Goal: Information Seeking & Learning: Learn about a topic

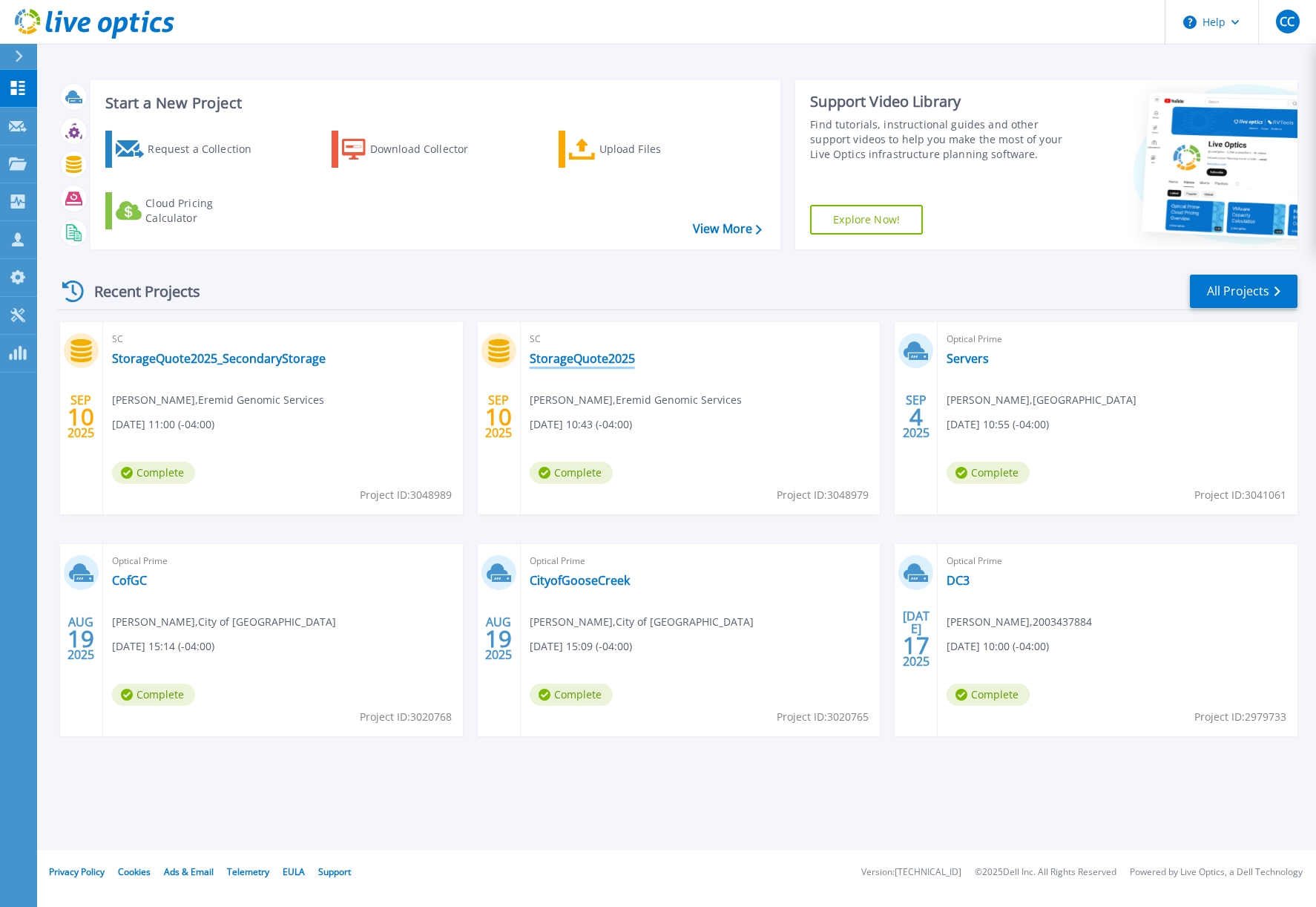
click at [573, 365] on link "StorageQuote2025" at bounding box center [582, 358] width 106 height 15
click at [976, 358] on link "Servers" at bounding box center [968, 358] width 42 height 15
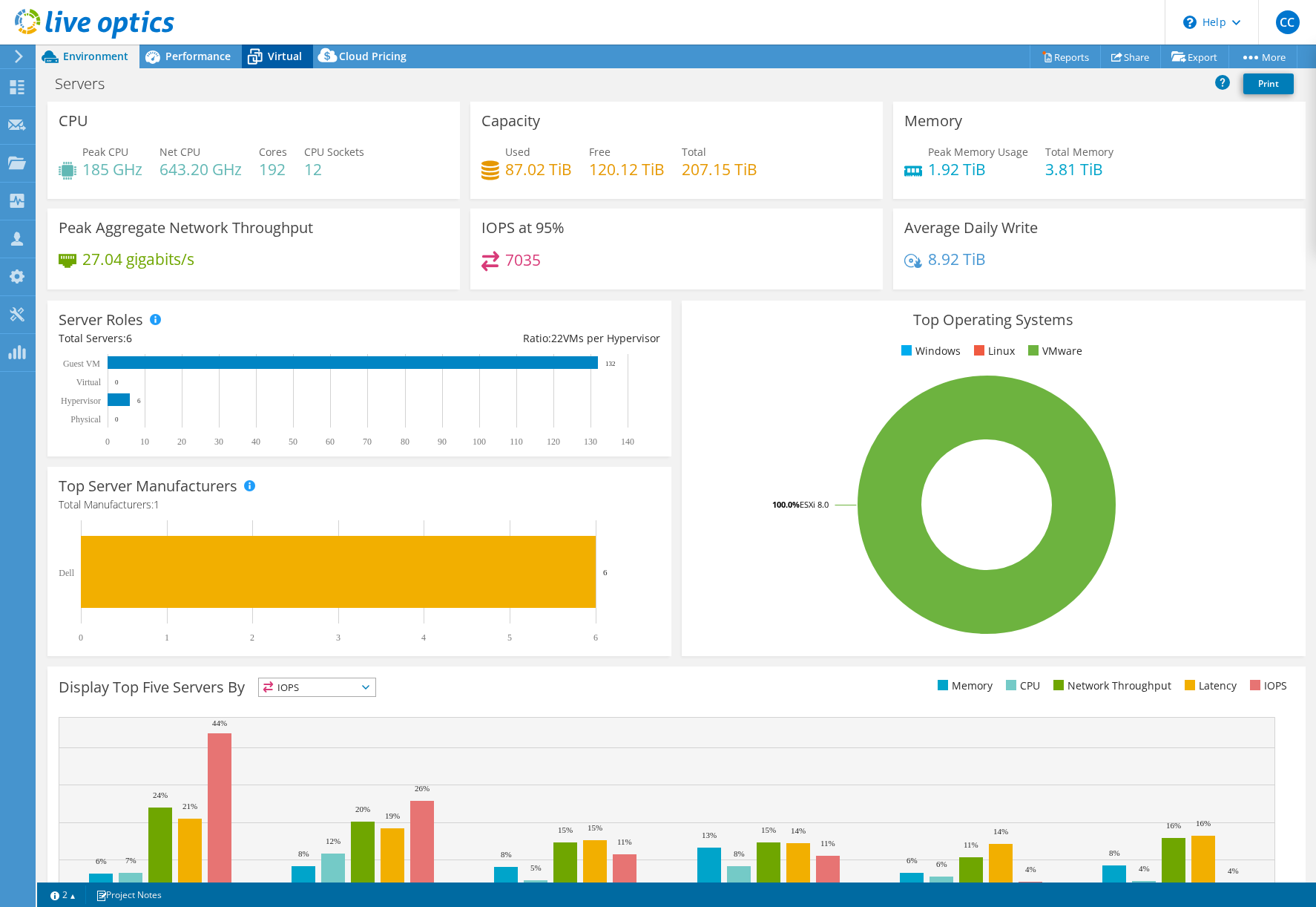
click at [256, 45] on icon at bounding box center [255, 57] width 26 height 26
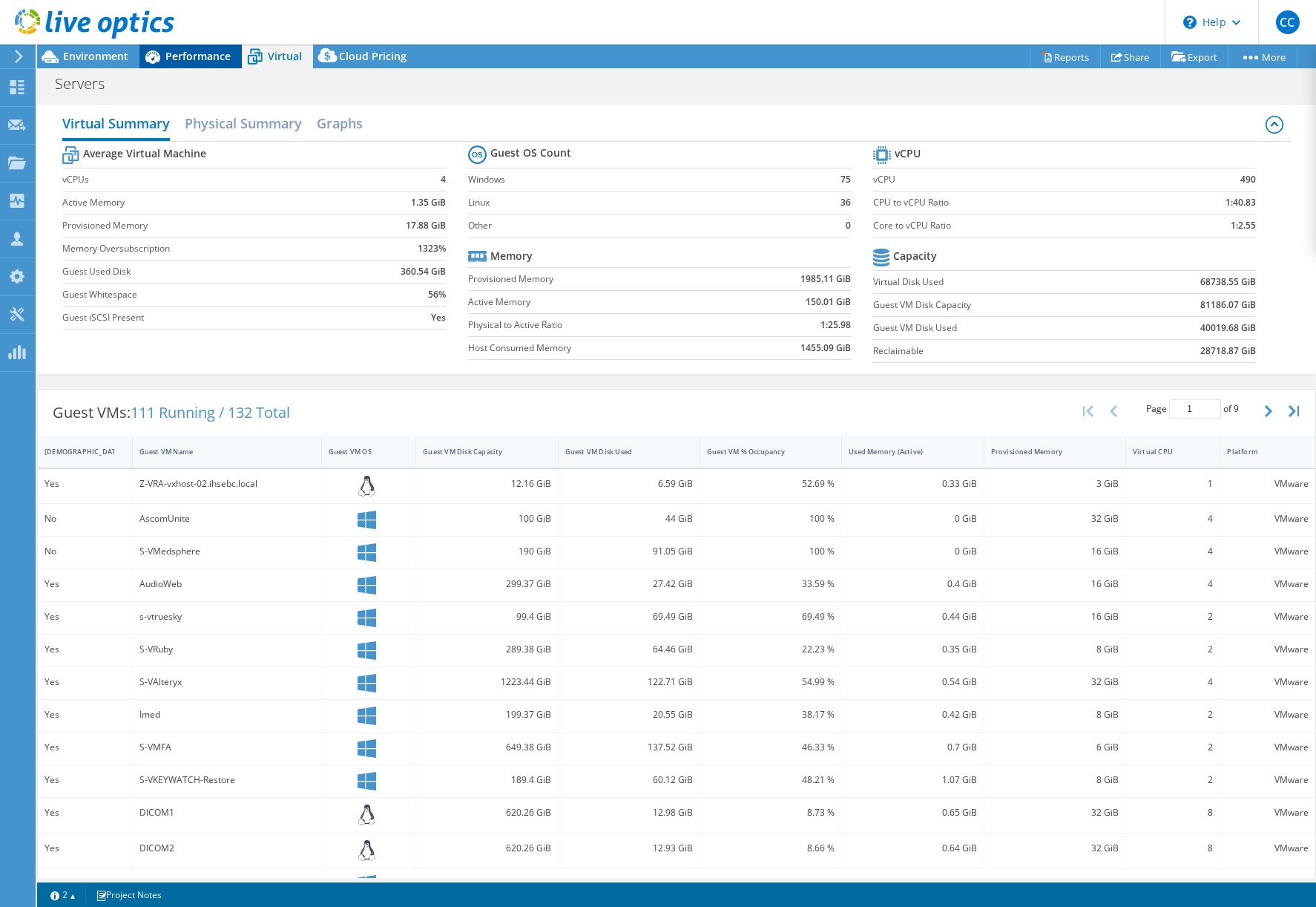
click at [215, 54] on span "Performance" at bounding box center [199, 56] width 66 height 14
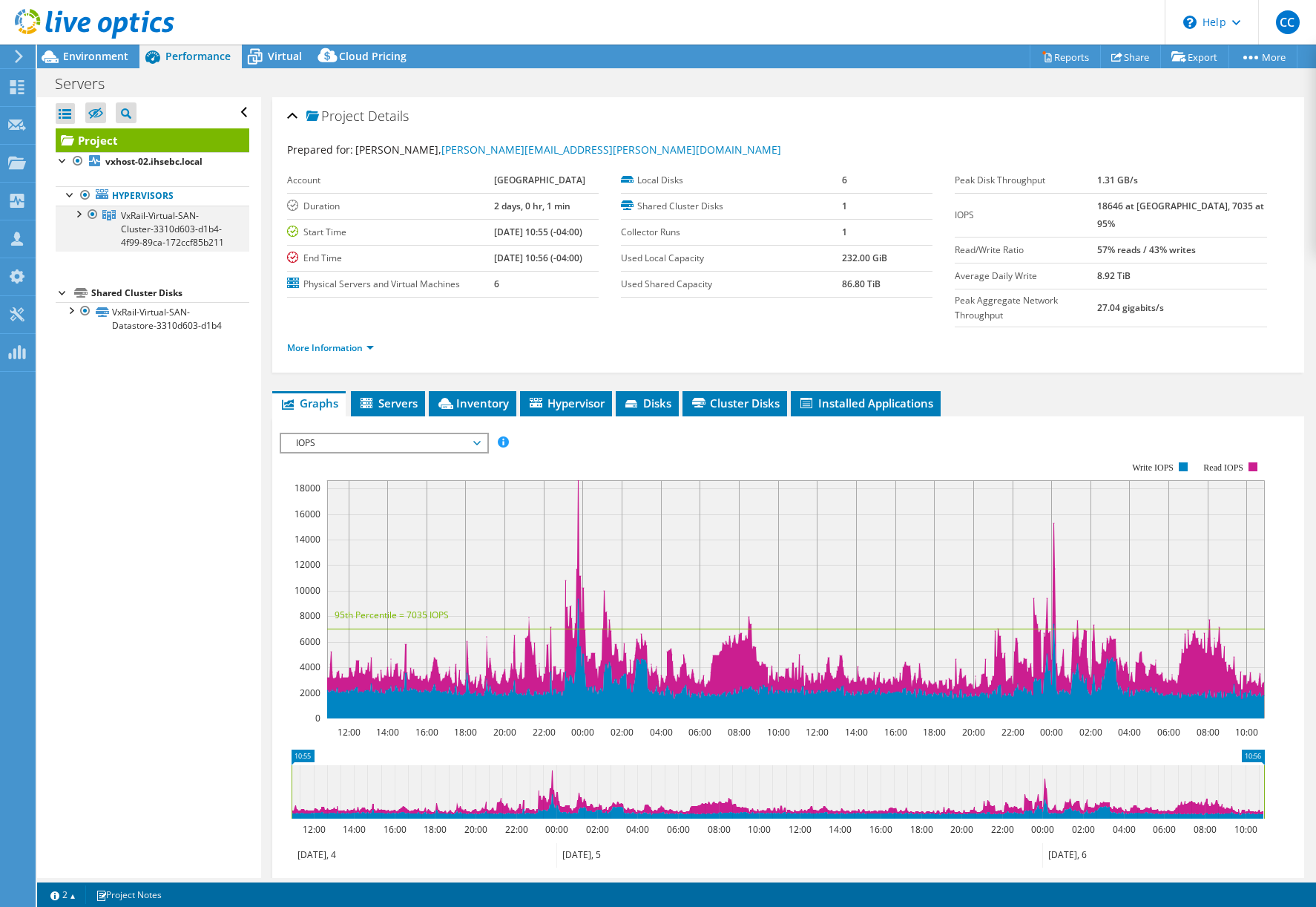
click at [79, 212] on div at bounding box center [78, 213] width 15 height 15
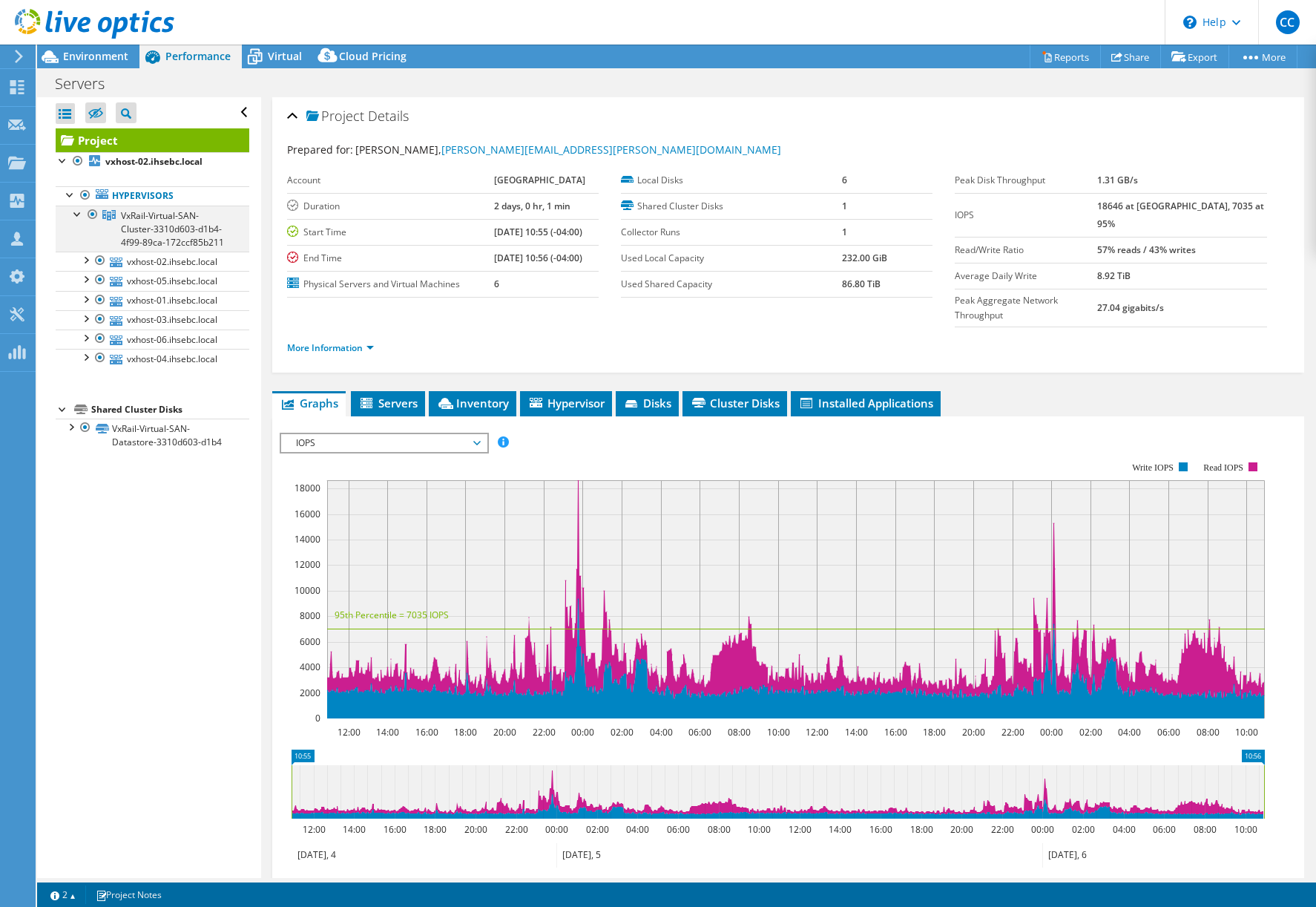
click at [77, 214] on div at bounding box center [78, 213] width 15 height 15
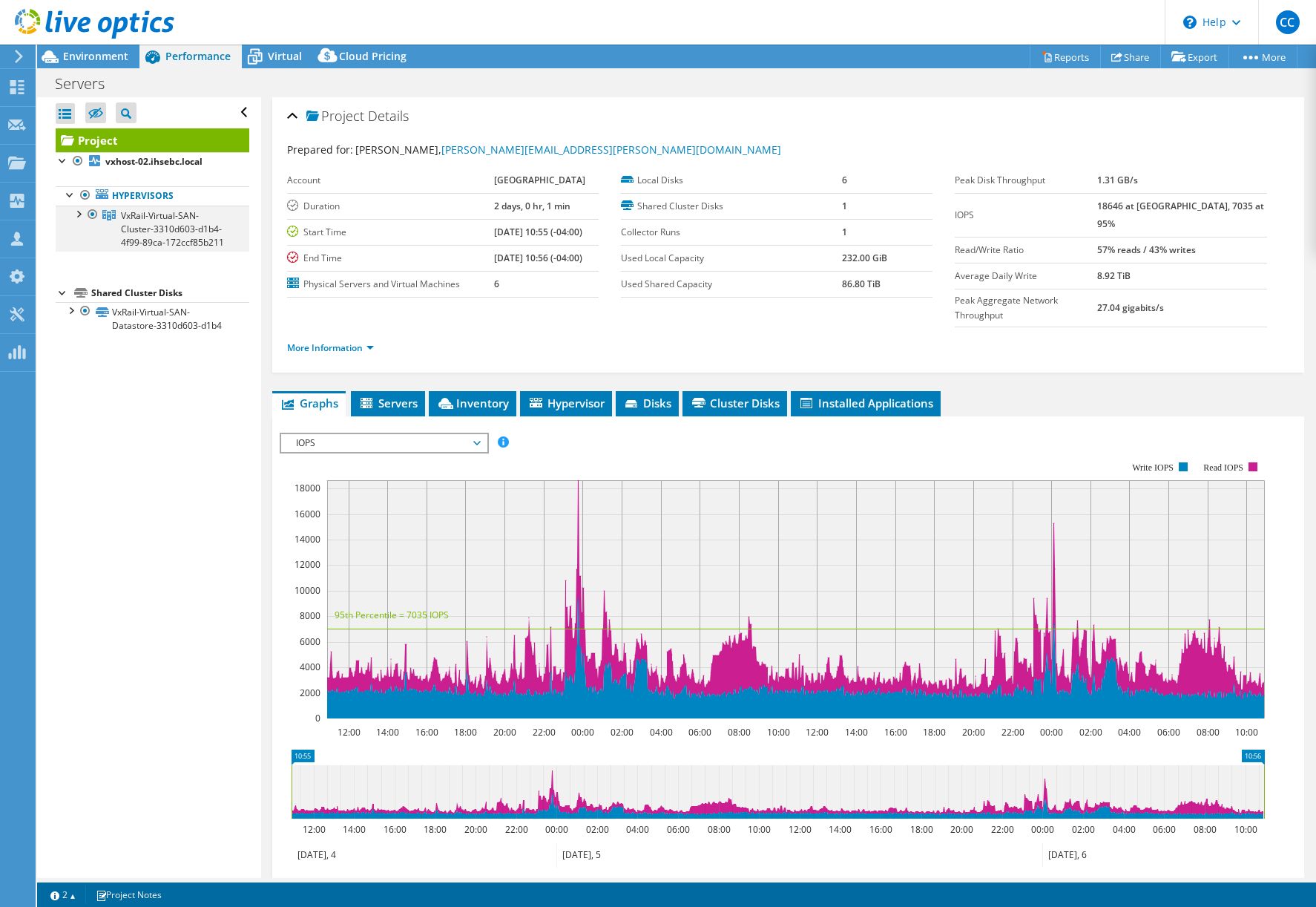
click at [78, 215] on div at bounding box center [78, 213] width 15 height 15
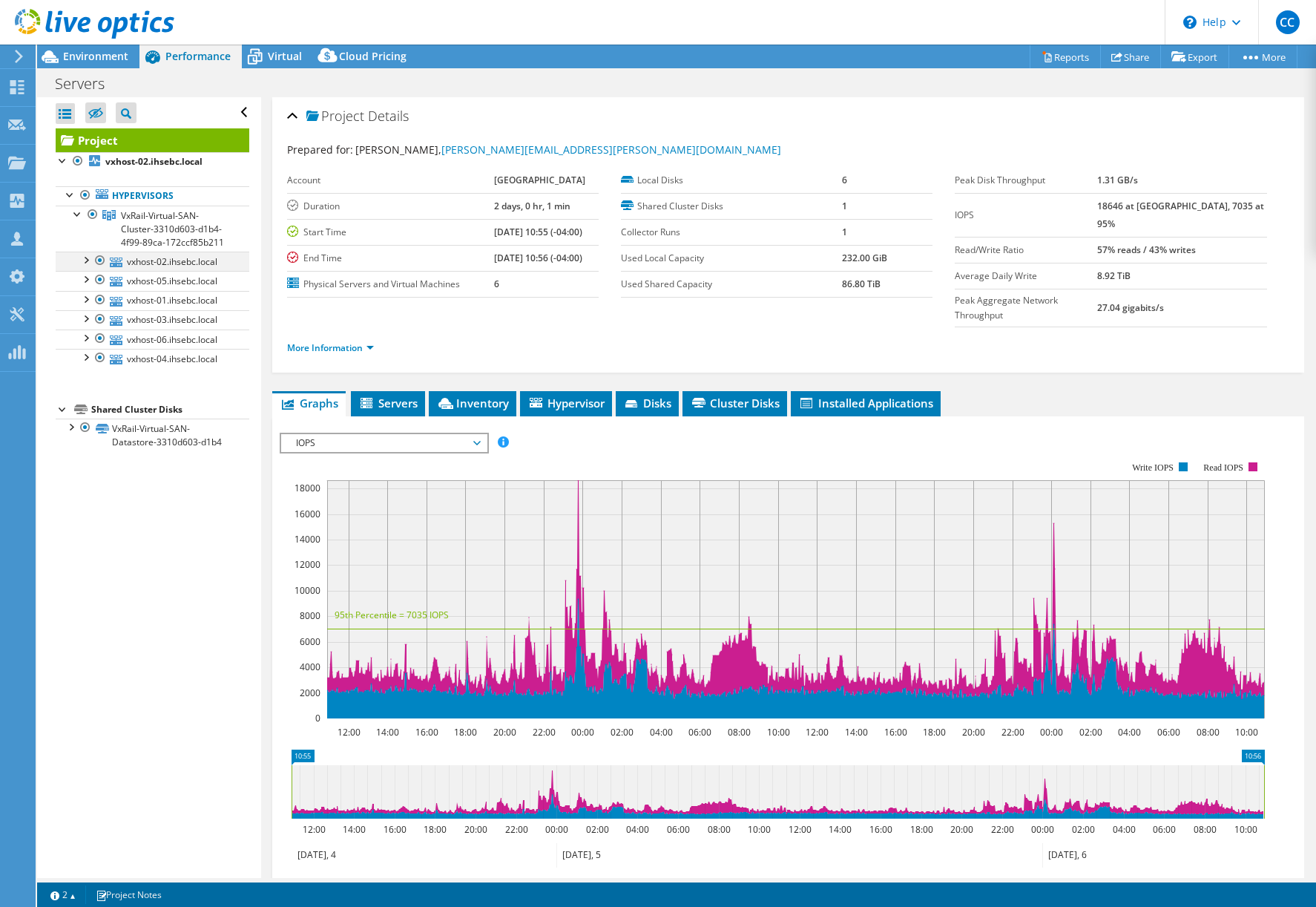
click at [99, 269] on div at bounding box center [100, 260] width 15 height 18
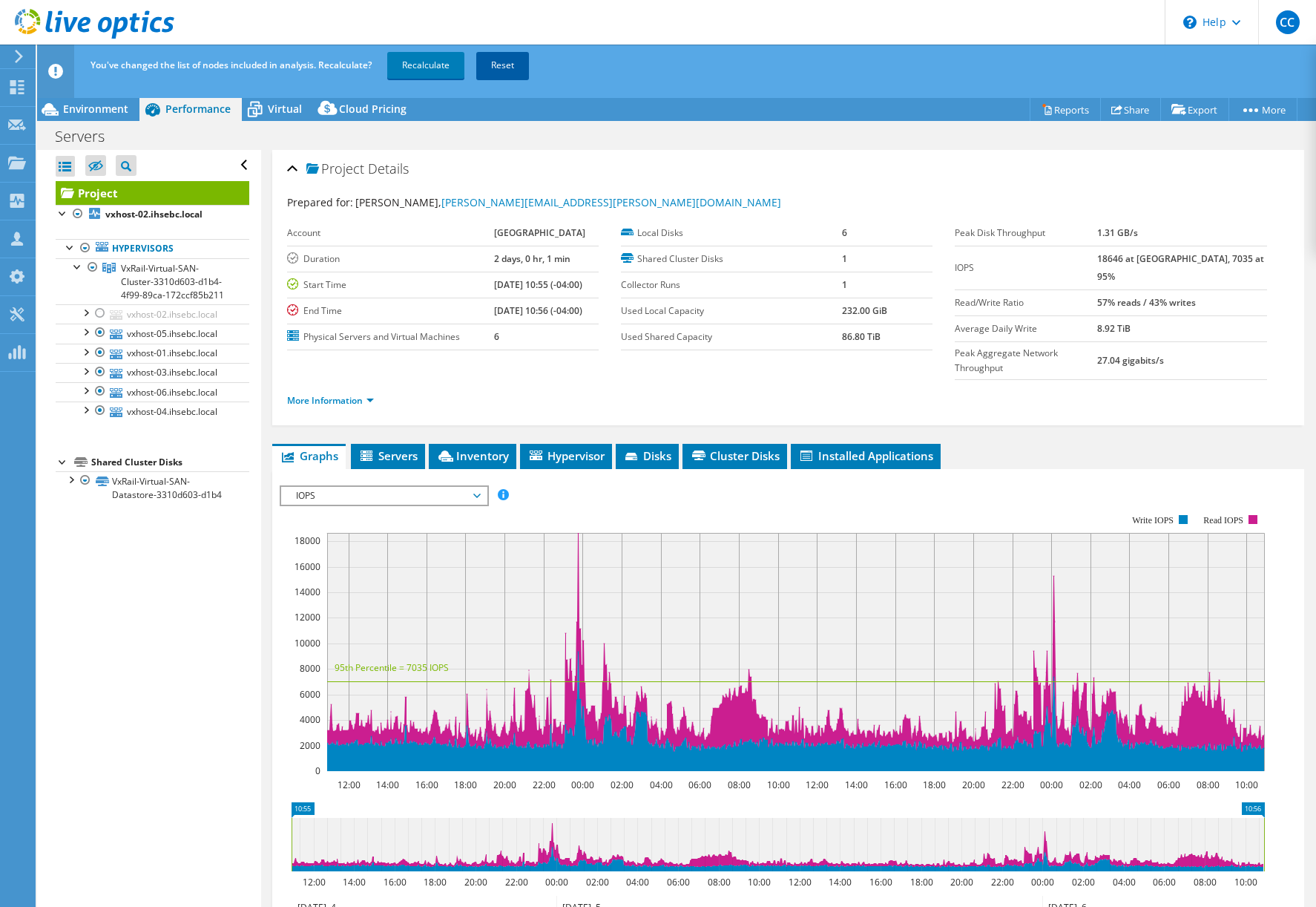
click at [518, 72] on link "Reset" at bounding box center [503, 65] width 53 height 26
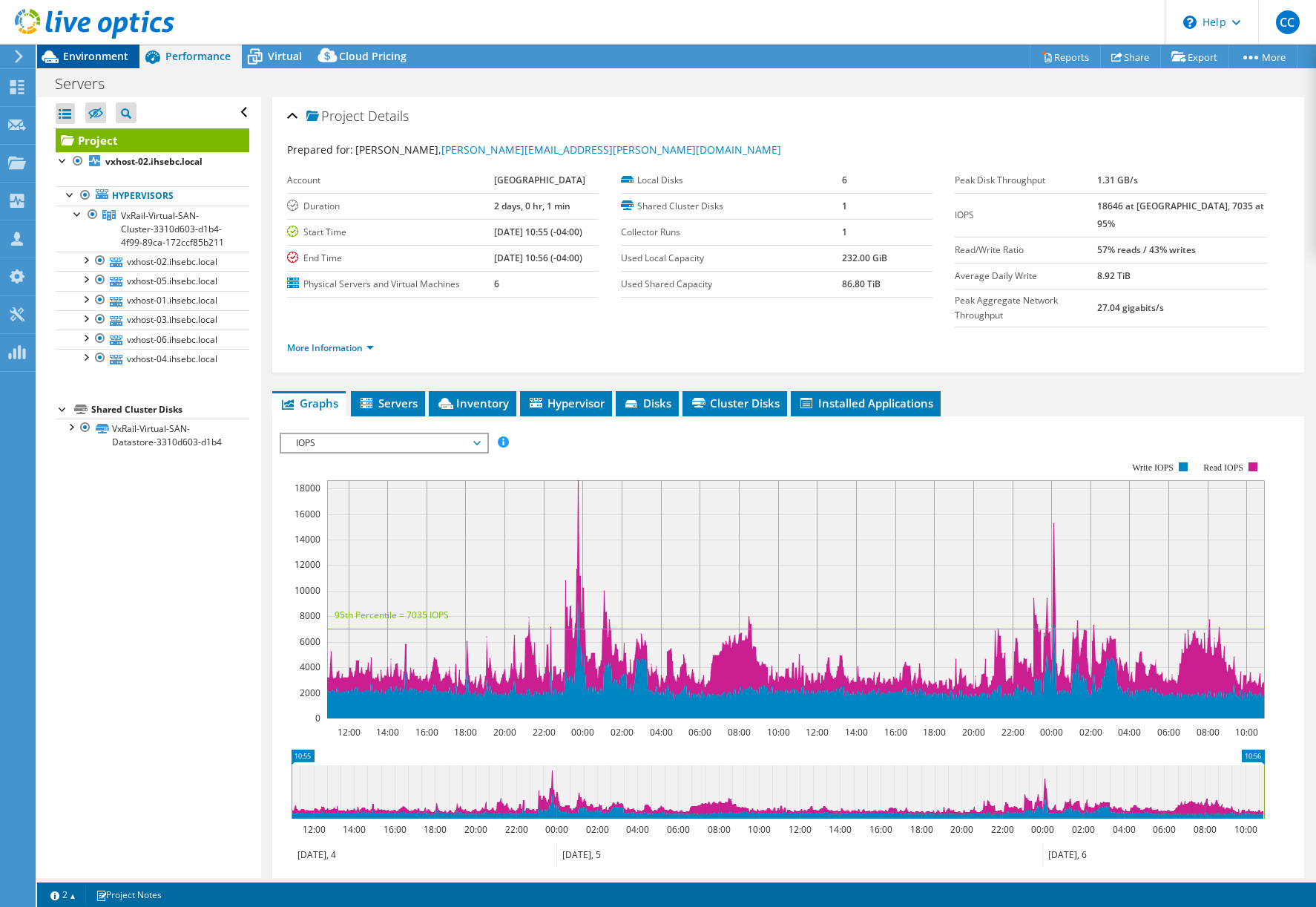
click at [116, 58] on span "Environment" at bounding box center [96, 56] width 66 height 14
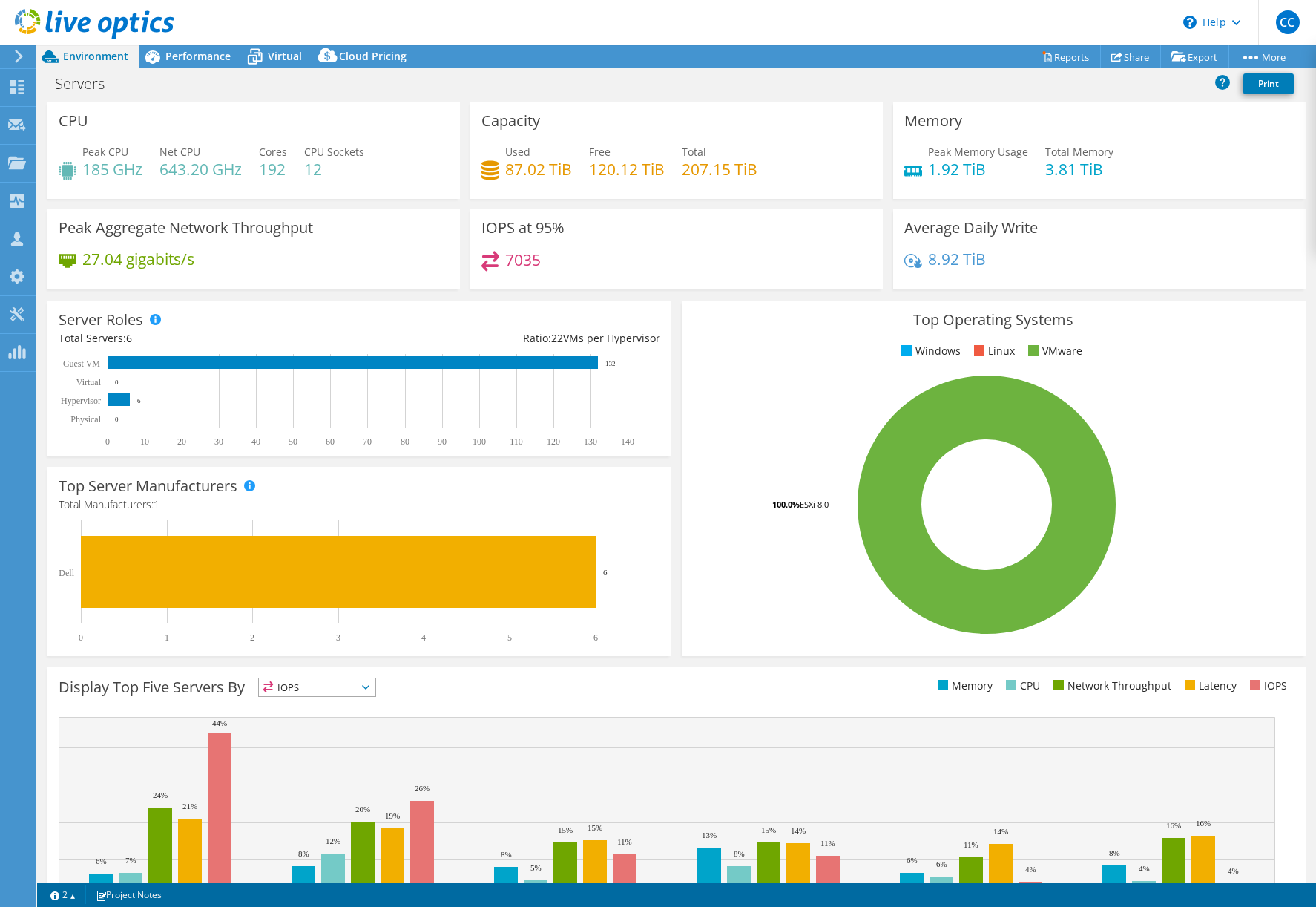
click at [91, 54] on span "Environment" at bounding box center [96, 56] width 66 height 14
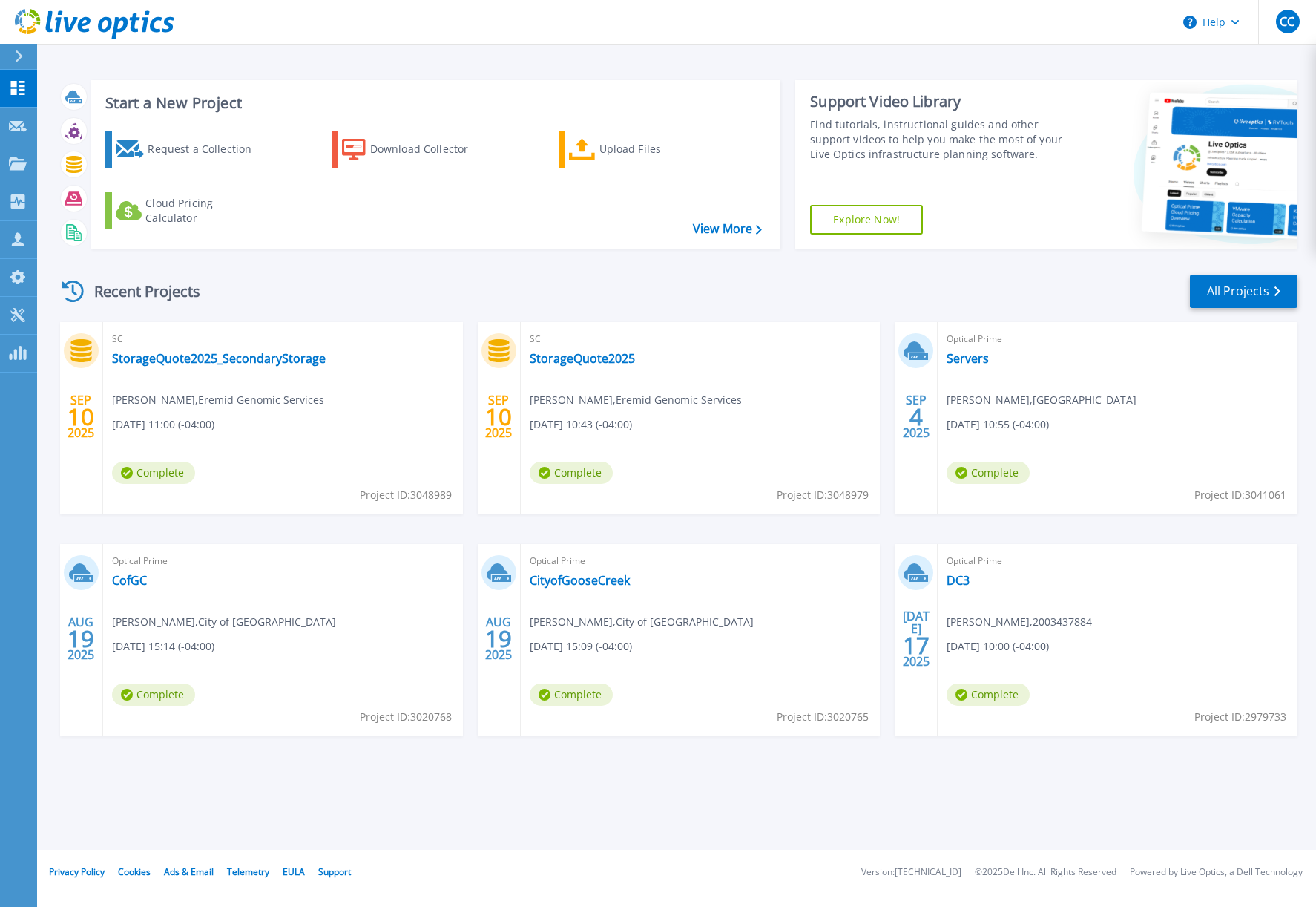
click at [515, 300] on div "Recent Projects All Projects" at bounding box center [677, 292] width 1241 height 37
click at [573, 356] on link "StorageQuote2025" at bounding box center [582, 358] width 106 height 15
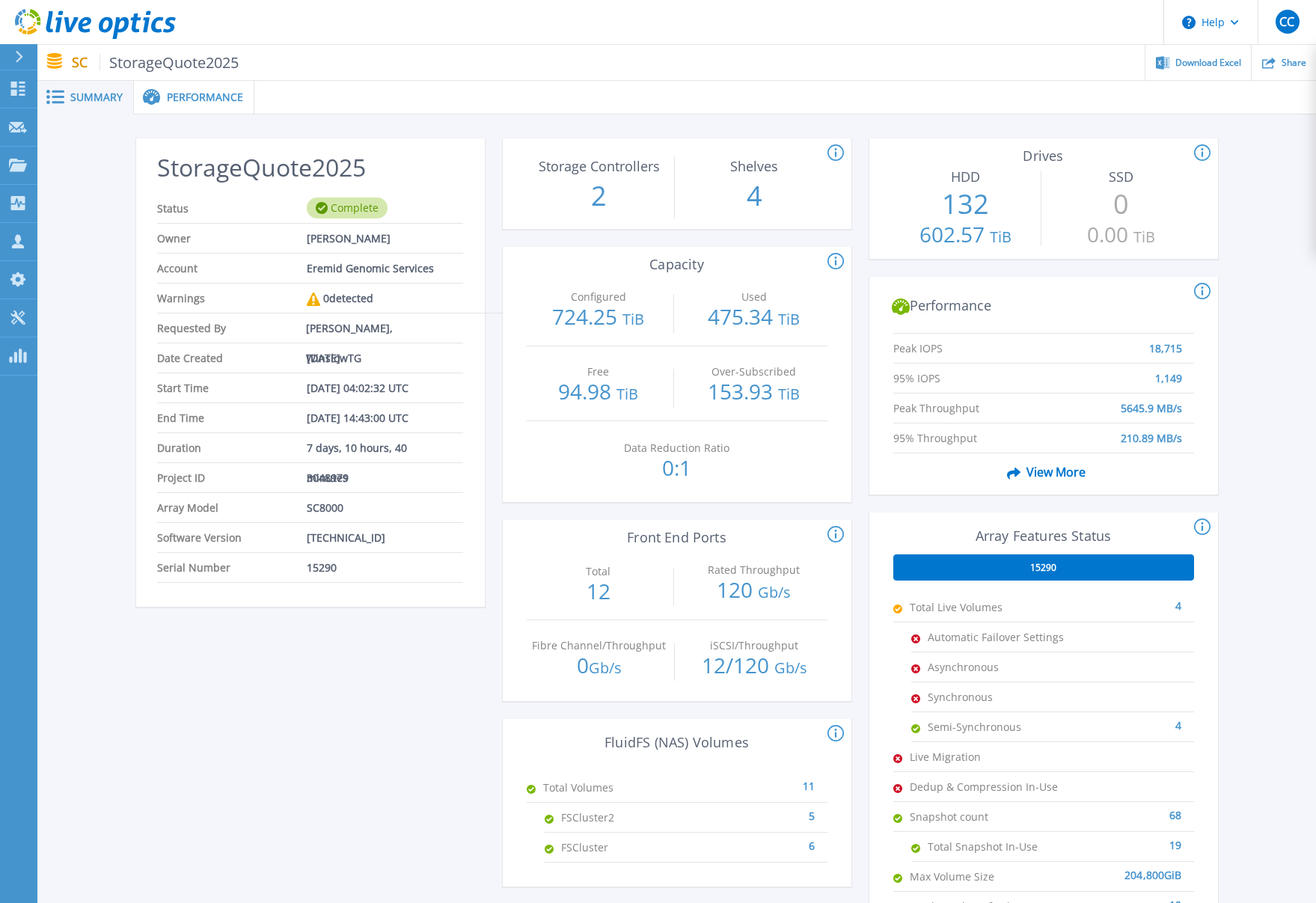
click at [327, 508] on span "SC8000" at bounding box center [325, 507] width 36 height 29
click at [326, 508] on span "SC8000" at bounding box center [325, 507] width 36 height 29
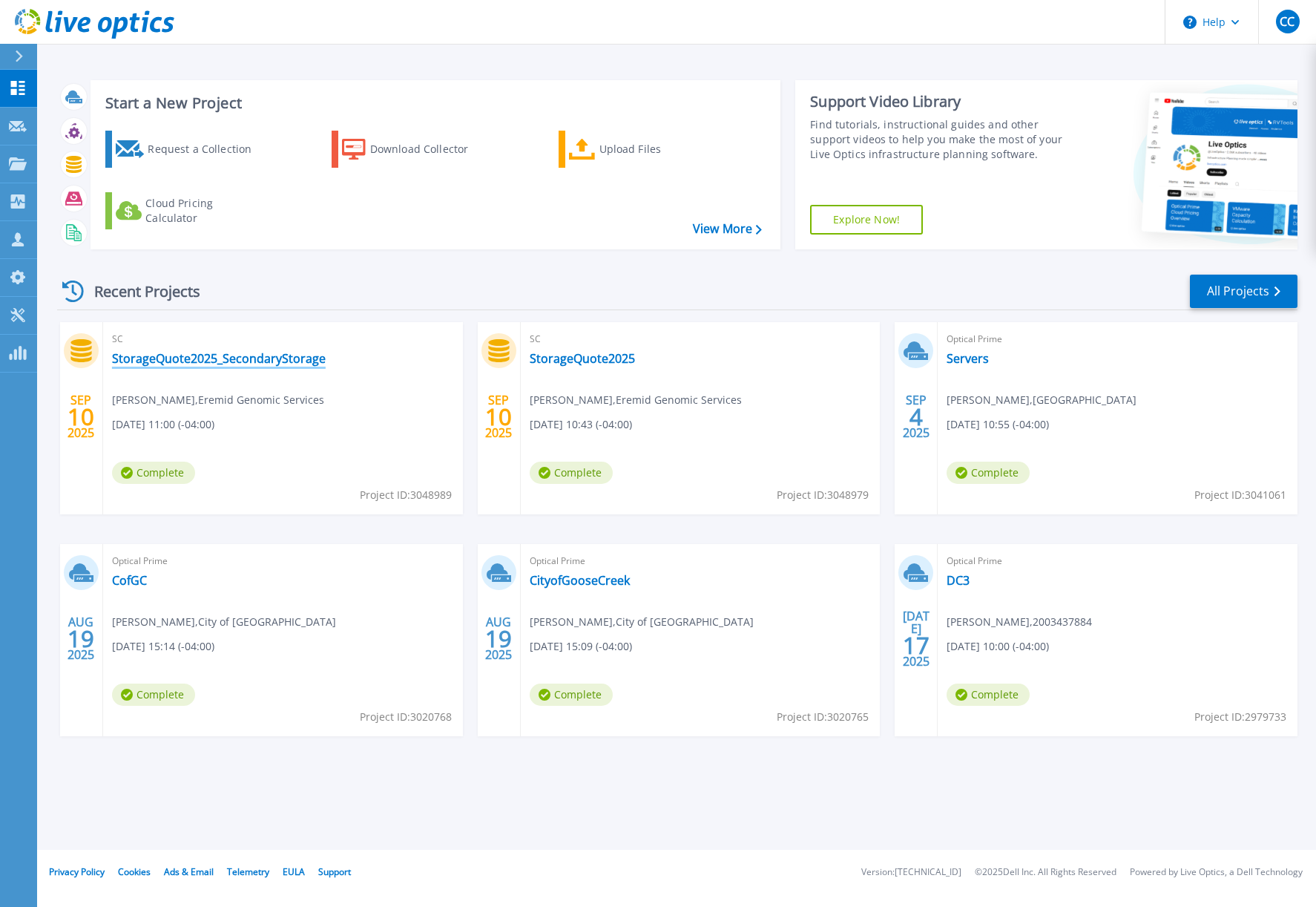
click at [280, 356] on link "StorageQuote2025_SecondaryStorage" at bounding box center [219, 358] width 214 height 15
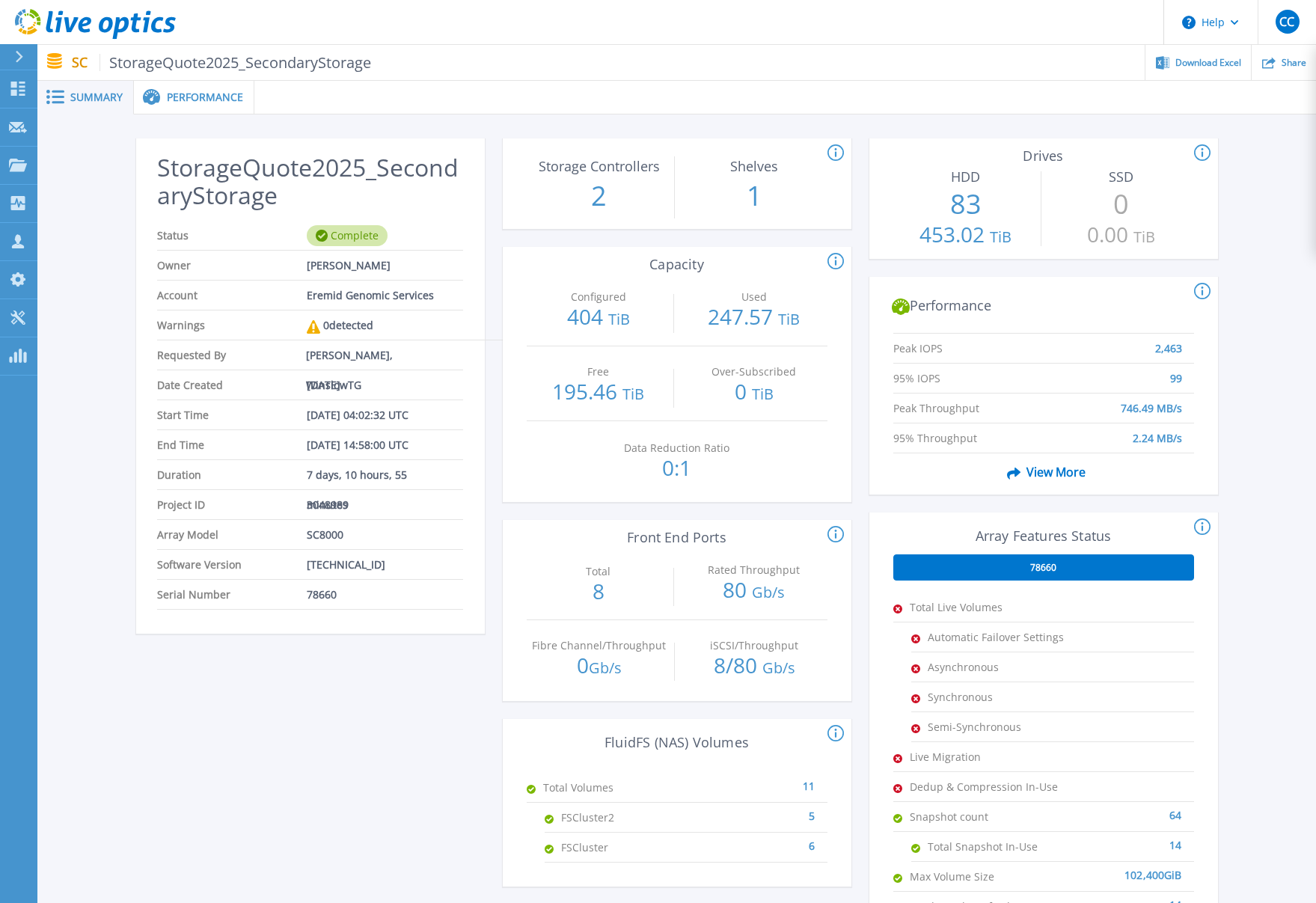
click at [322, 732] on div "StorageQuote2025_SecondaryStorage Status Complete Owner [PERSON_NAME] Account E…" at bounding box center [311, 565] width 349 height 855
drag, startPoint x: 322, startPoint y: 732, endPoint x: 249, endPoint y: 679, distance: 90.2
click at [249, 679] on div "StorageQuote2025_SecondaryStorage Status Complete Owner [PERSON_NAME] Account E…" at bounding box center [311, 565] width 349 height 855
drag, startPoint x: 240, startPoint y: 671, endPoint x: 233, endPoint y: 669, distance: 7.3
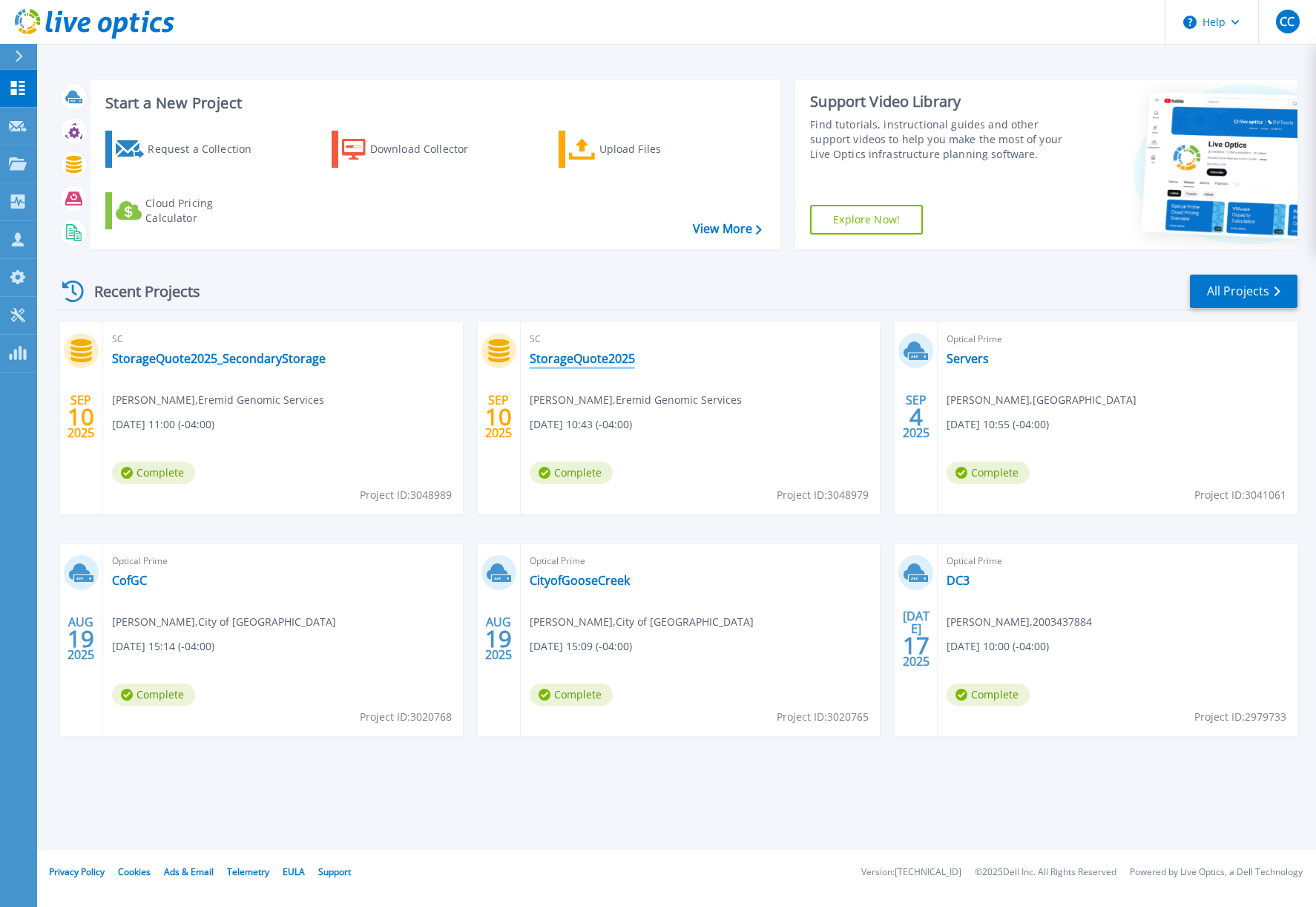
click at [626, 365] on link "StorageQuote2025" at bounding box center [582, 358] width 106 height 15
click at [888, 530] on div "SEP 10 2025 SC StorageQuote2025_SecondaryStorage Liston Cox , Eremid Genomic Se…" at bounding box center [672, 544] width 1253 height 444
click at [564, 28] on header "Help CC Partner Team Member Chris Campbell ccampbell@winslowtg.com WinslowTG My…" at bounding box center [658, 22] width 1316 height 45
click at [1284, 22] on span "CC" at bounding box center [1287, 21] width 15 height 12
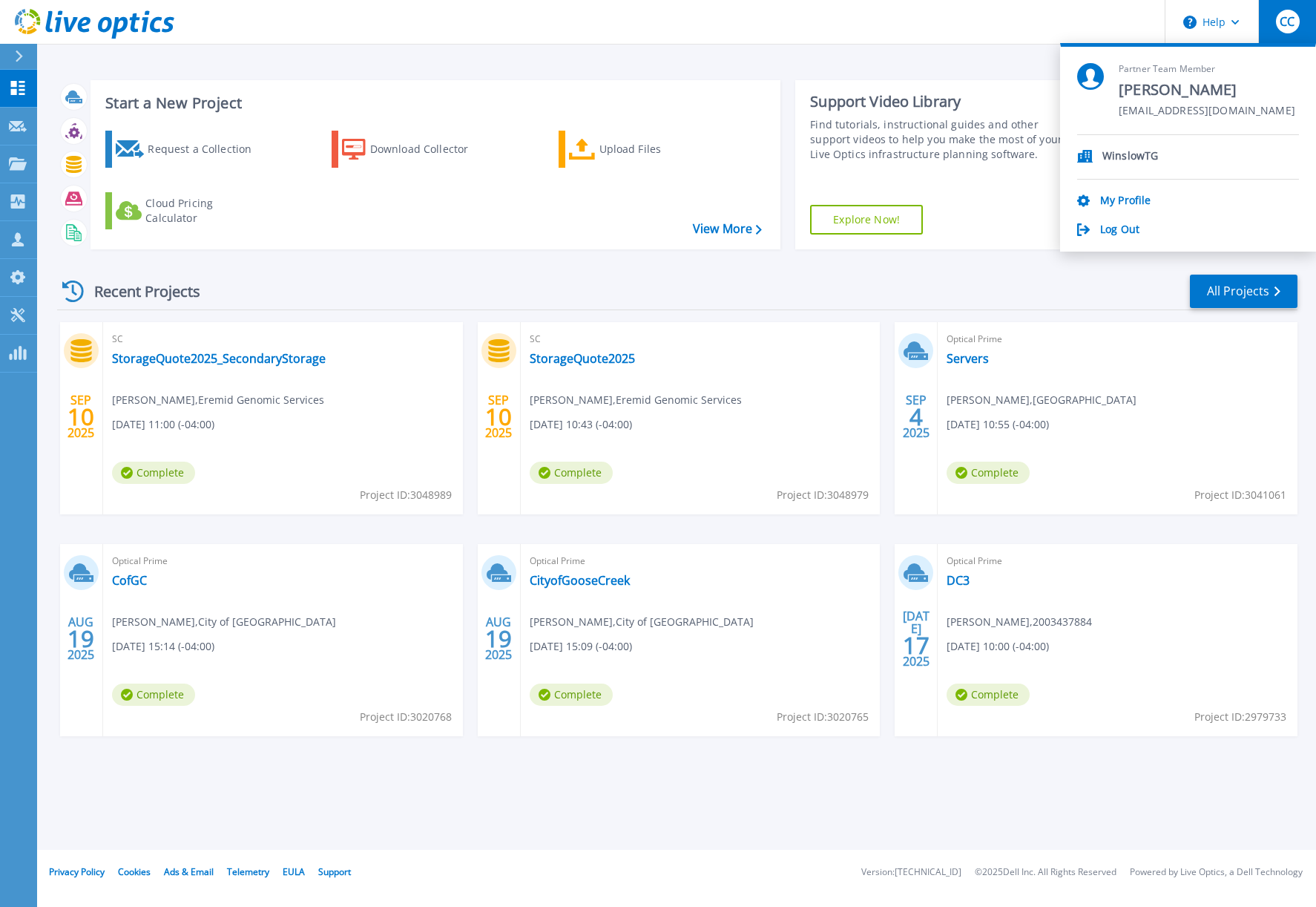
click at [1134, 191] on div "WinslowTG My Profile Log Out" at bounding box center [1188, 187] width 222 height 103
click at [1127, 191] on div "WinslowTG My Profile Log Out" at bounding box center [1188, 187] width 222 height 103
click at [1125, 195] on div "WinslowTG My Profile Log Out" at bounding box center [1188, 187] width 222 height 103
click at [1125, 195] on link "My Profile" at bounding box center [1125, 202] width 50 height 14
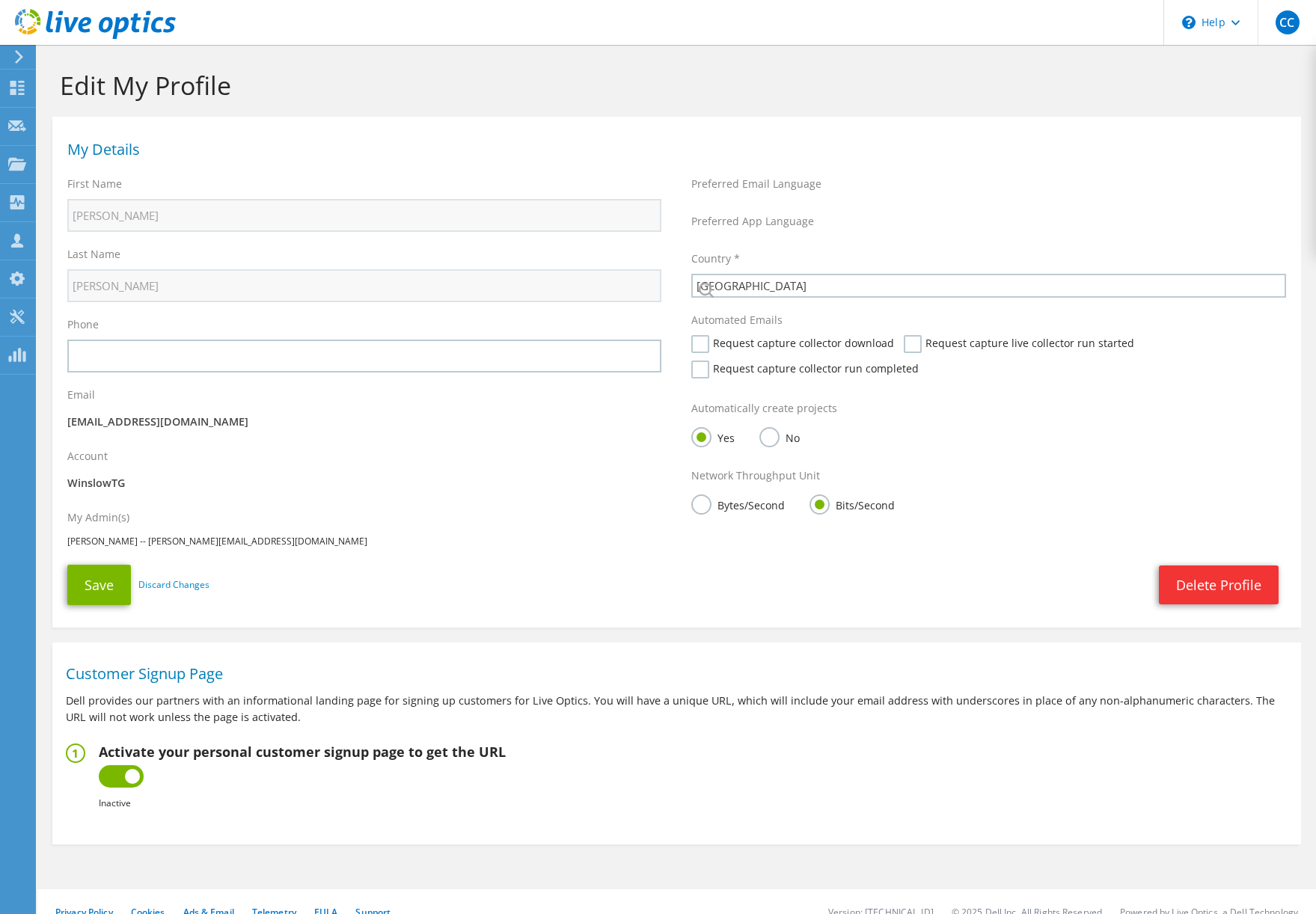
select select "224"
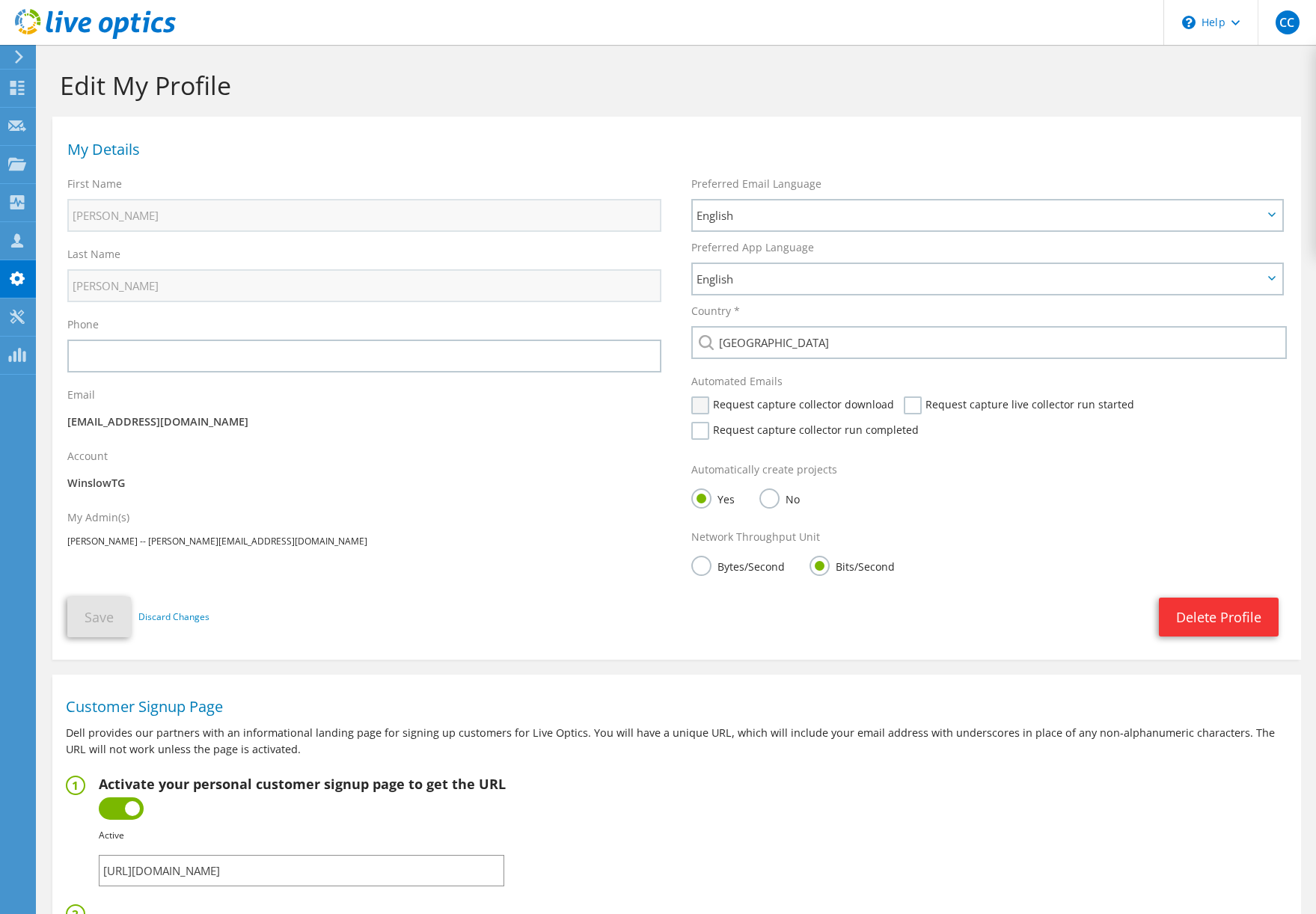
click at [807, 409] on label "Request capture collector download" at bounding box center [792, 405] width 203 height 18
click at [0, 0] on input "Request capture collector download" at bounding box center [0, 0] width 0 height 0
click at [800, 429] on label "Request capture collector run completed" at bounding box center [805, 430] width 228 height 18
click at [0, 0] on input "Request capture collector run completed" at bounding box center [0, 0] width 0 height 0
click at [948, 406] on label "Request capture live collector run started" at bounding box center [1018, 405] width 230 height 18
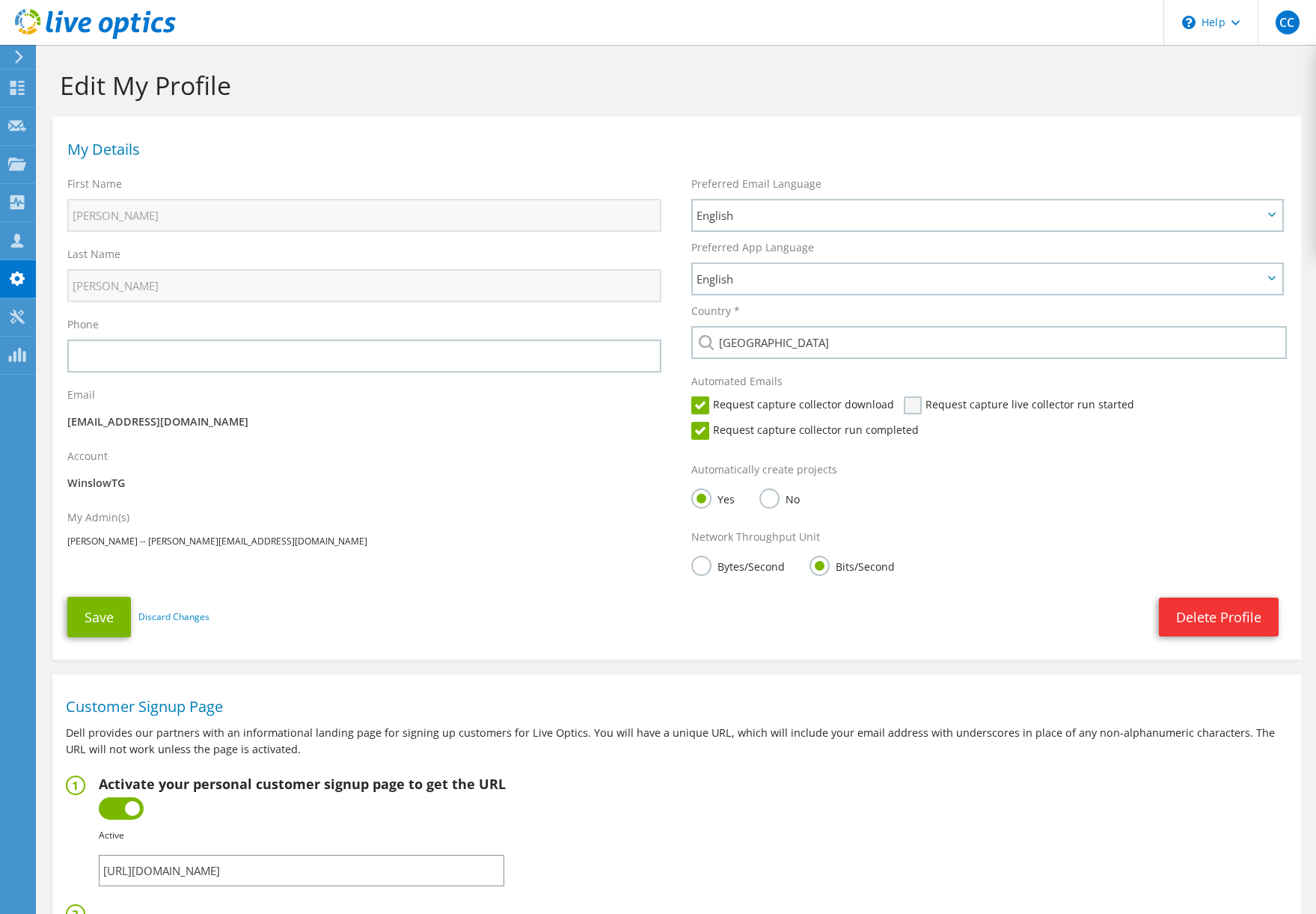
click at [0, 0] on input "Request capture live collector run started" at bounding box center [0, 0] width 0 height 0
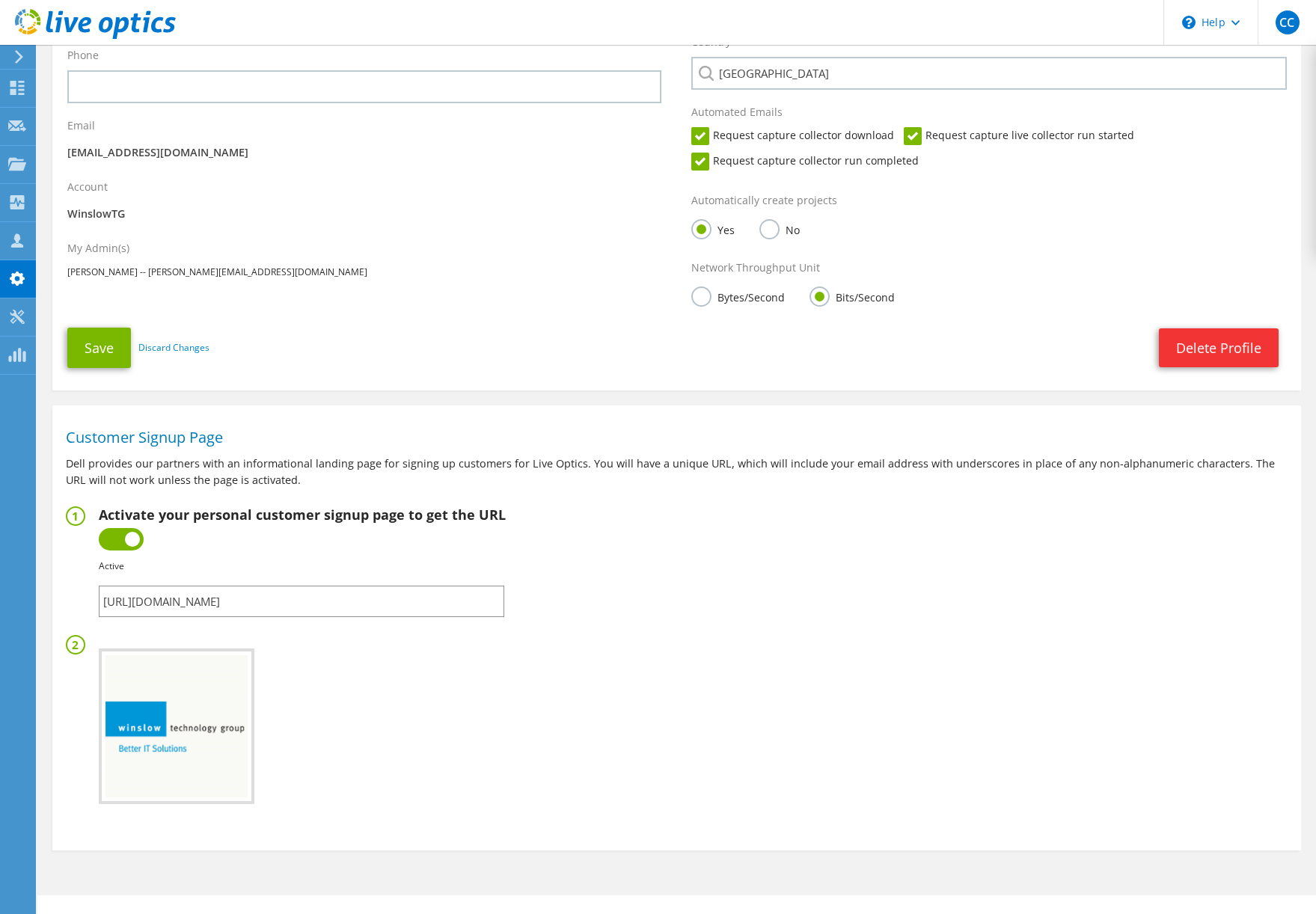
scroll to position [296, 0]
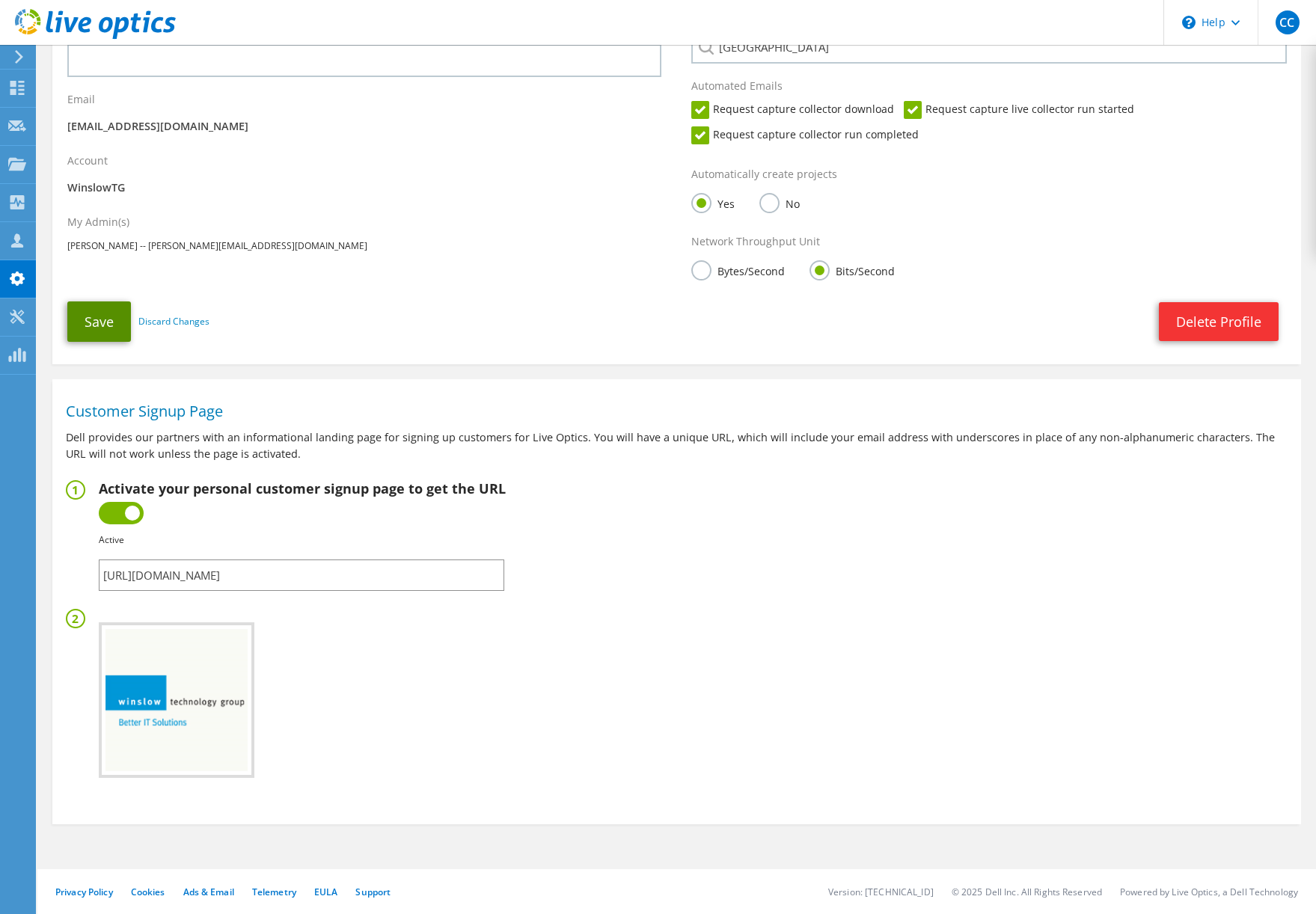
click at [94, 321] on button "Save" at bounding box center [98, 321] width 64 height 40
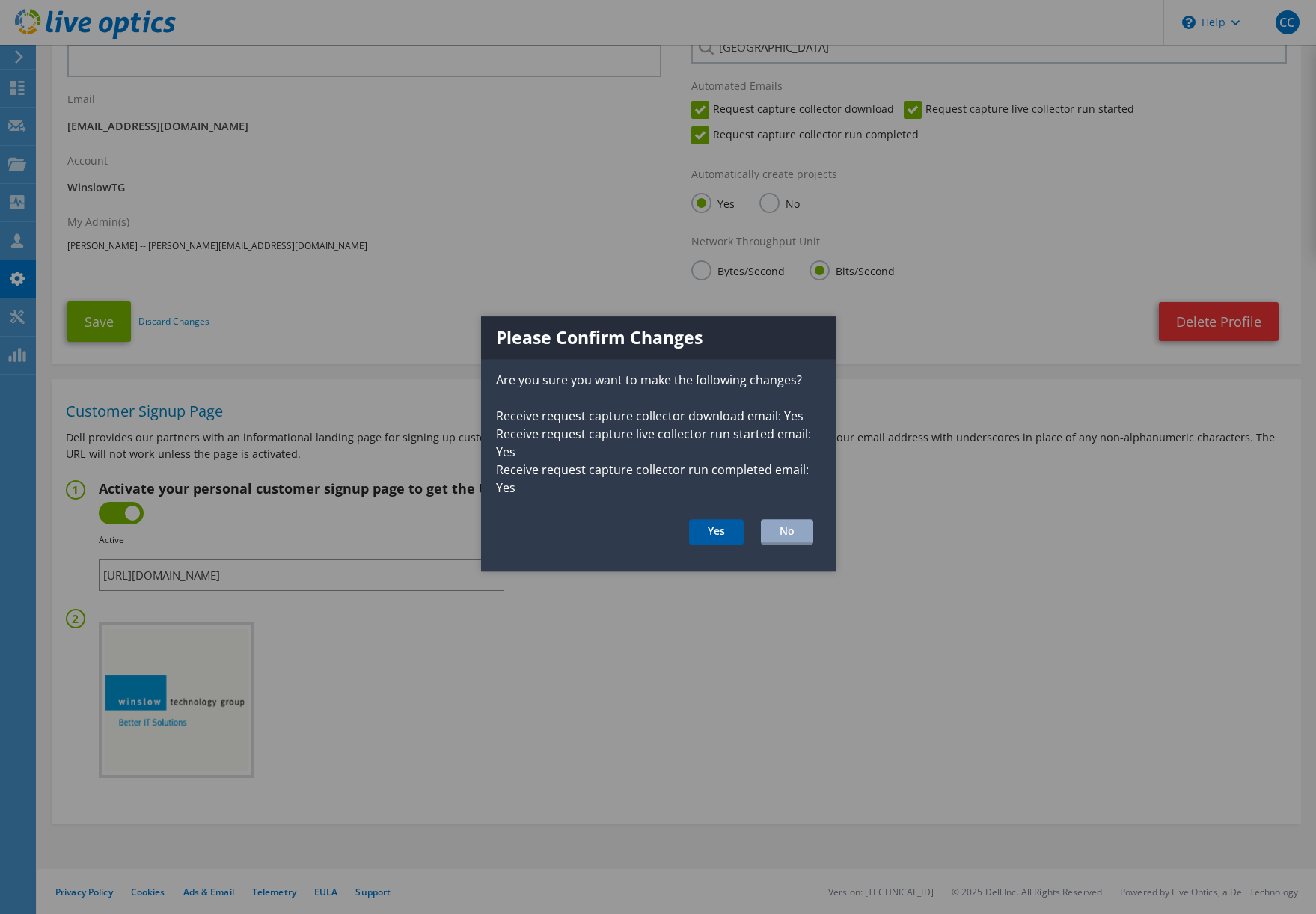
click at [702, 526] on button "Yes" at bounding box center [716, 531] width 55 height 25
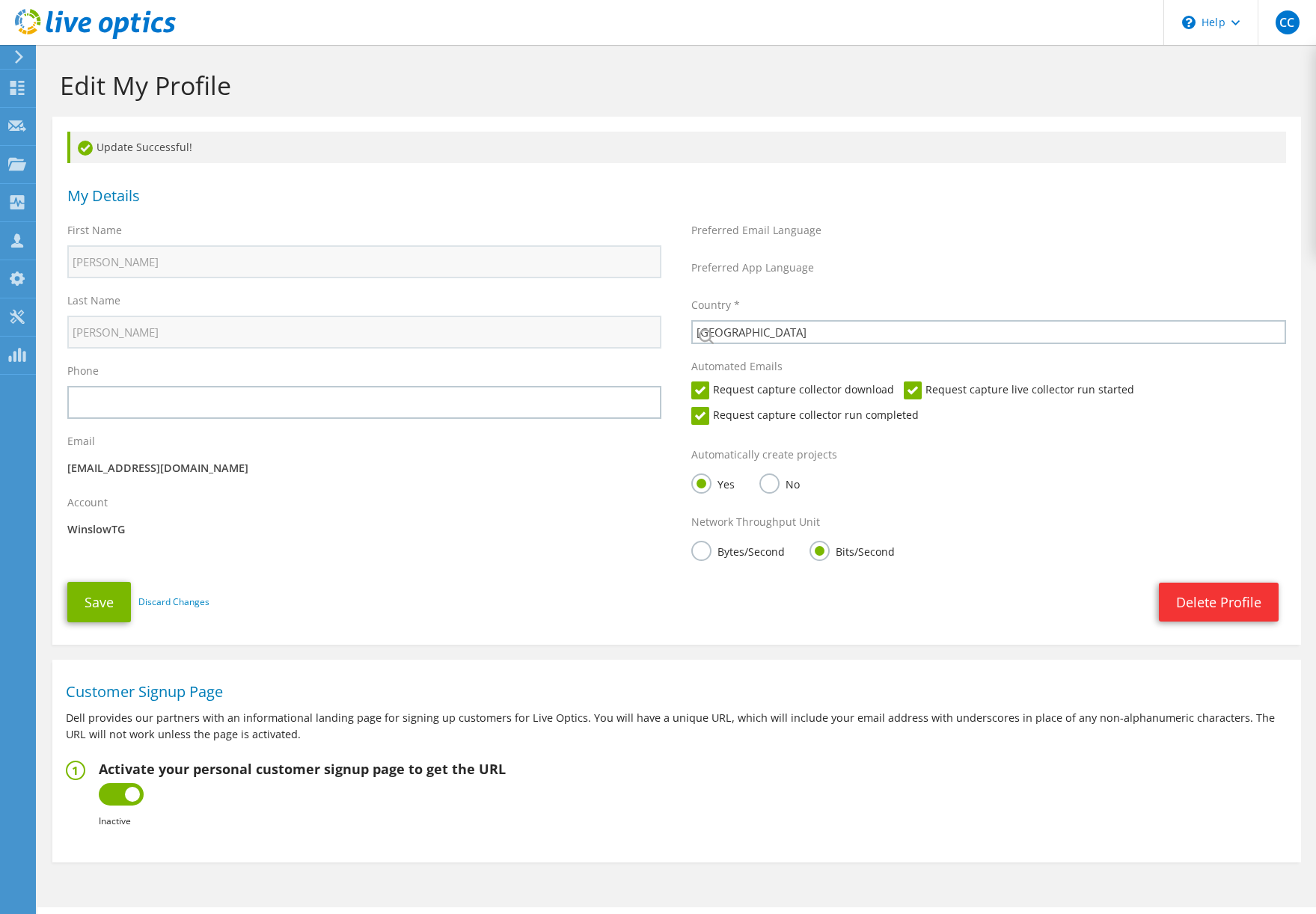
select select "224"
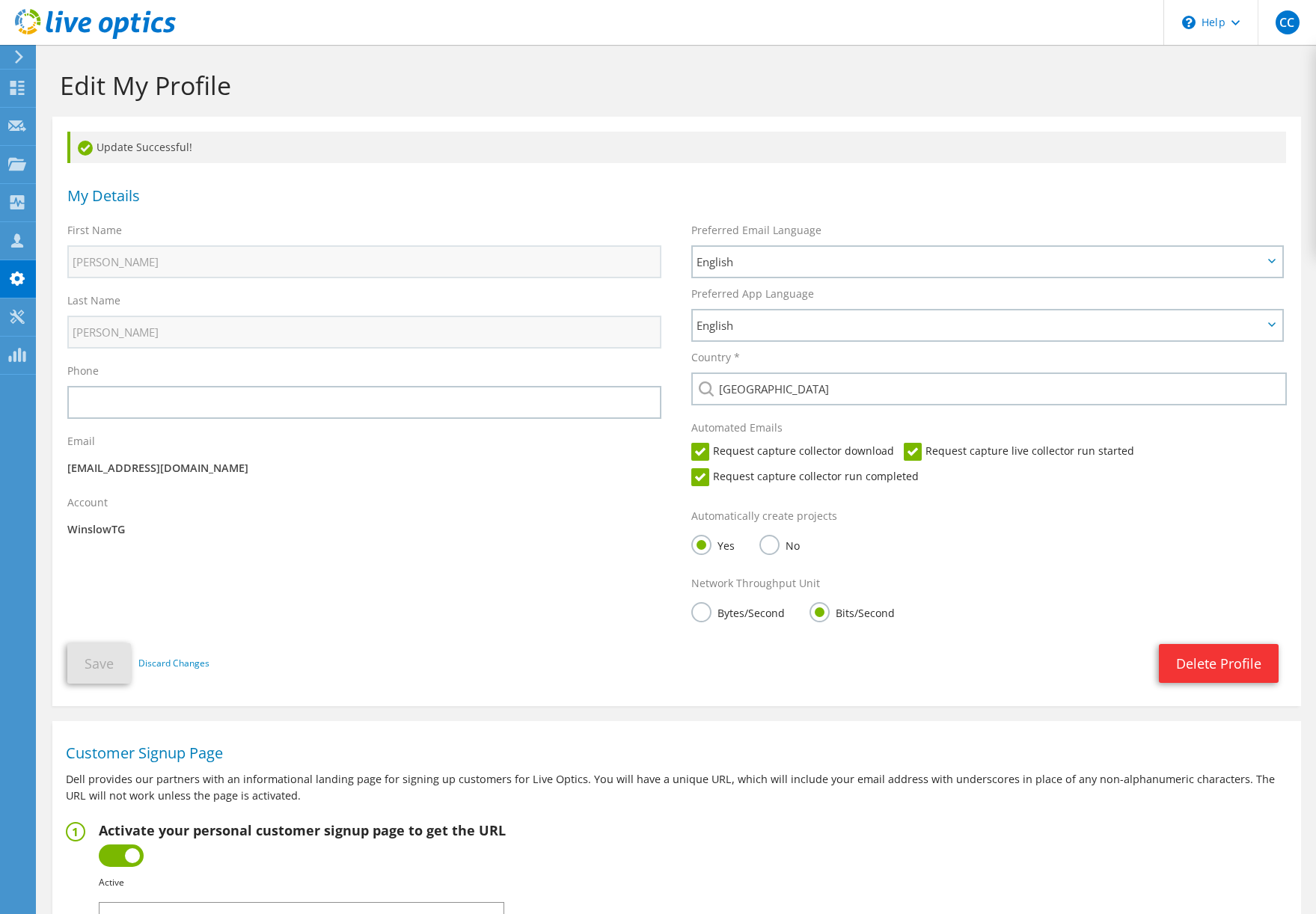
click at [9, 48] on div at bounding box center [88, 25] width 176 height 50
click at [20, 57] on use at bounding box center [19, 57] width 8 height 14
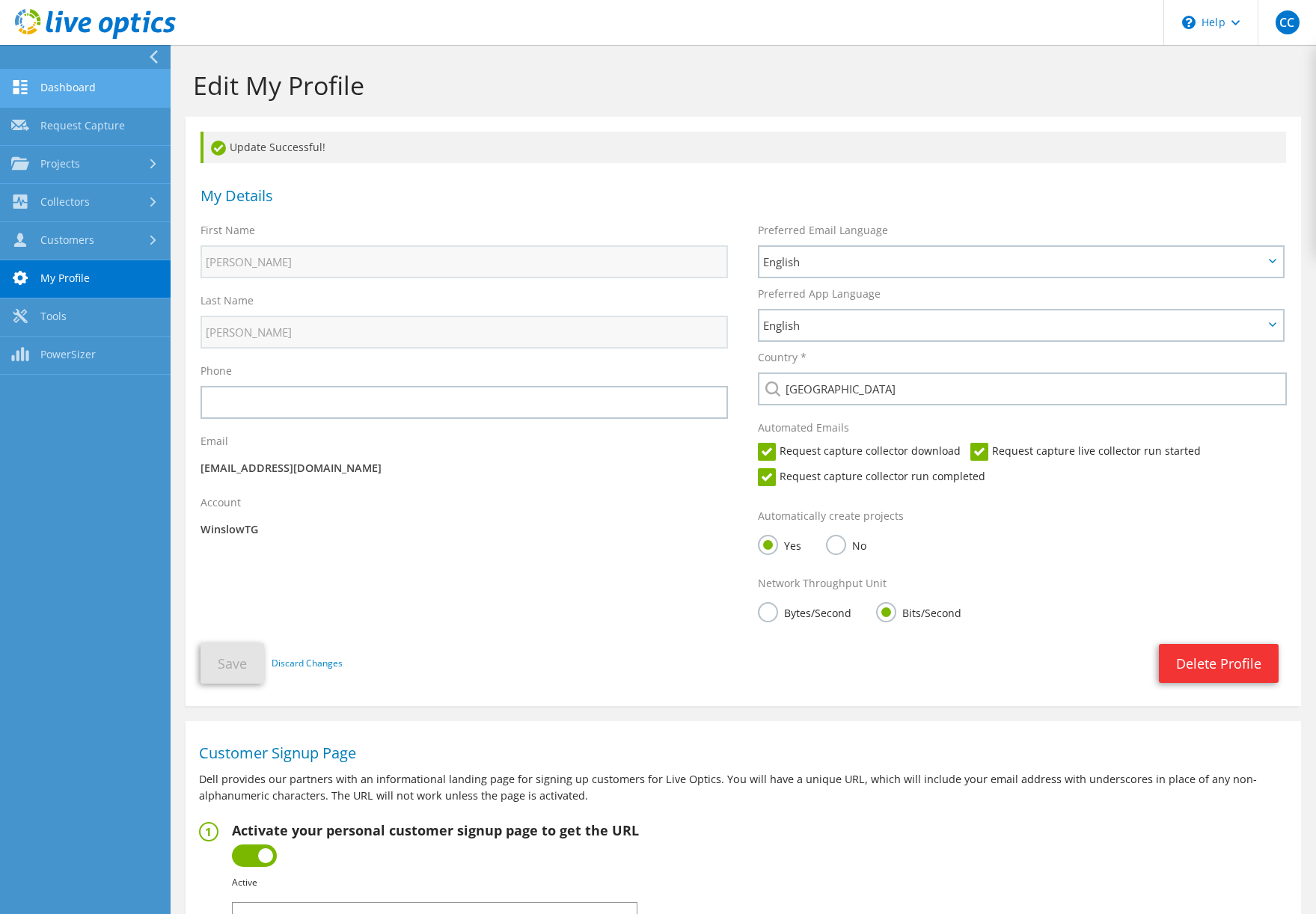
click at [77, 88] on link "Dashboard" at bounding box center [85, 88] width 170 height 38
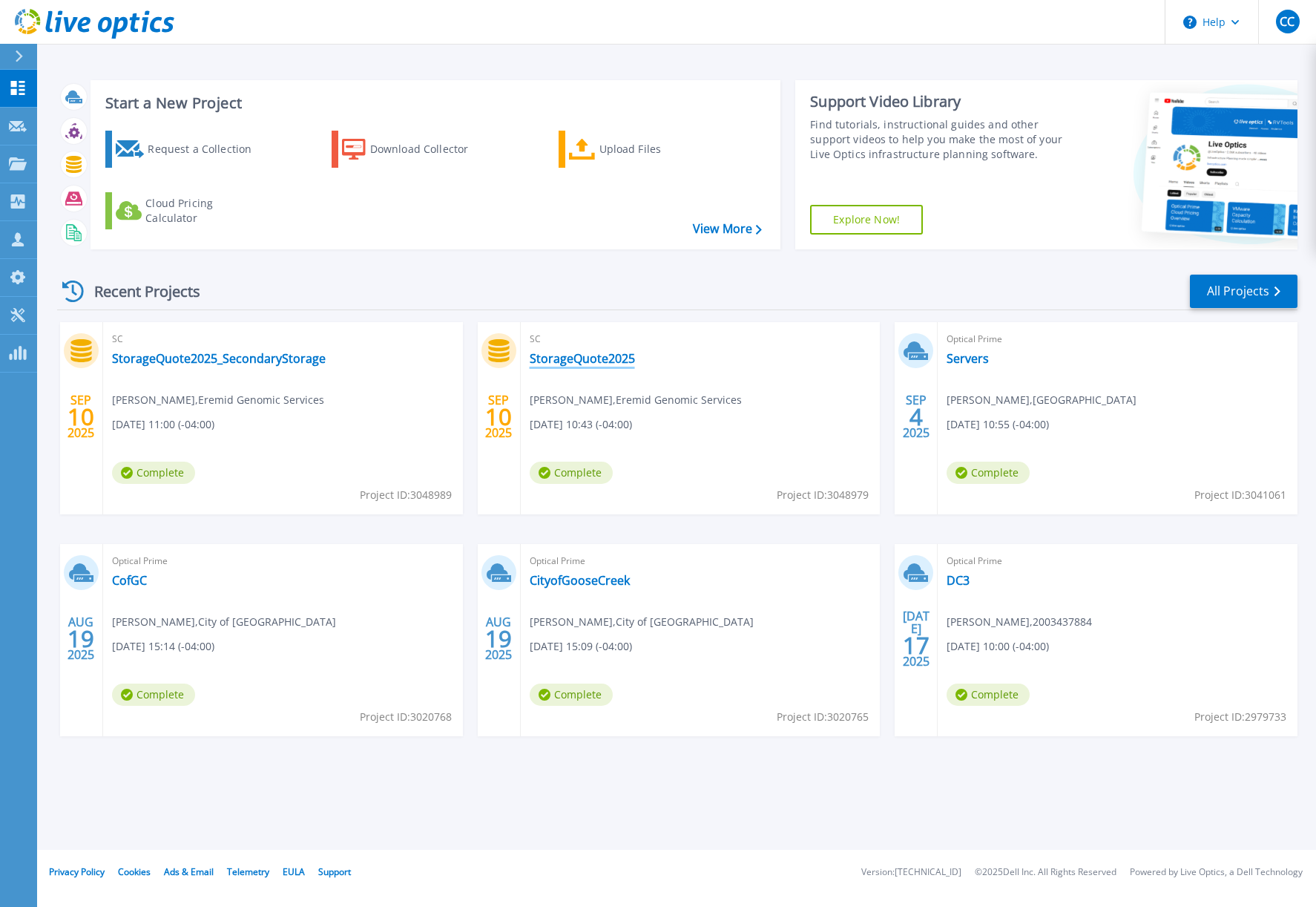
click at [607, 364] on link "StorageQuote2025" at bounding box center [582, 358] width 106 height 15
click at [591, 356] on link "StorageQuote2025" at bounding box center [582, 358] width 106 height 15
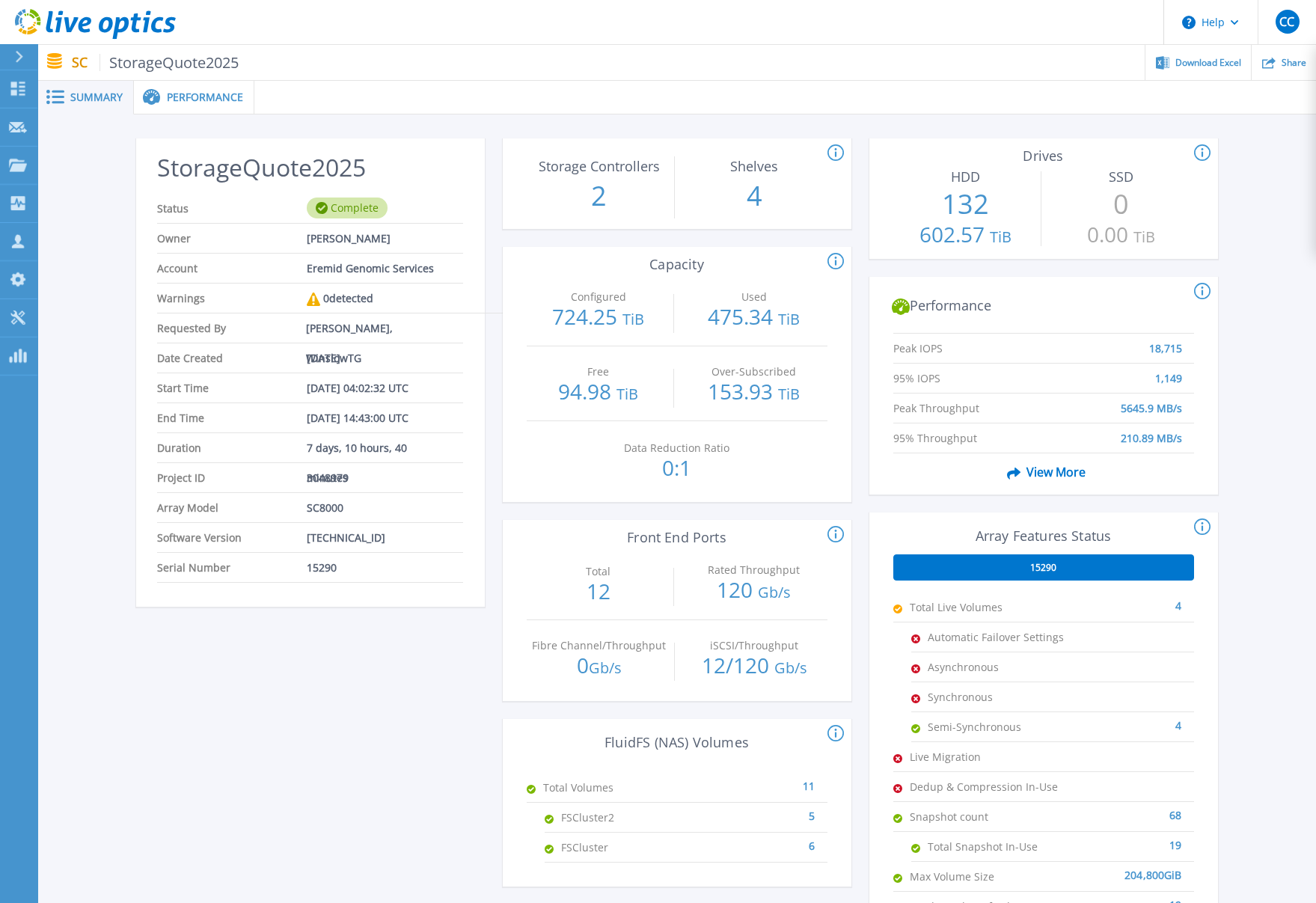
click at [178, 83] on div "Performance" at bounding box center [194, 98] width 120 height 34
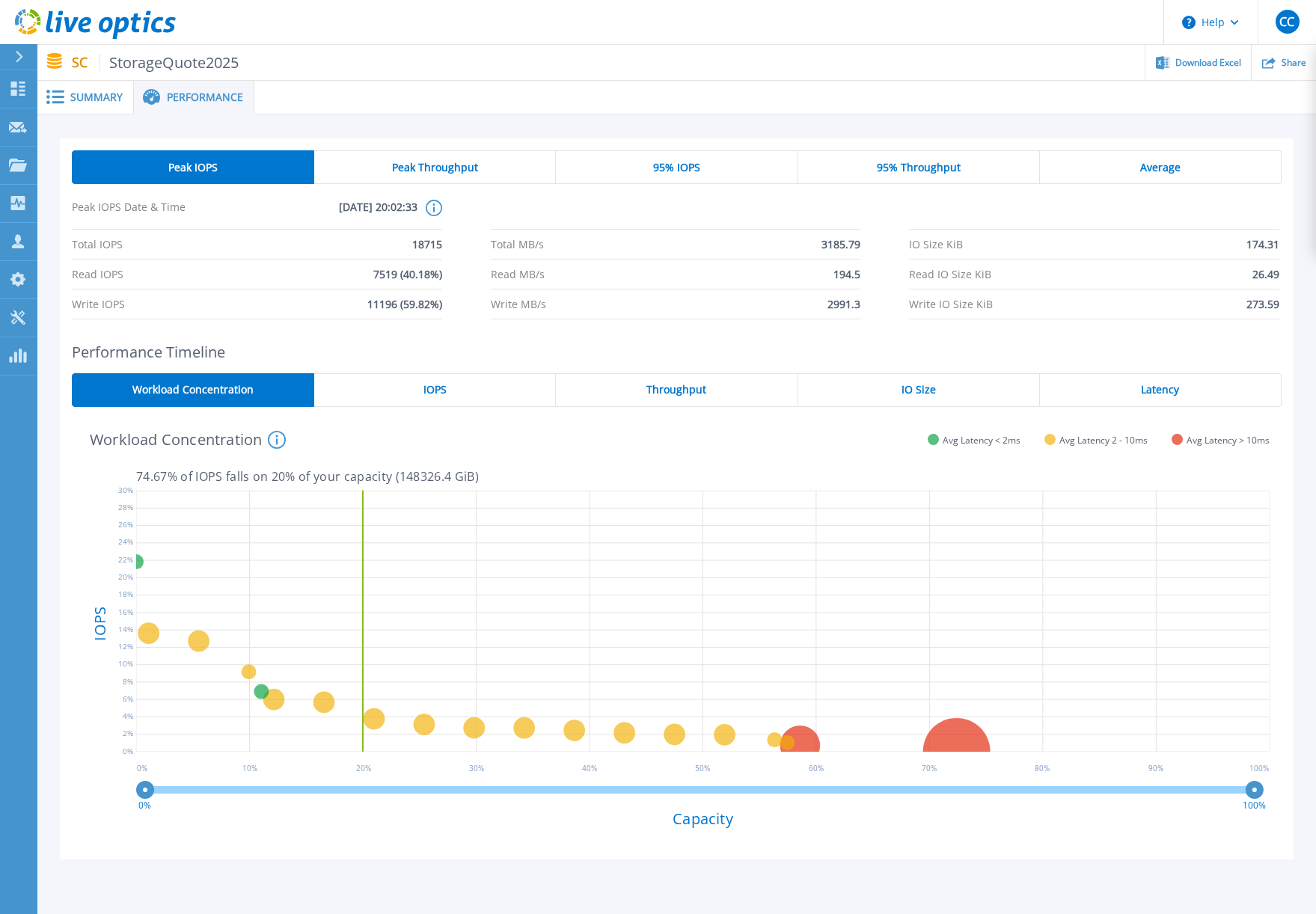
drag, startPoint x: 255, startPoint y: 181, endPoint x: 240, endPoint y: 172, distance: 17.5
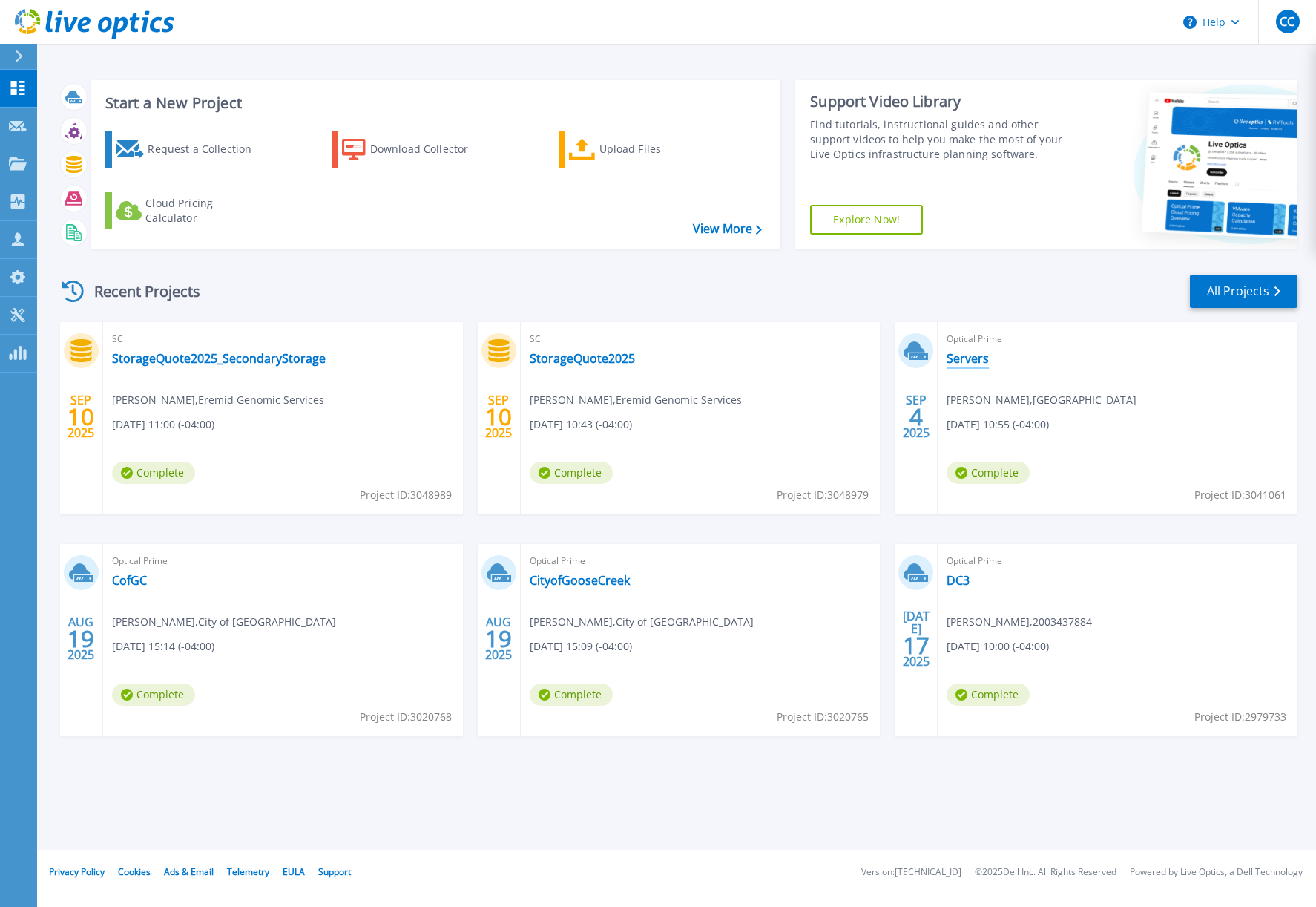
click at [980, 361] on link "Servers" at bounding box center [968, 358] width 42 height 15
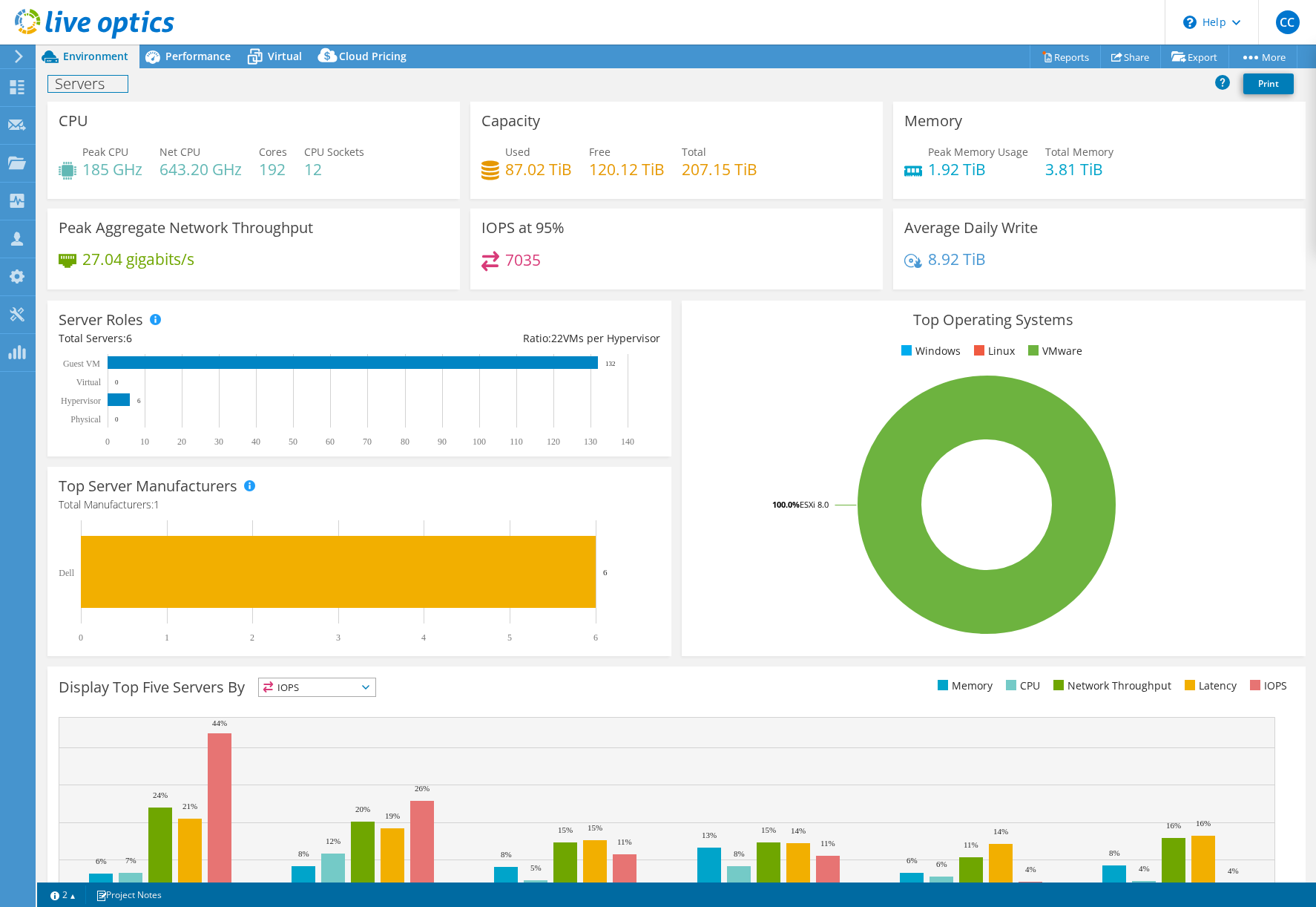
click at [69, 83] on h1 "Servers" at bounding box center [87, 83] width 79 height 16
click at [254, 85] on div "Servers Print" at bounding box center [676, 83] width 1279 height 27
click at [167, 79] on link at bounding box center [171, 83] width 21 height 18
click at [219, 58] on span "Performance" at bounding box center [199, 56] width 66 height 14
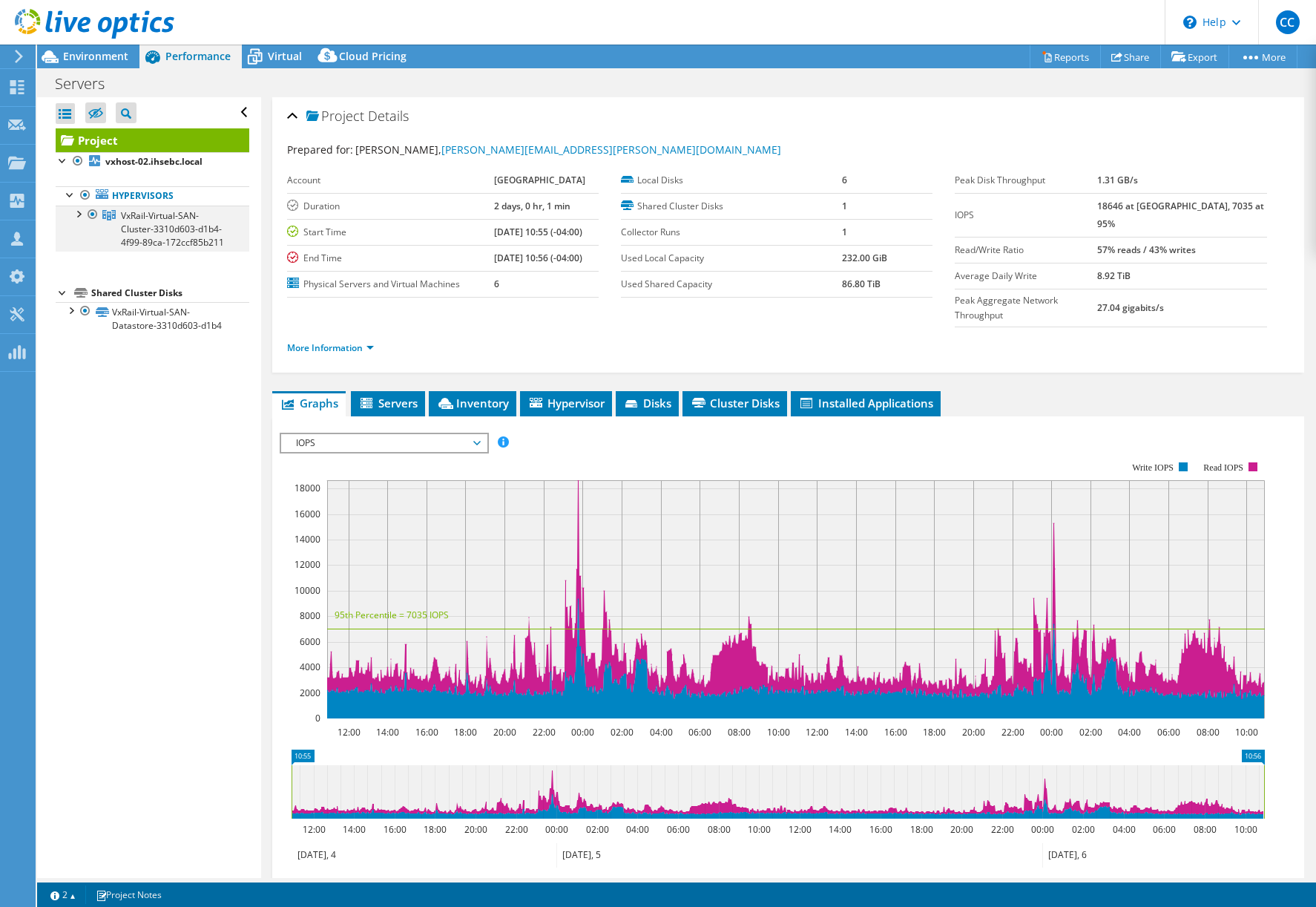
click at [78, 215] on div at bounding box center [78, 213] width 15 height 15
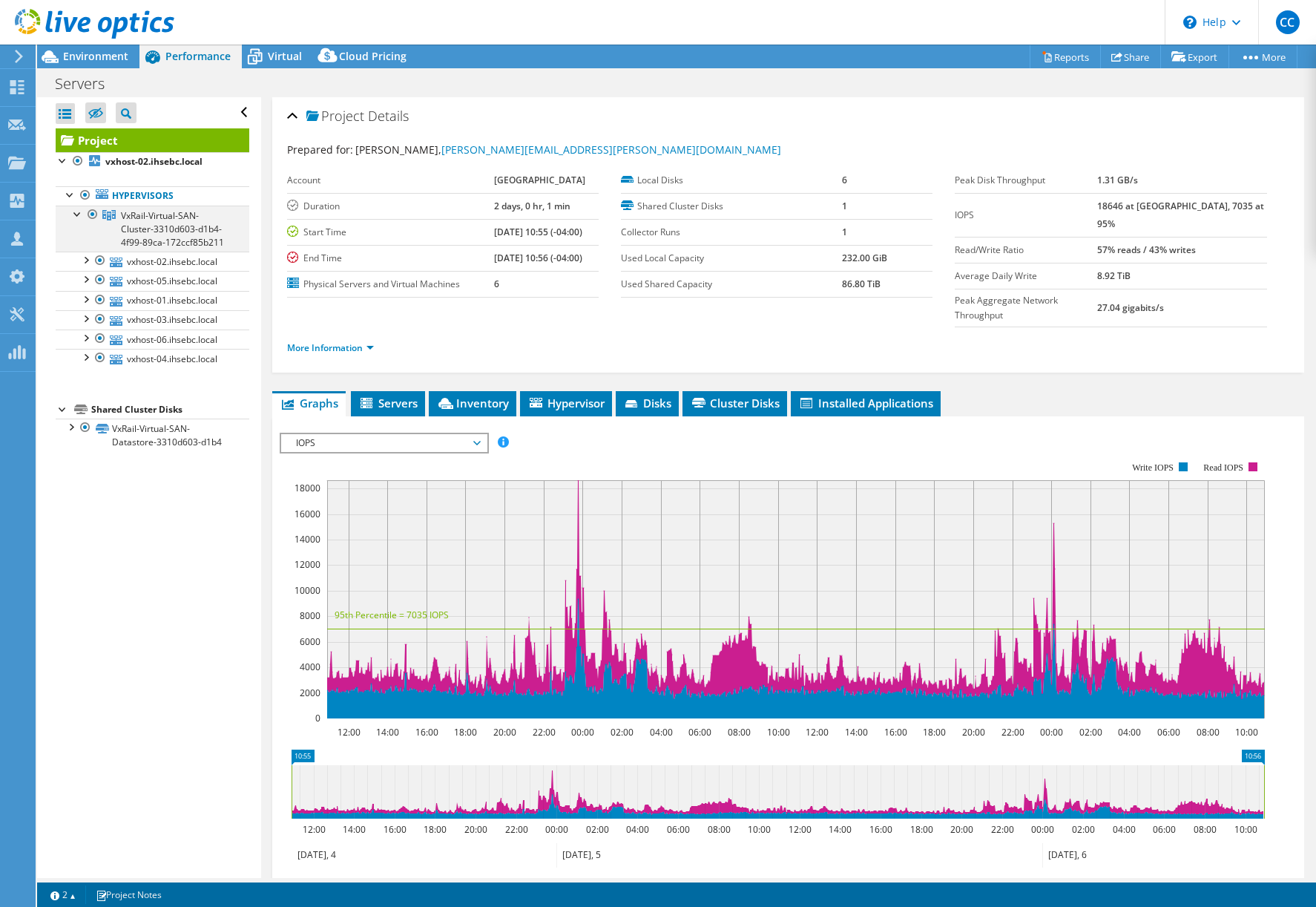
click at [78, 215] on div at bounding box center [78, 213] width 15 height 15
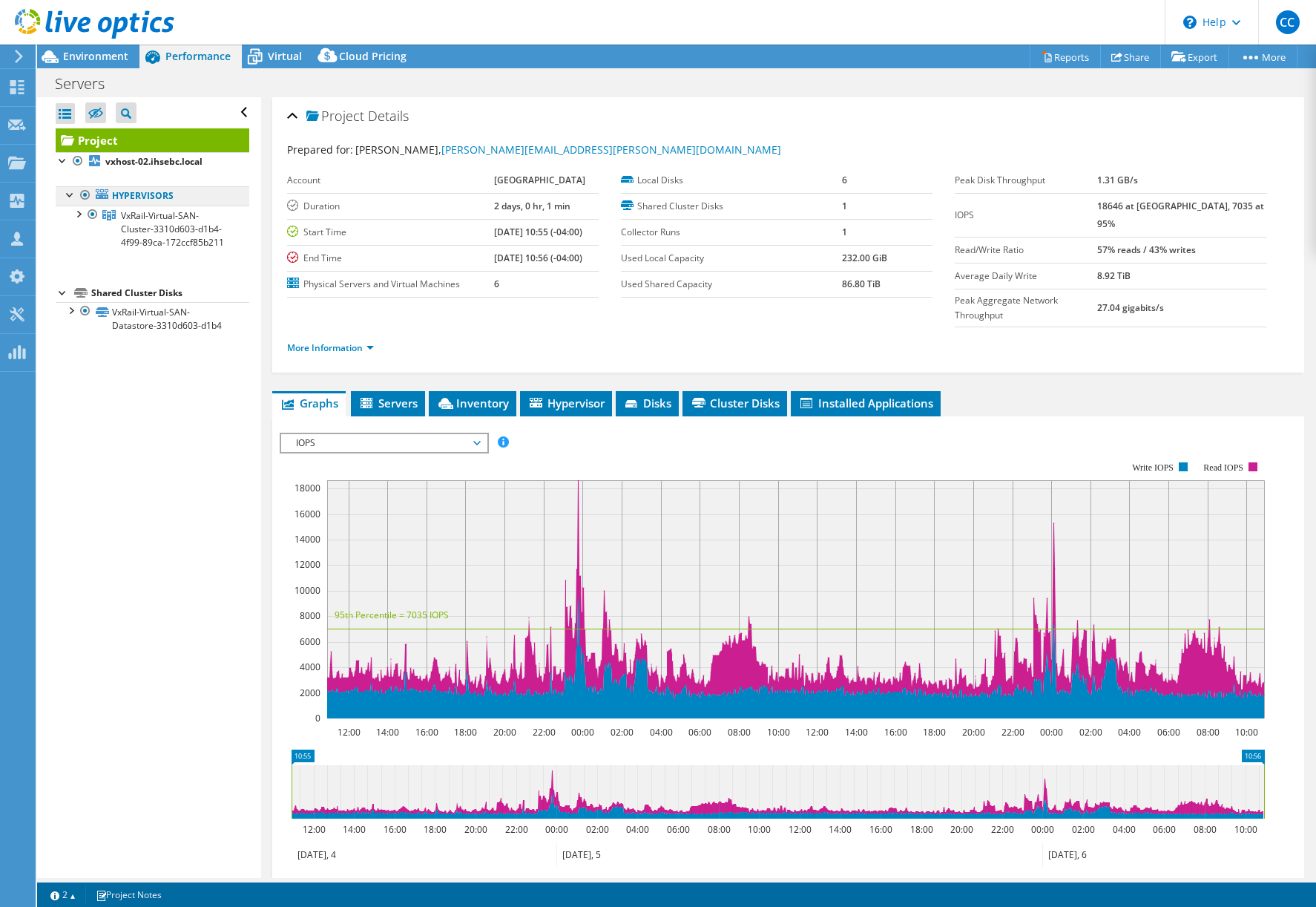
click at [153, 194] on link "Hypervisors" at bounding box center [152, 196] width 194 height 19
click at [277, 55] on span "Virtual" at bounding box center [284, 56] width 34 height 14
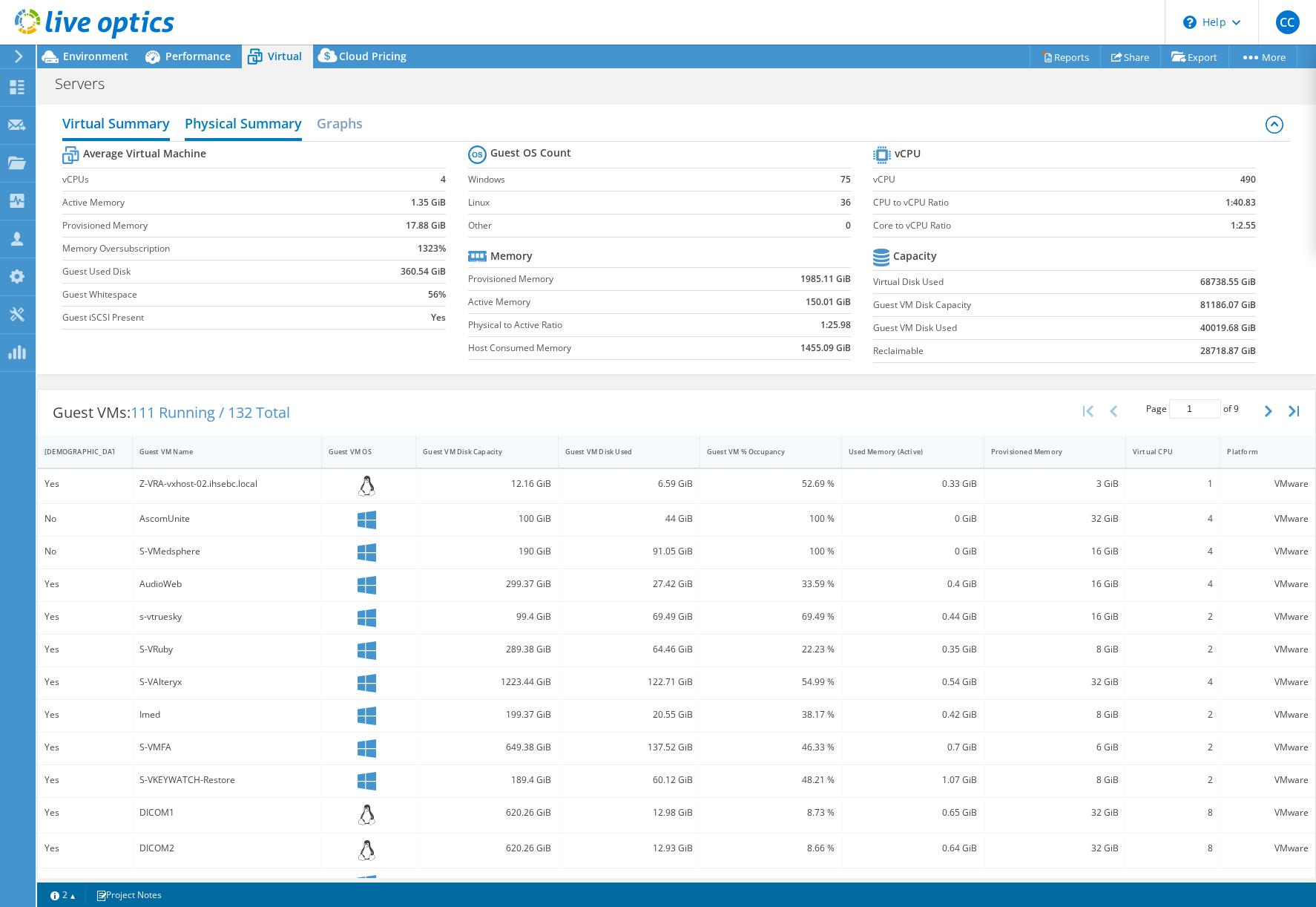
click at [239, 124] on h2 "Physical Summary" at bounding box center [243, 124] width 117 height 33
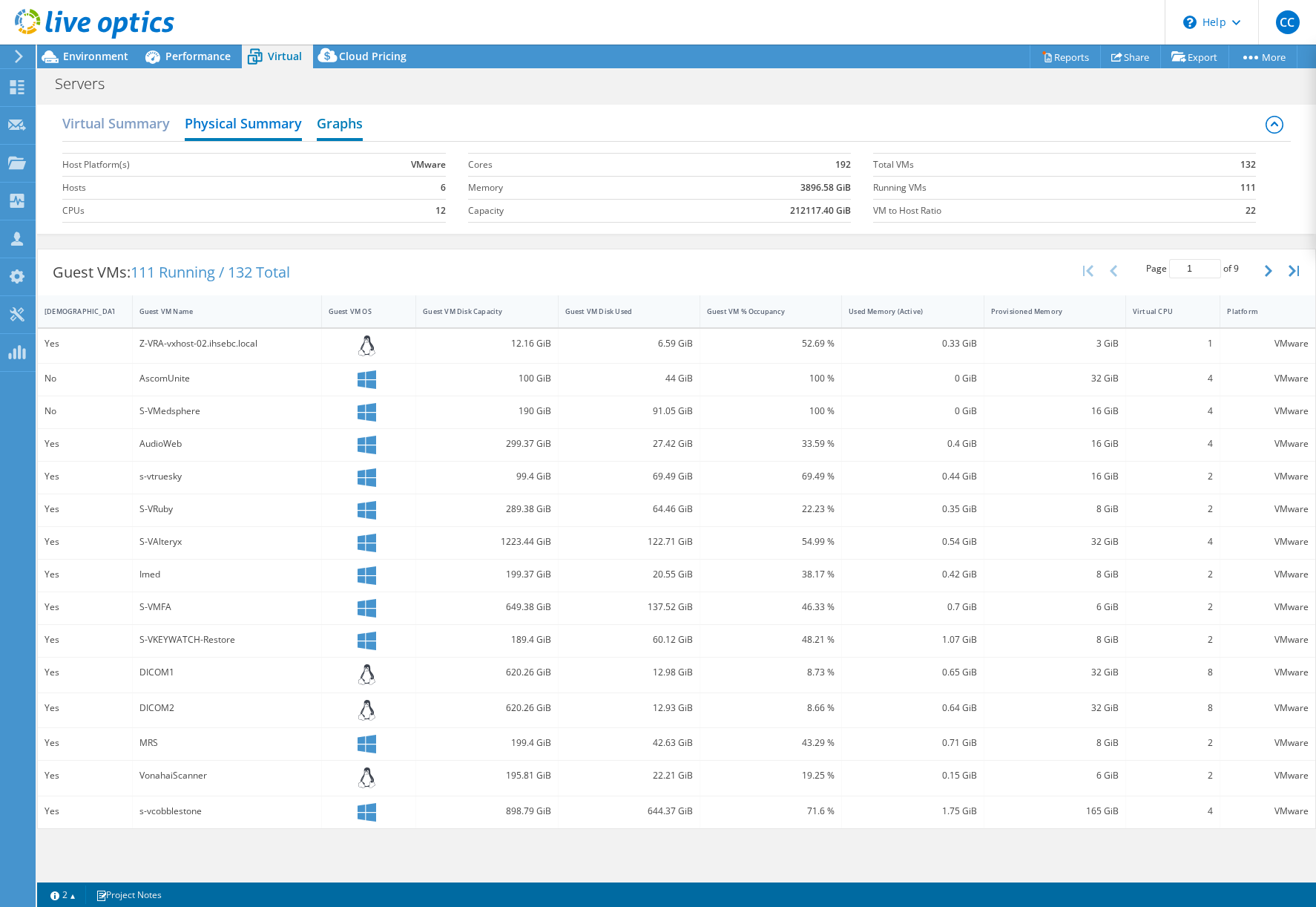
click at [324, 114] on h2 "Graphs" at bounding box center [340, 124] width 46 height 33
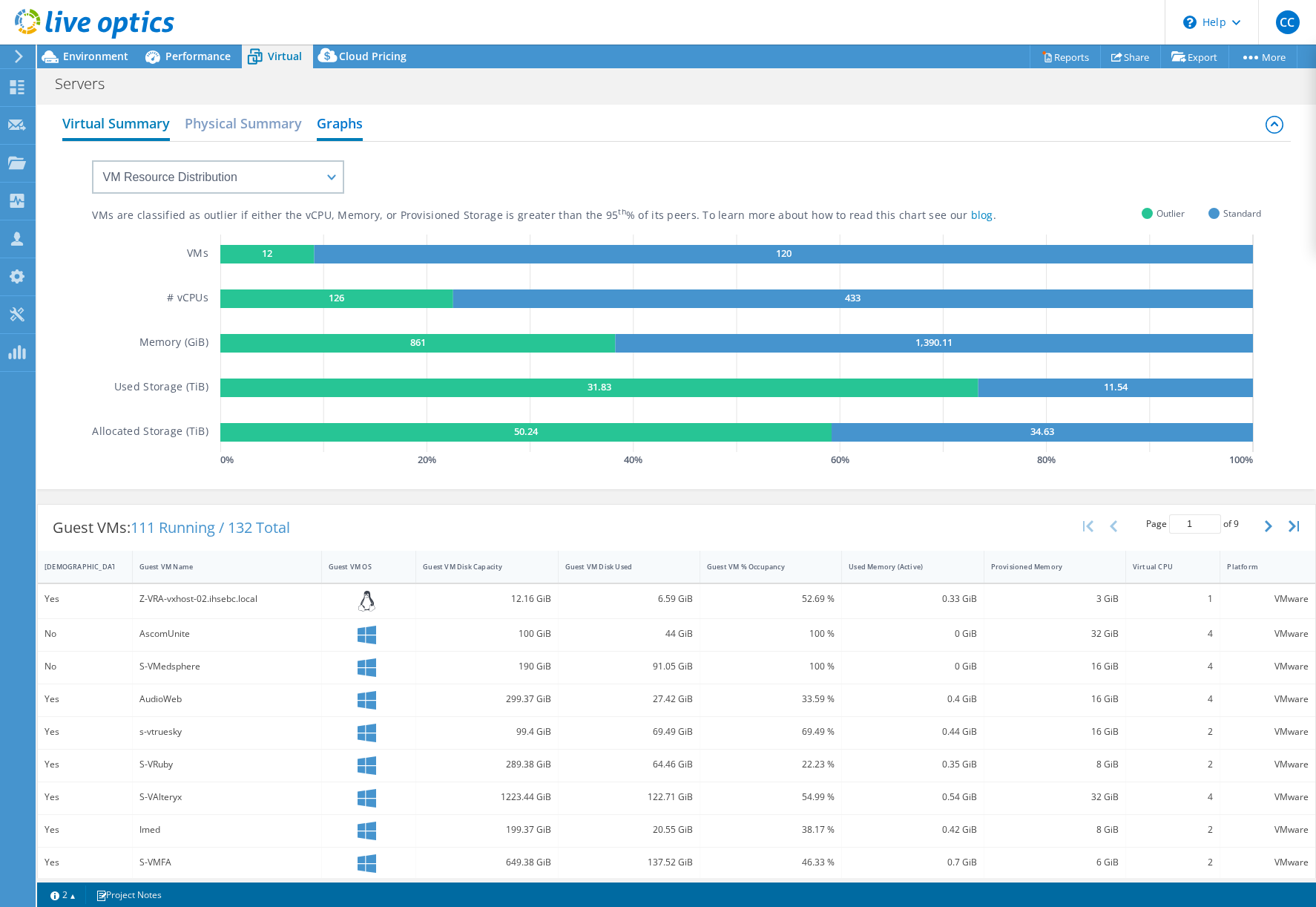
click at [108, 125] on h2 "Virtual Summary" at bounding box center [116, 124] width 107 height 33
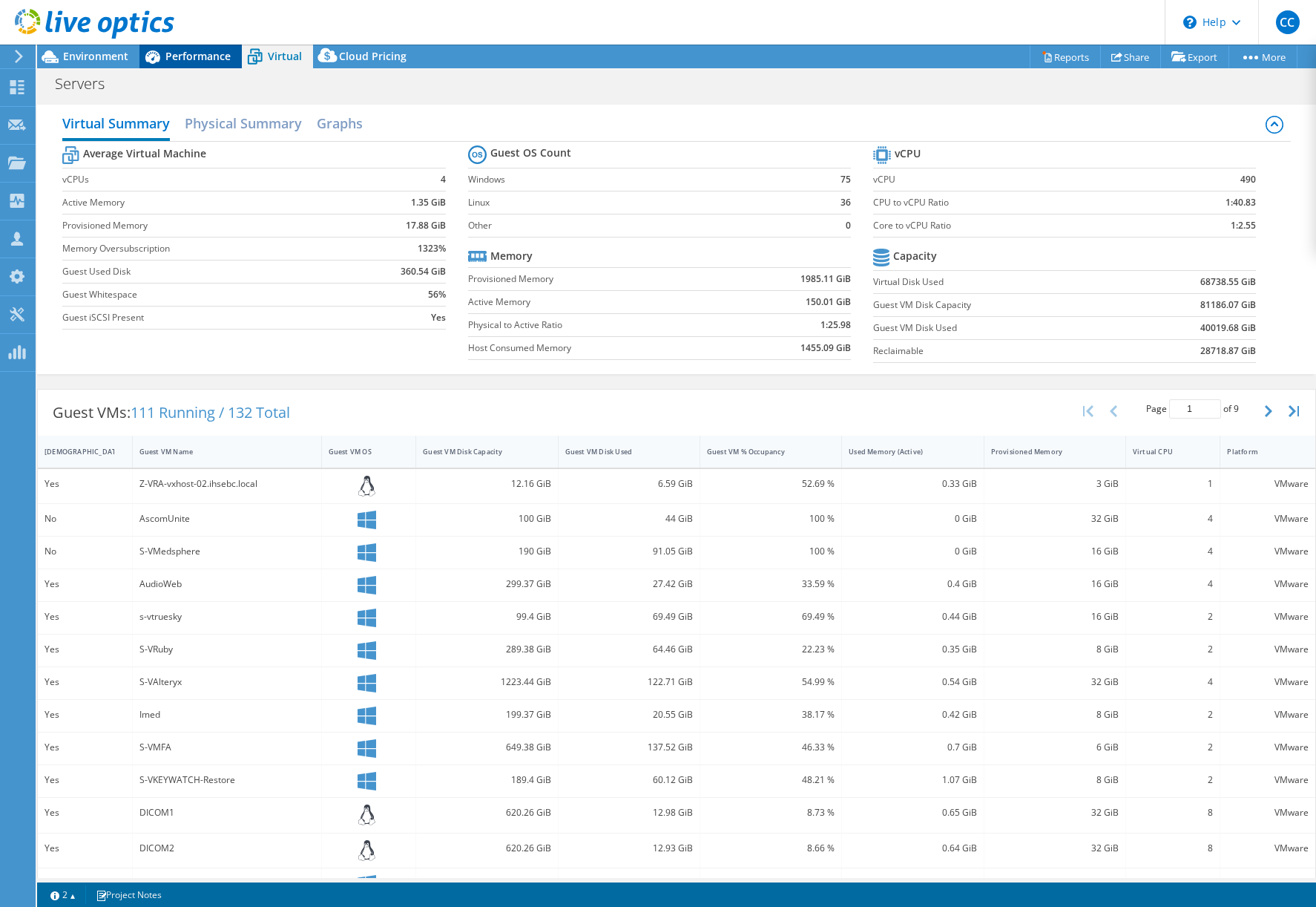
click at [197, 53] on span "Performance" at bounding box center [199, 56] width 66 height 14
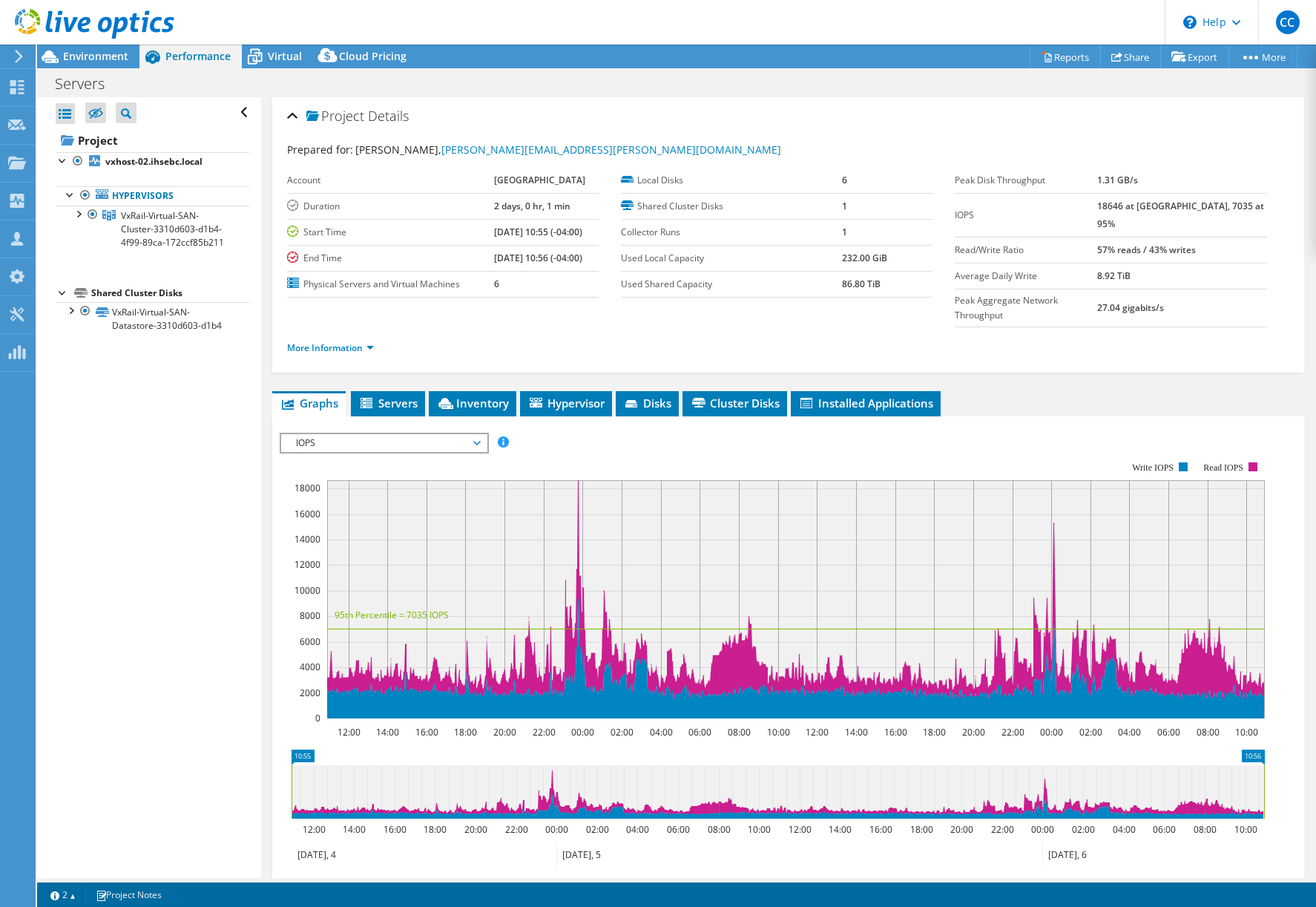
click at [630, 433] on div "IOPS Disk Throughput IO Size Latency Queue Depth CPU Percentage Memory Page Fau…" at bounding box center [788, 442] width 1017 height 20
click at [441, 434] on span "IOPS" at bounding box center [384, 443] width 191 height 18
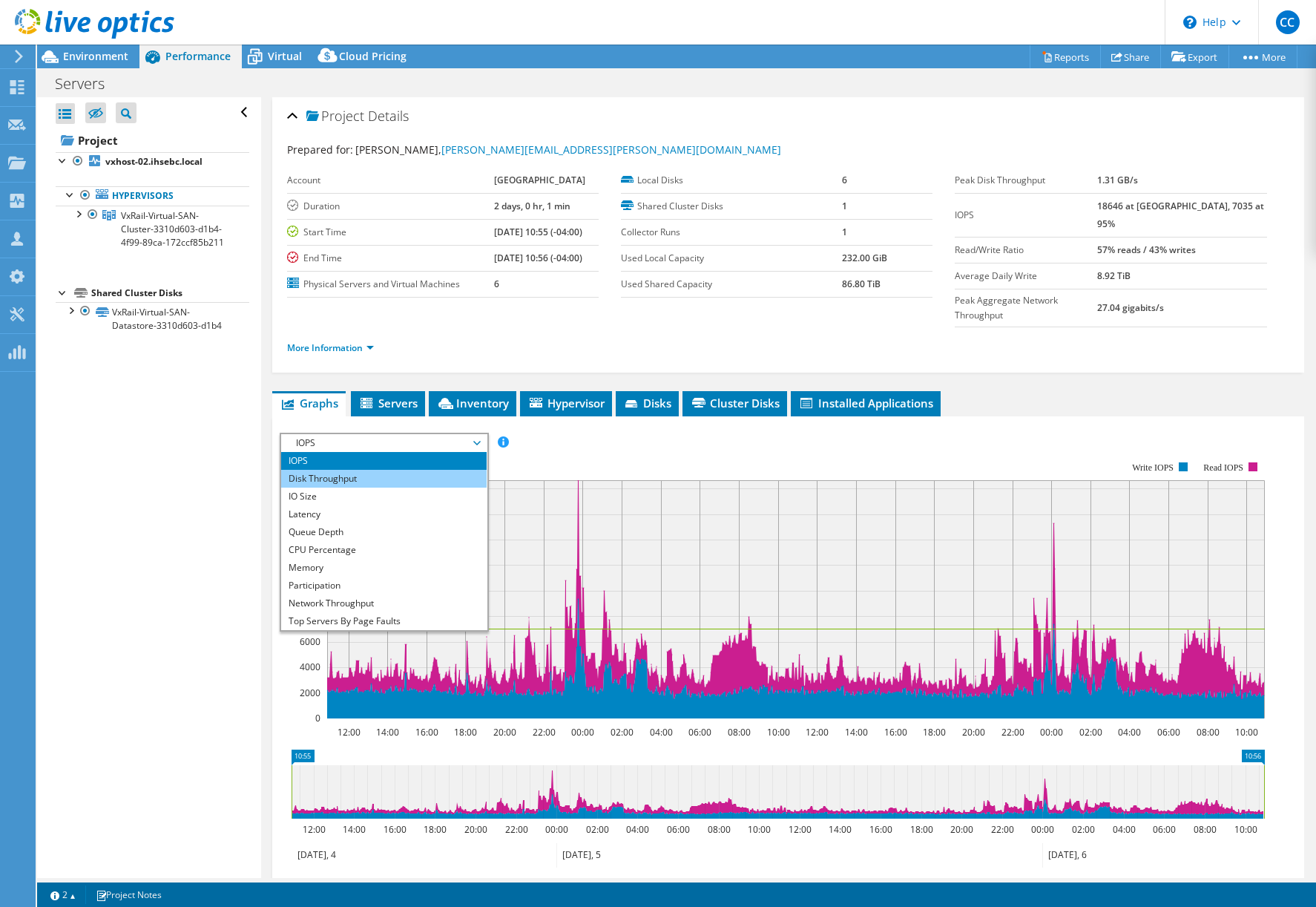
click at [390, 470] on li "Disk Throughput" at bounding box center [384, 478] width 206 height 18
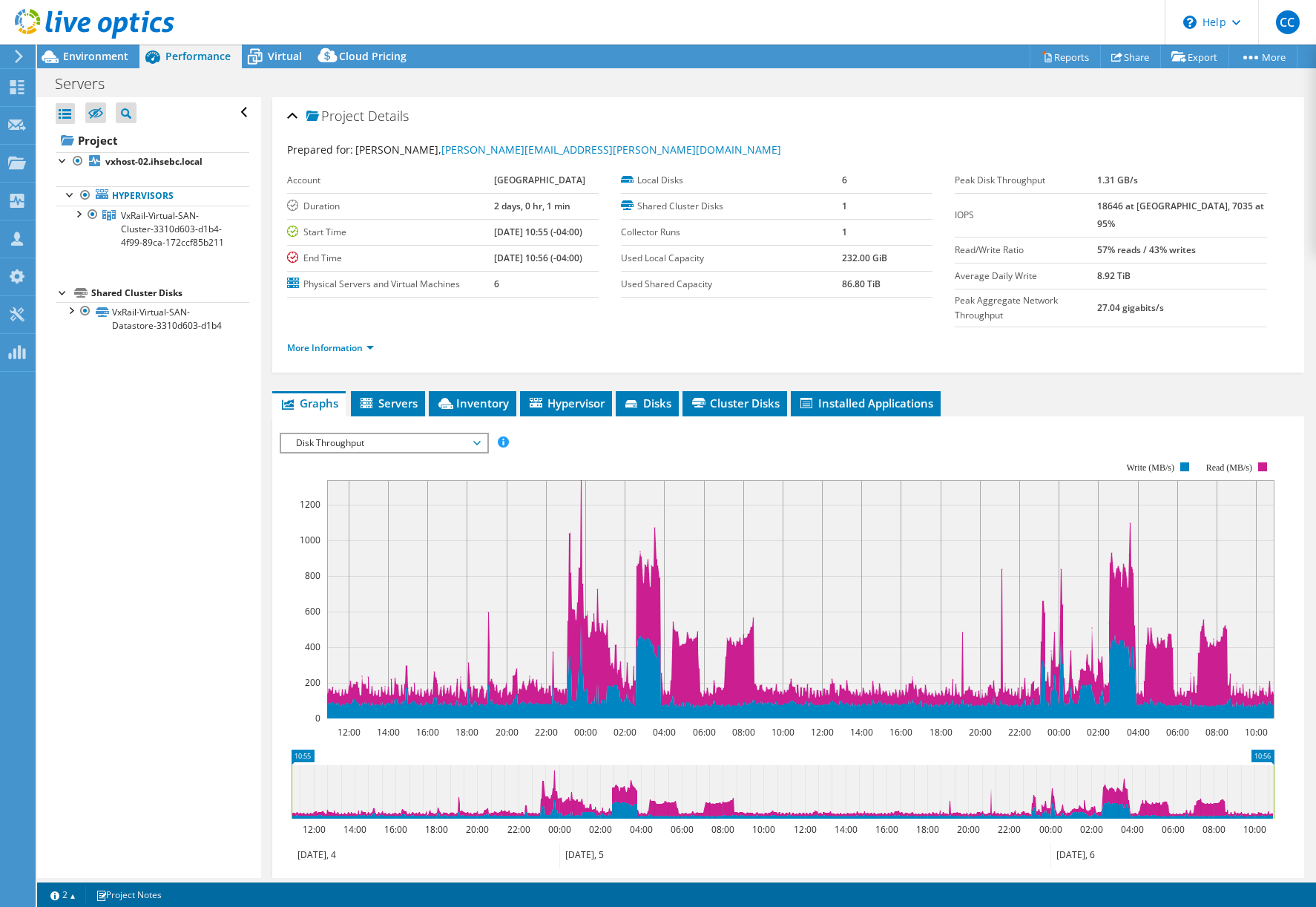
click at [375, 434] on span "Disk Throughput" at bounding box center [384, 443] width 191 height 18
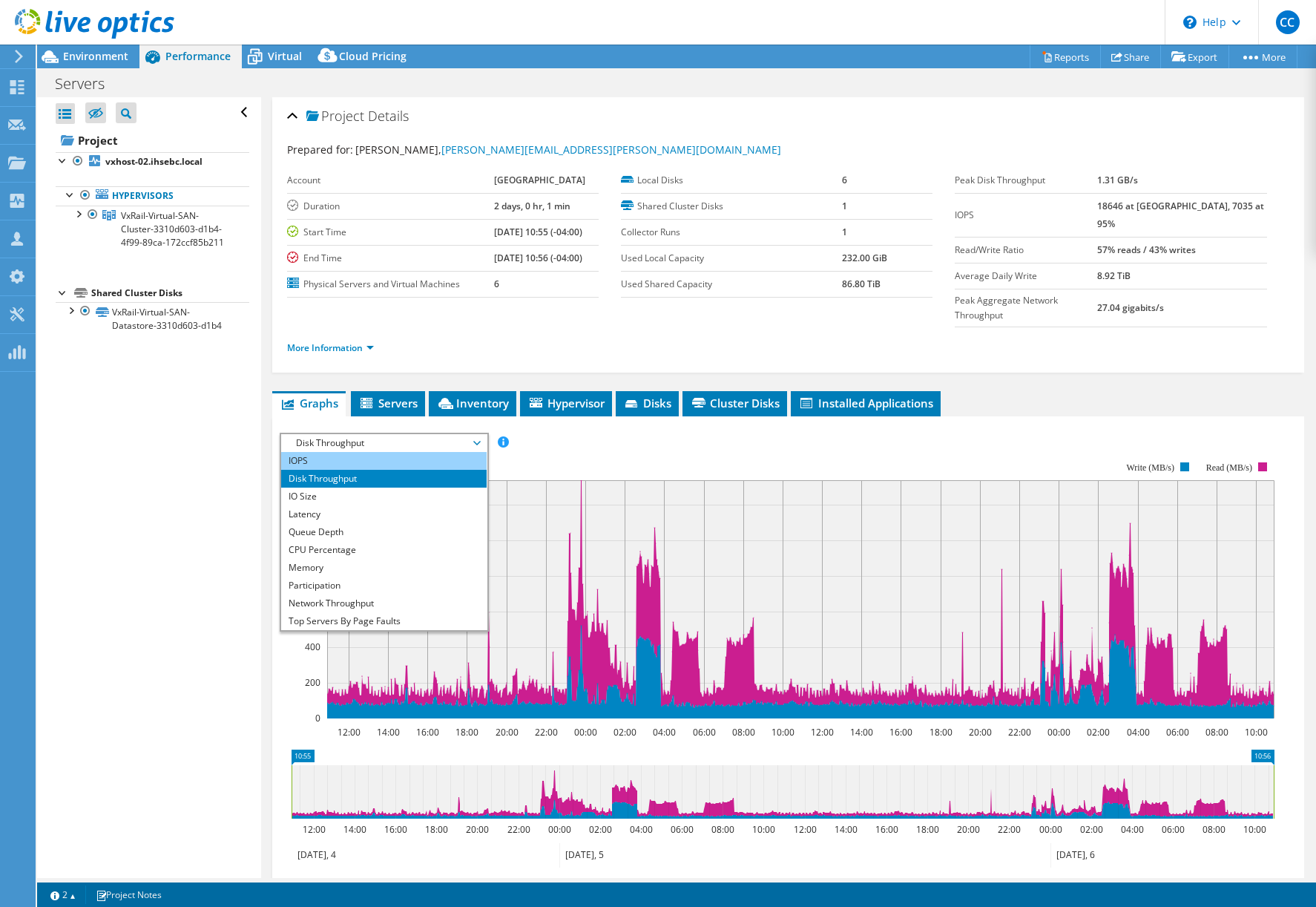
click at [353, 452] on li "IOPS" at bounding box center [384, 461] width 206 height 18
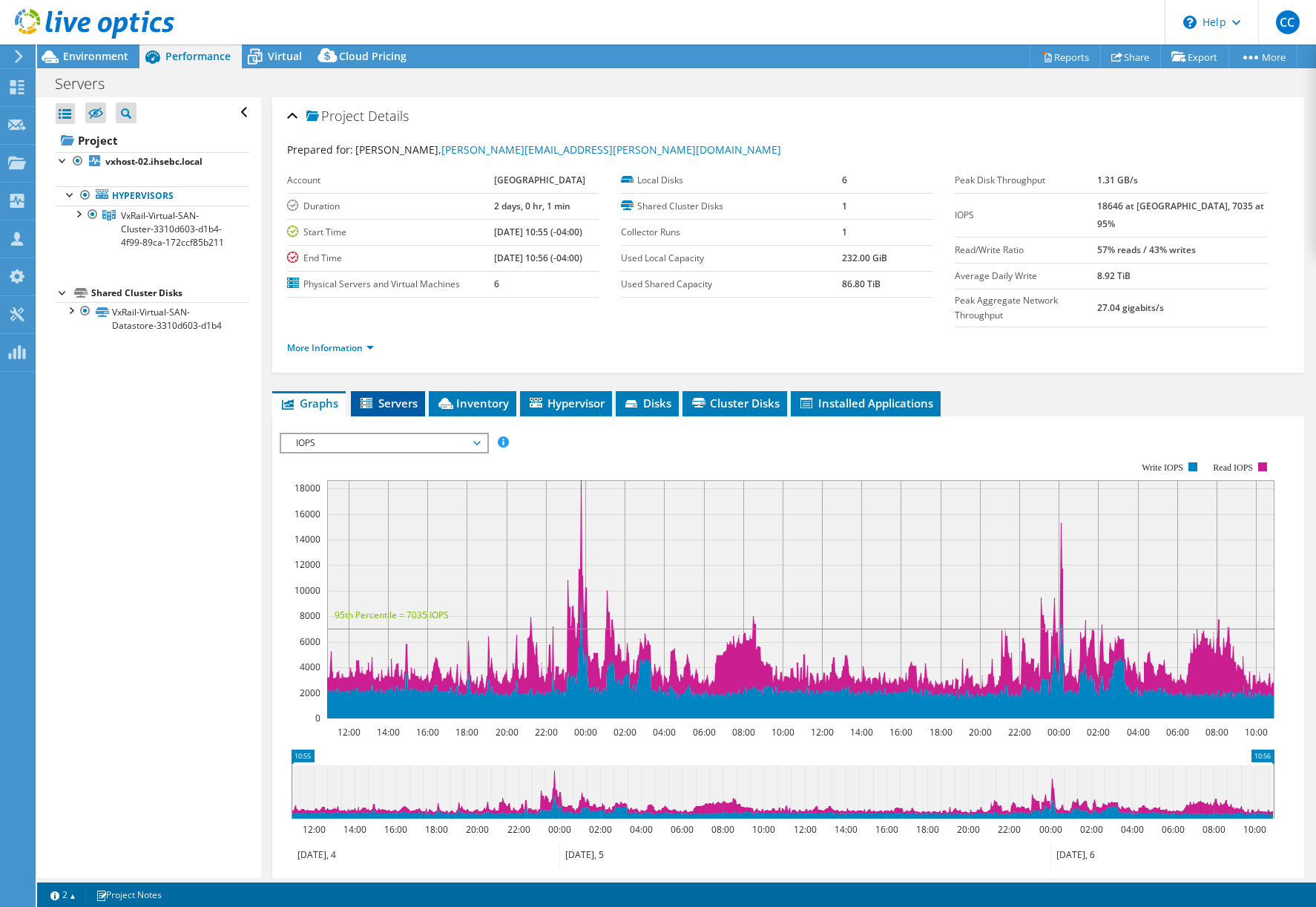
click at [388, 396] on span "Servers" at bounding box center [388, 403] width 59 height 15
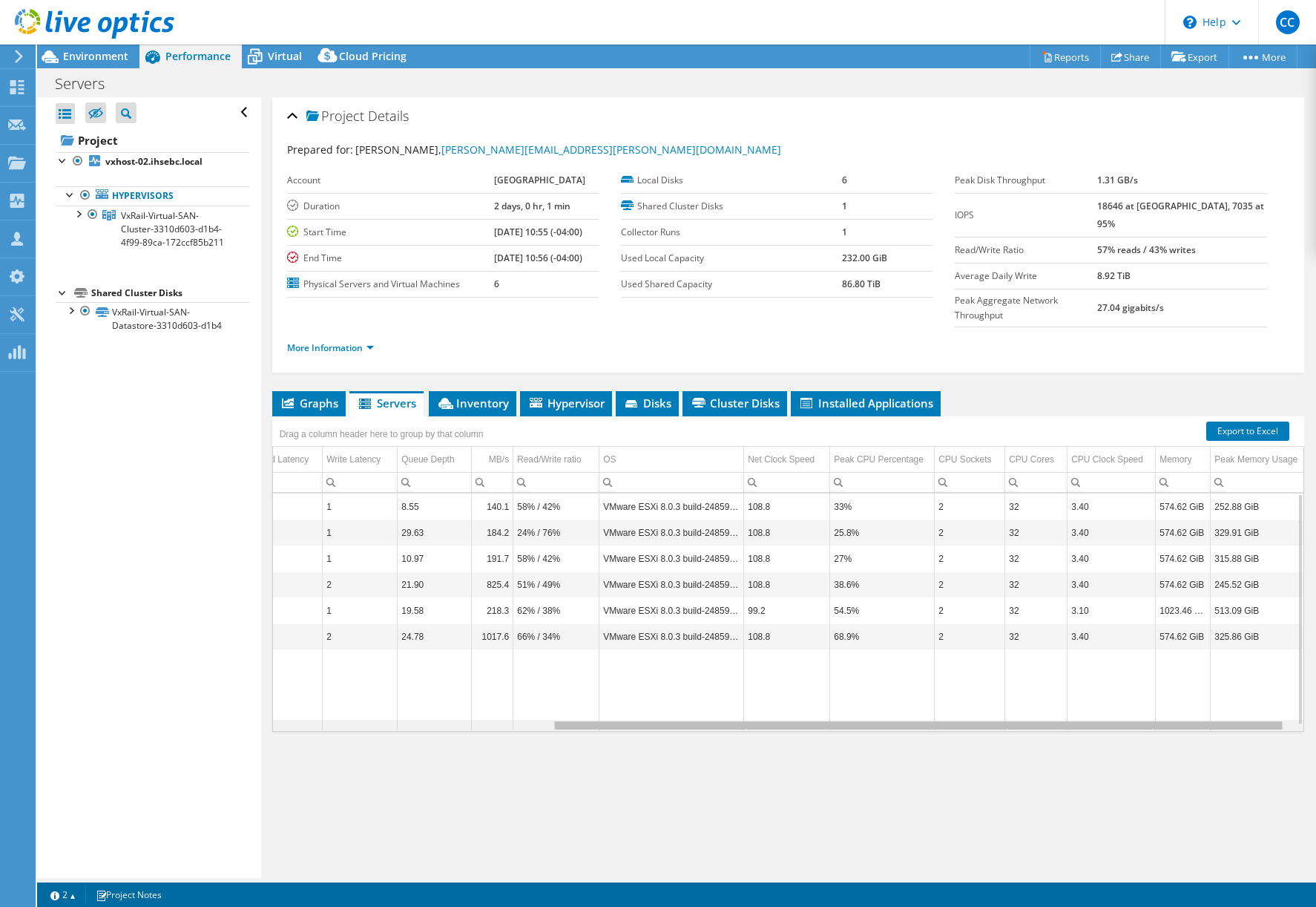
scroll to position [0, 363]
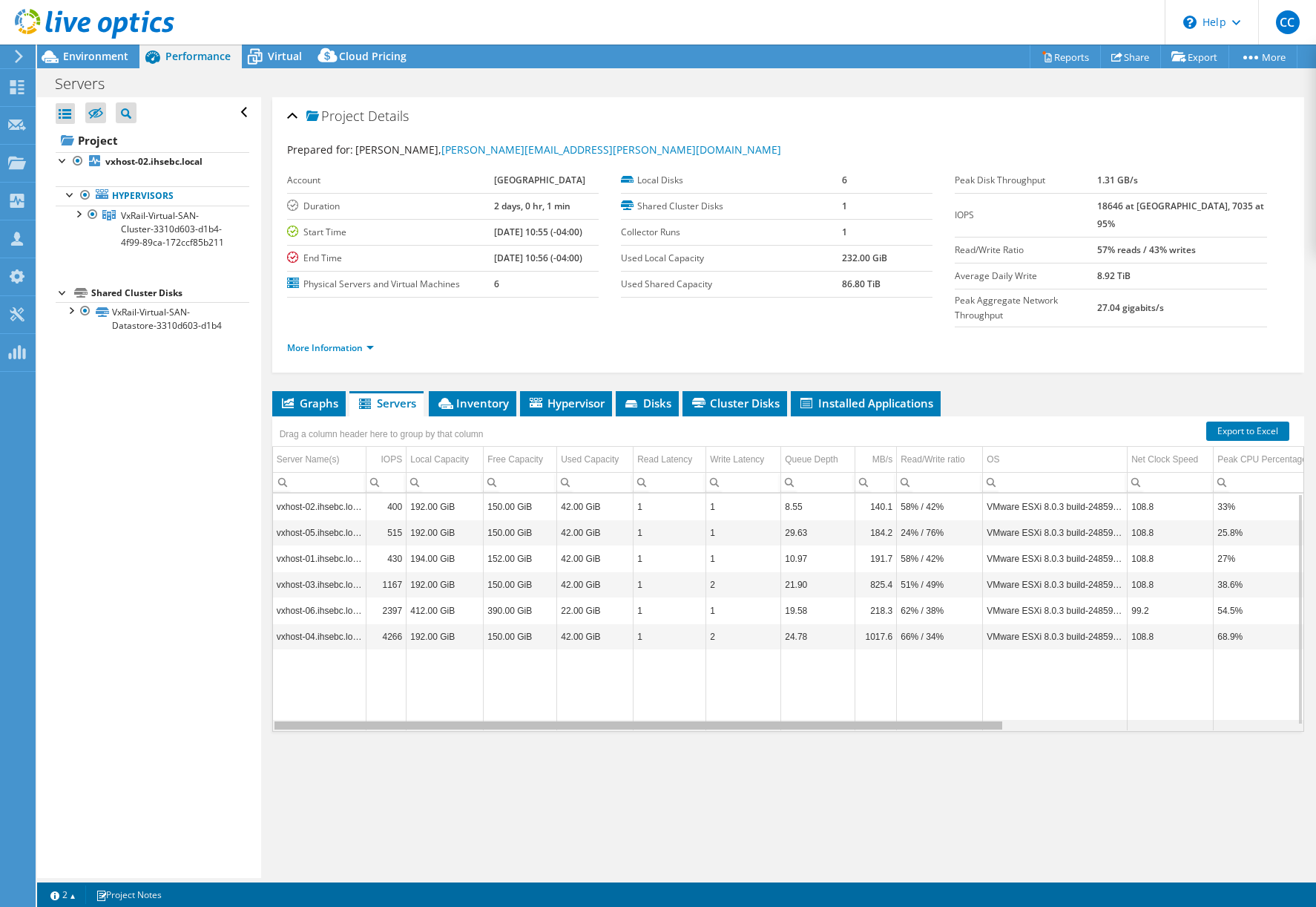
drag, startPoint x: 886, startPoint y: 694, endPoint x: 900, endPoint y: 714, distance: 24.4
click at [900, 714] on body "CC Partner Team Member [PERSON_NAME] [EMAIL_ADDRESS][DOMAIN_NAME] [GEOGRAPHIC_D…" at bounding box center [658, 454] width 1316 height 907
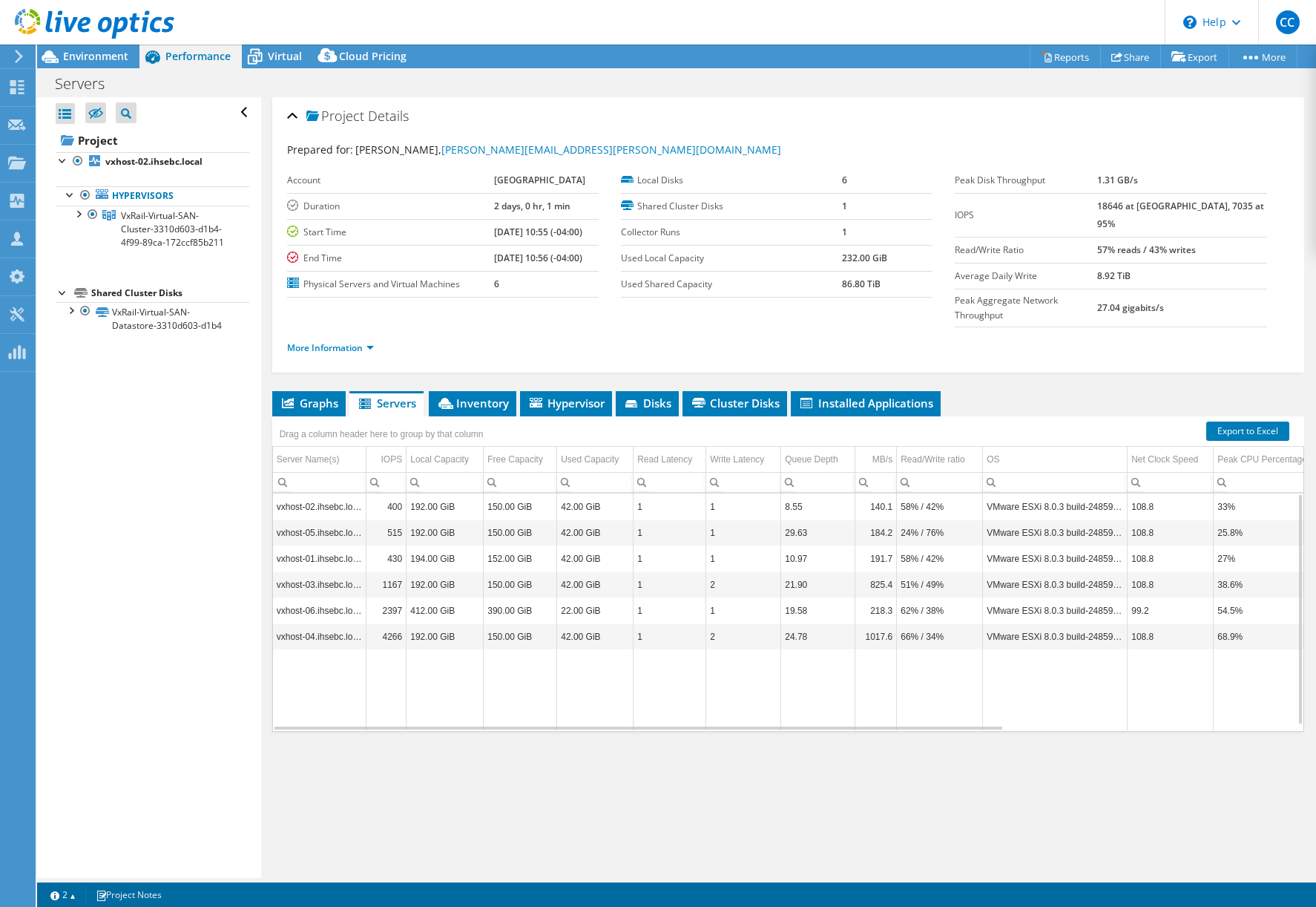
drag, startPoint x: 590, startPoint y: 691, endPoint x: 638, endPoint y: 697, distance: 48.4
click at [638, 697] on div "vxhost-02.ihsebc.local 400 192.00 GiB 150.00 GiB 42.00 GiB 1 1 8.55 140.1 58% /…" at bounding box center [788, 612] width 1031 height 237
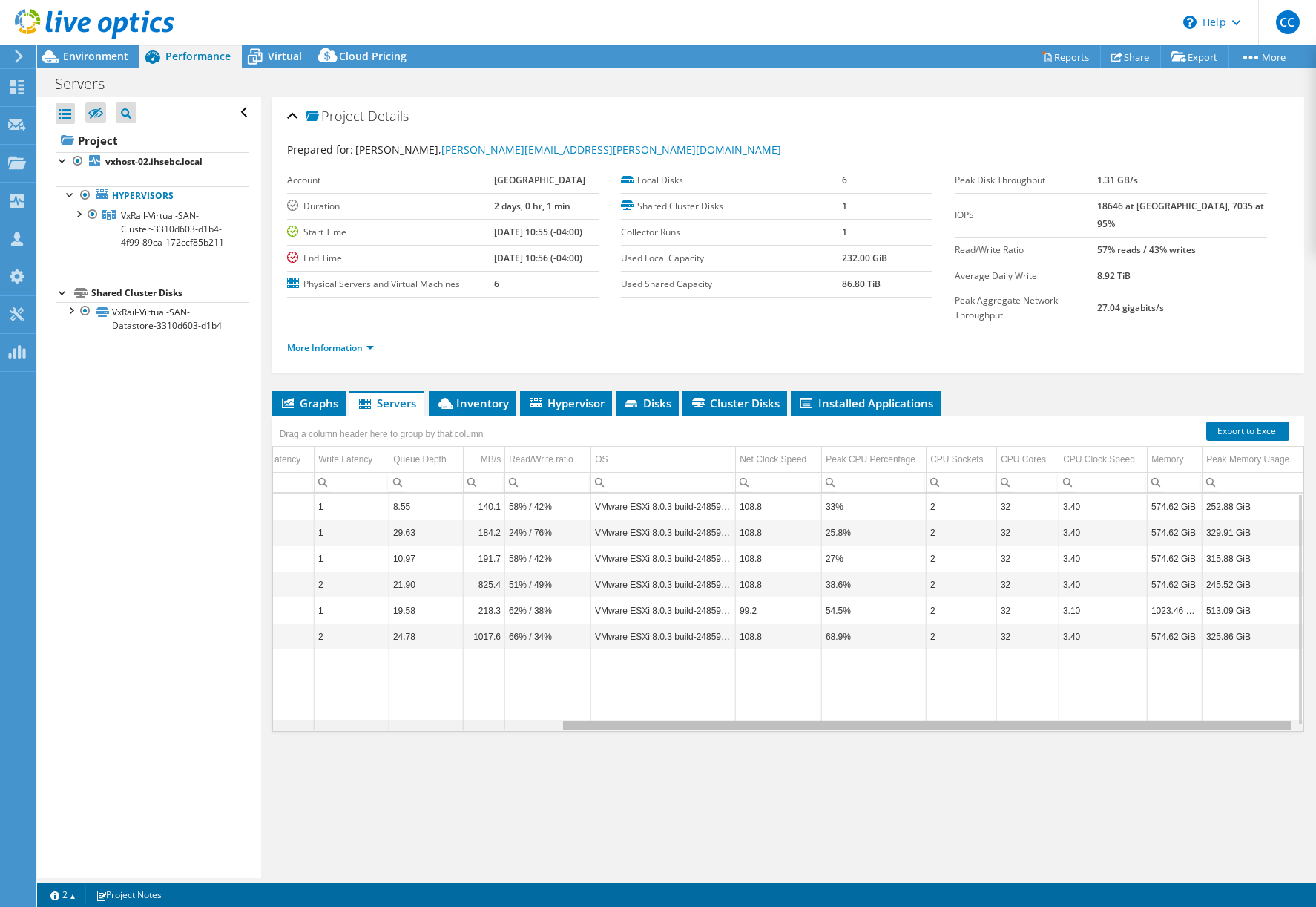
drag, startPoint x: 627, startPoint y: 697, endPoint x: 943, endPoint y: 700, distance: 316.0
click at [943, 700] on body "CC Partner Team Member [PERSON_NAME] [EMAIL_ADDRESS][DOMAIN_NAME] [GEOGRAPHIC_D…" at bounding box center [658, 454] width 1316 height 907
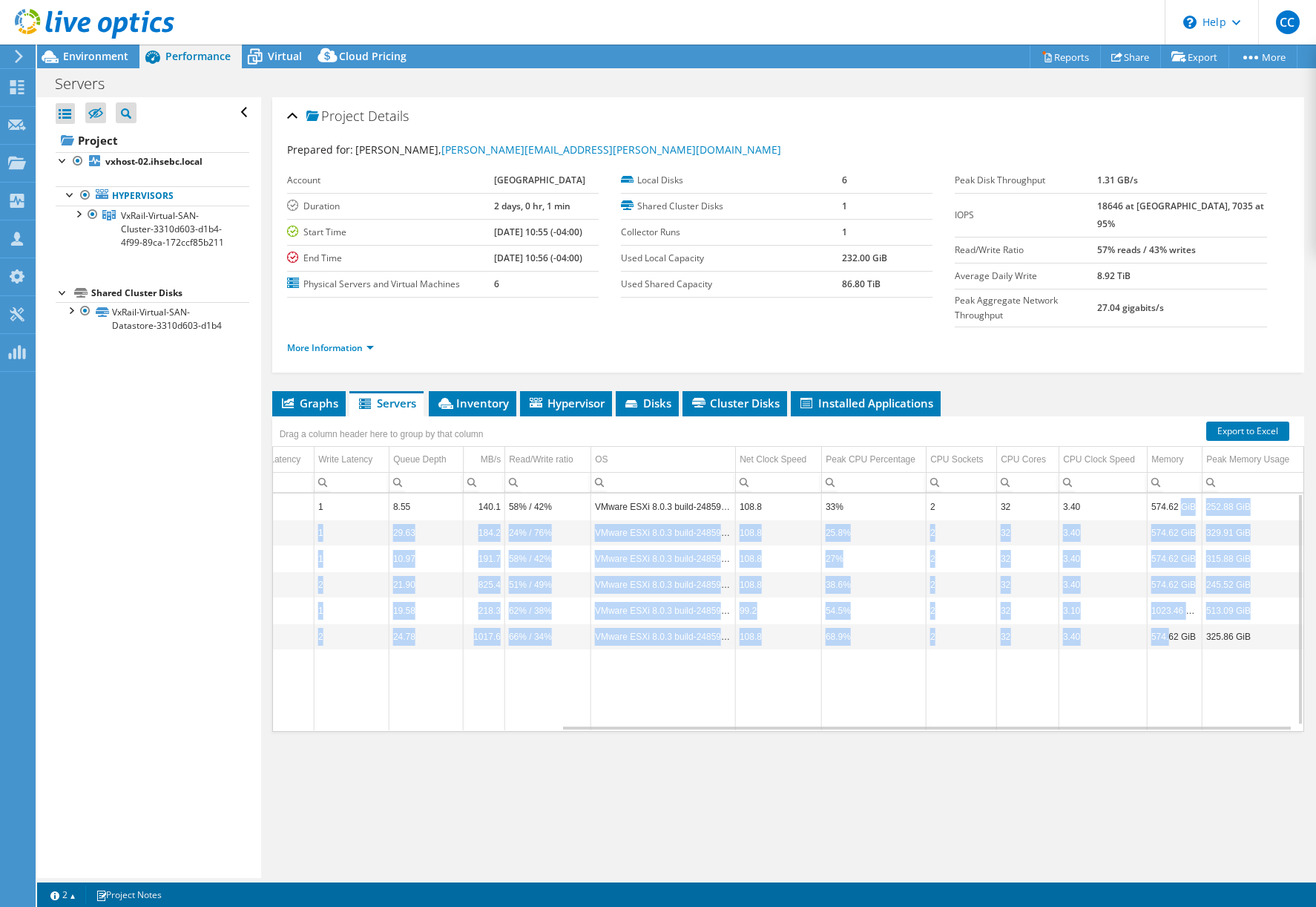
drag, startPoint x: 1168, startPoint y: 474, endPoint x: 1165, endPoint y: 603, distance: 129.0
click at [1159, 602] on tbody "vxhost-02.ihsebc.local 400 192.00 GiB 150.00 GiB 42.00 GiB 1 1 8.55 140.1 58% /…" at bounding box center [592, 612] width 1423 height 237
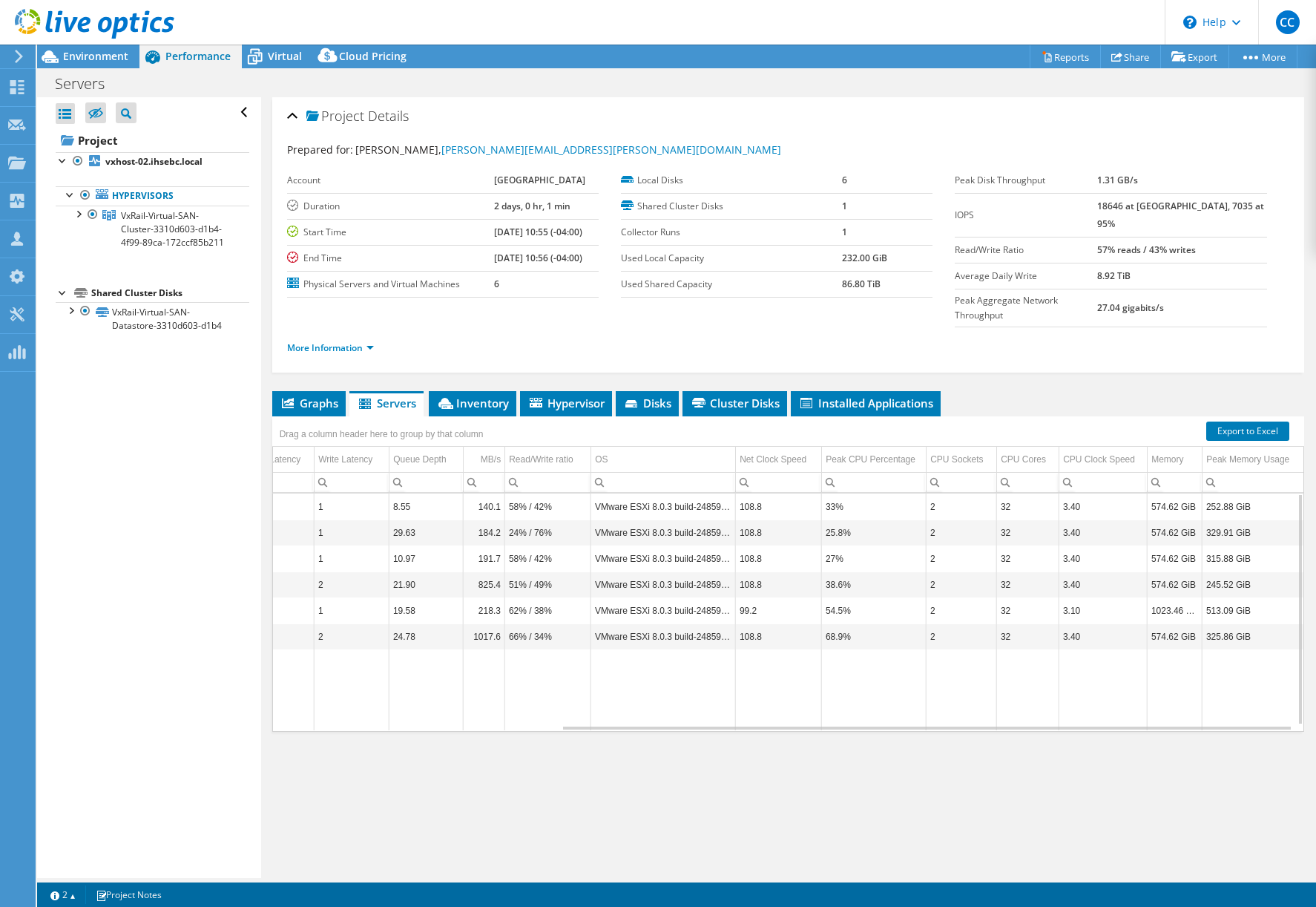
drag, startPoint x: 1165, startPoint y: 603, endPoint x: 1228, endPoint y: 620, distance: 65.3
click at [1223, 650] on td "Data grid" at bounding box center [1253, 690] width 101 height 81
click at [1254, 421] on link "Export to Excel" at bounding box center [1248, 431] width 83 height 19
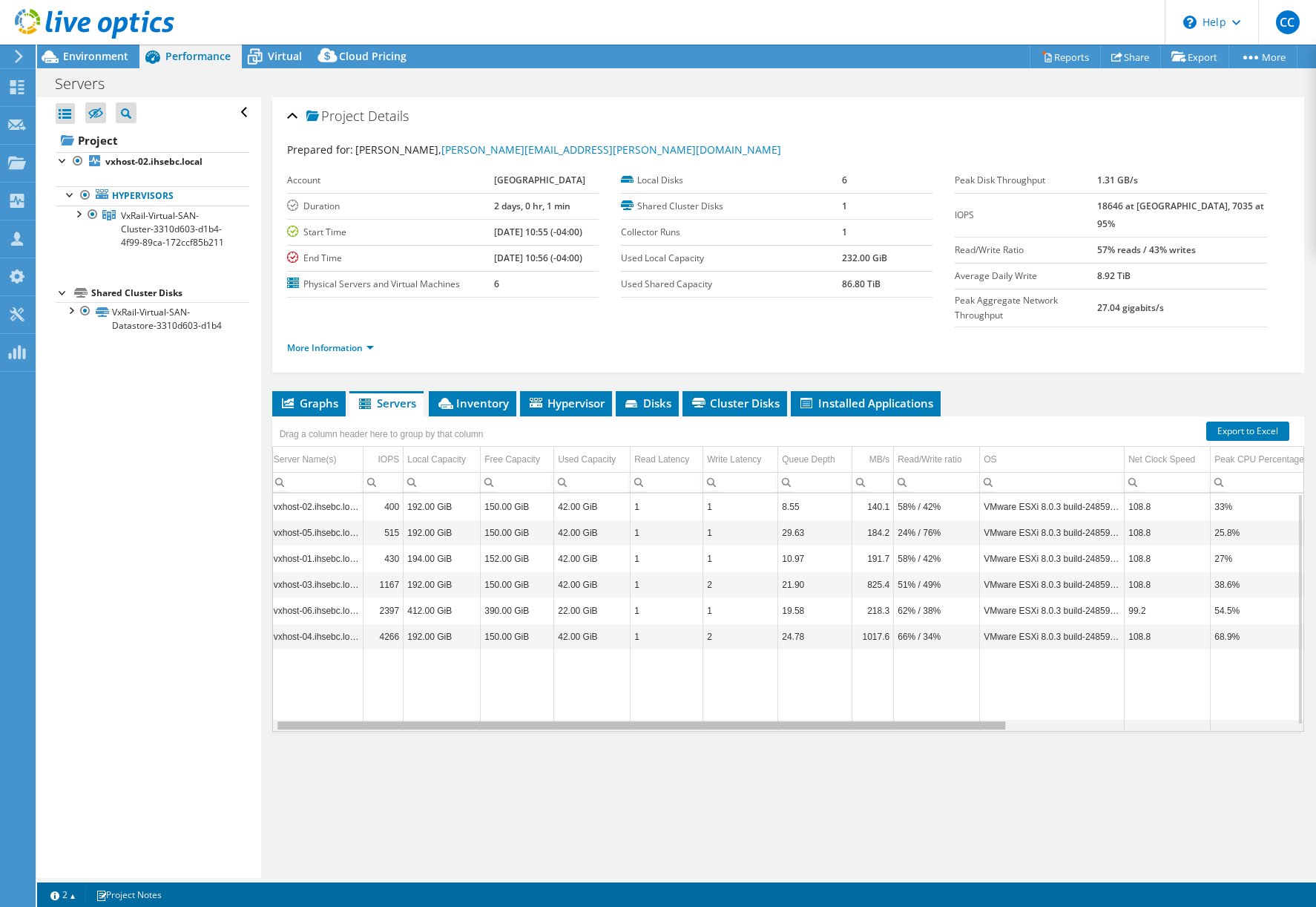
scroll to position [0, 5]
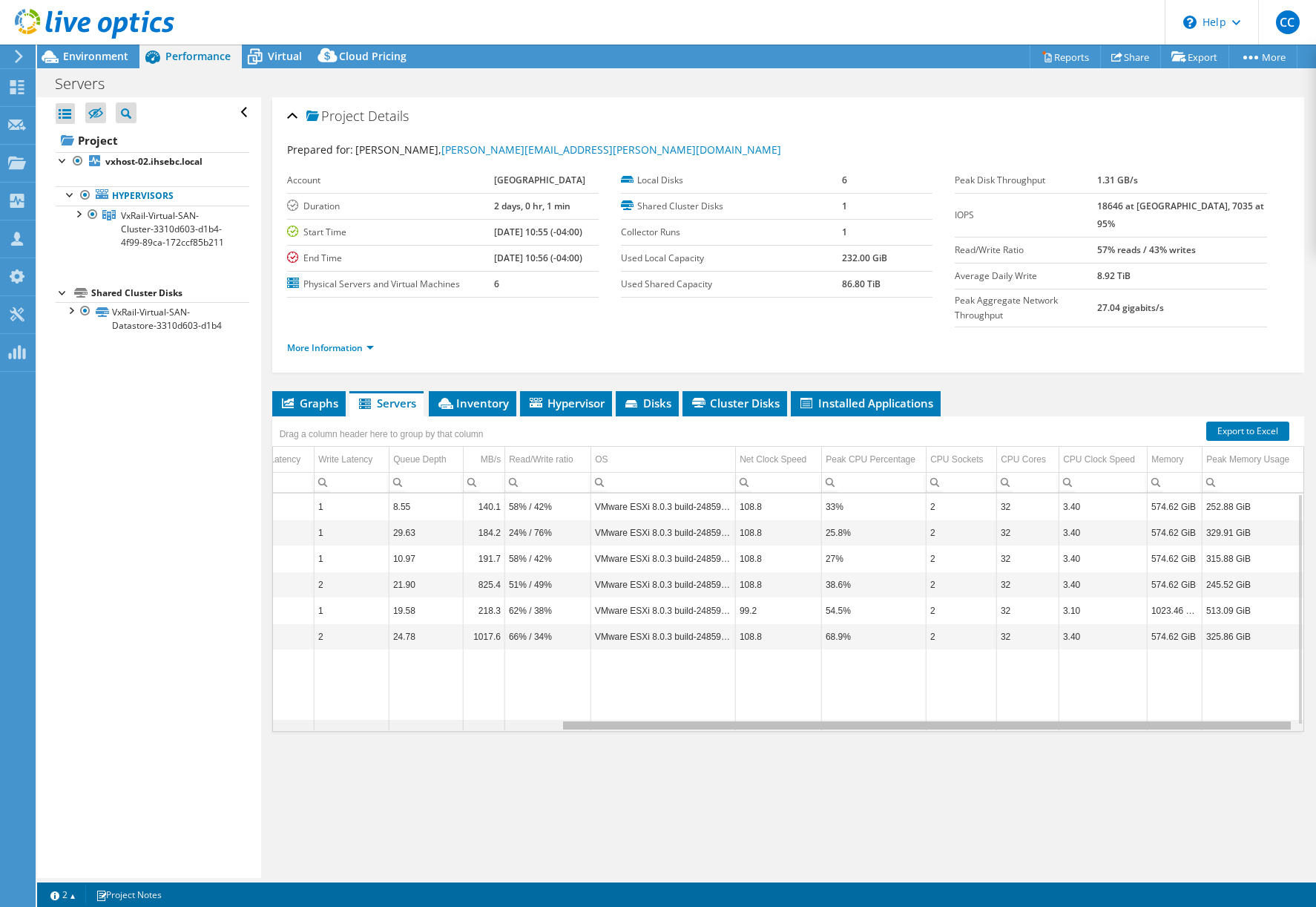
drag, startPoint x: 686, startPoint y: 699, endPoint x: 763, endPoint y: 691, distance: 77.4
click at [763, 691] on body "CC Partner Team Member [PERSON_NAME] [EMAIL_ADDRESS][DOMAIN_NAME] [GEOGRAPHIC_D…" at bounding box center [658, 454] width 1316 height 907
drag, startPoint x: 881, startPoint y: 695, endPoint x: 751, endPoint y: 594, distance: 164.6
click at [1009, 767] on body "CC Partner Team Member [PERSON_NAME] [EMAIL_ADDRESS][DOMAIN_NAME] [GEOGRAPHIC_D…" at bounding box center [658, 454] width 1316 height 907
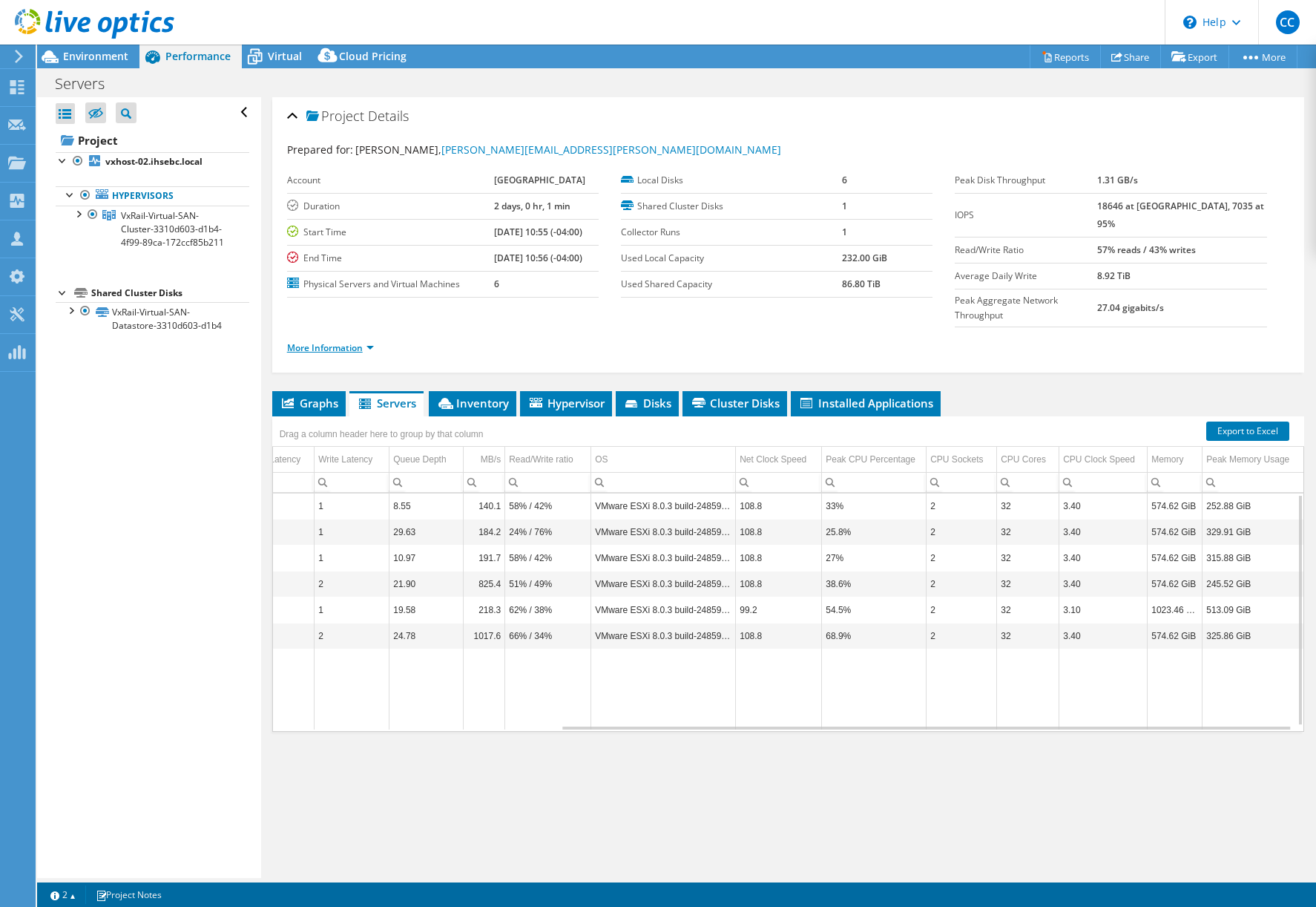
click at [360, 341] on link "More Information" at bounding box center [331, 348] width 87 height 13
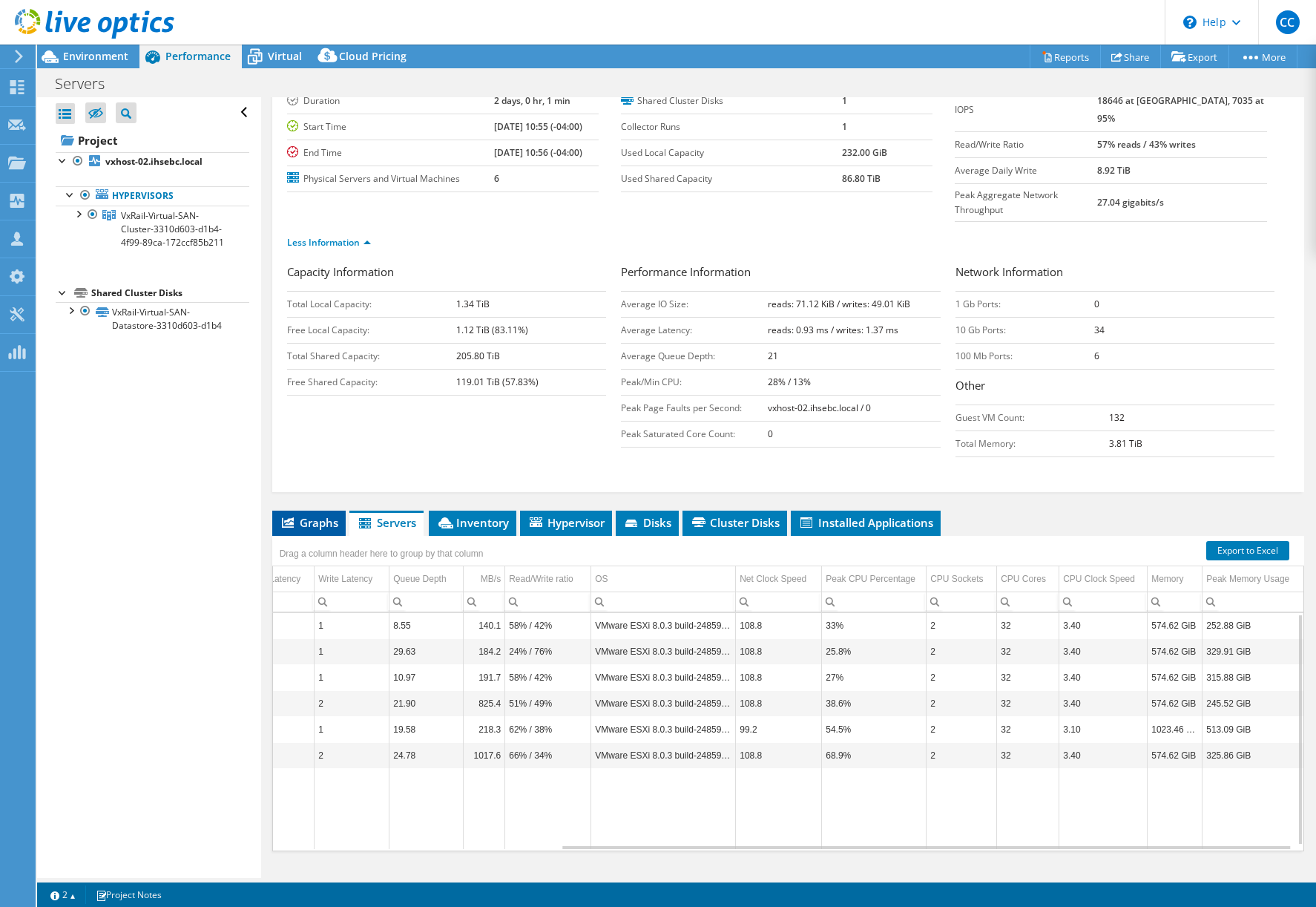
click at [321, 515] on span "Graphs" at bounding box center [308, 522] width 58 height 15
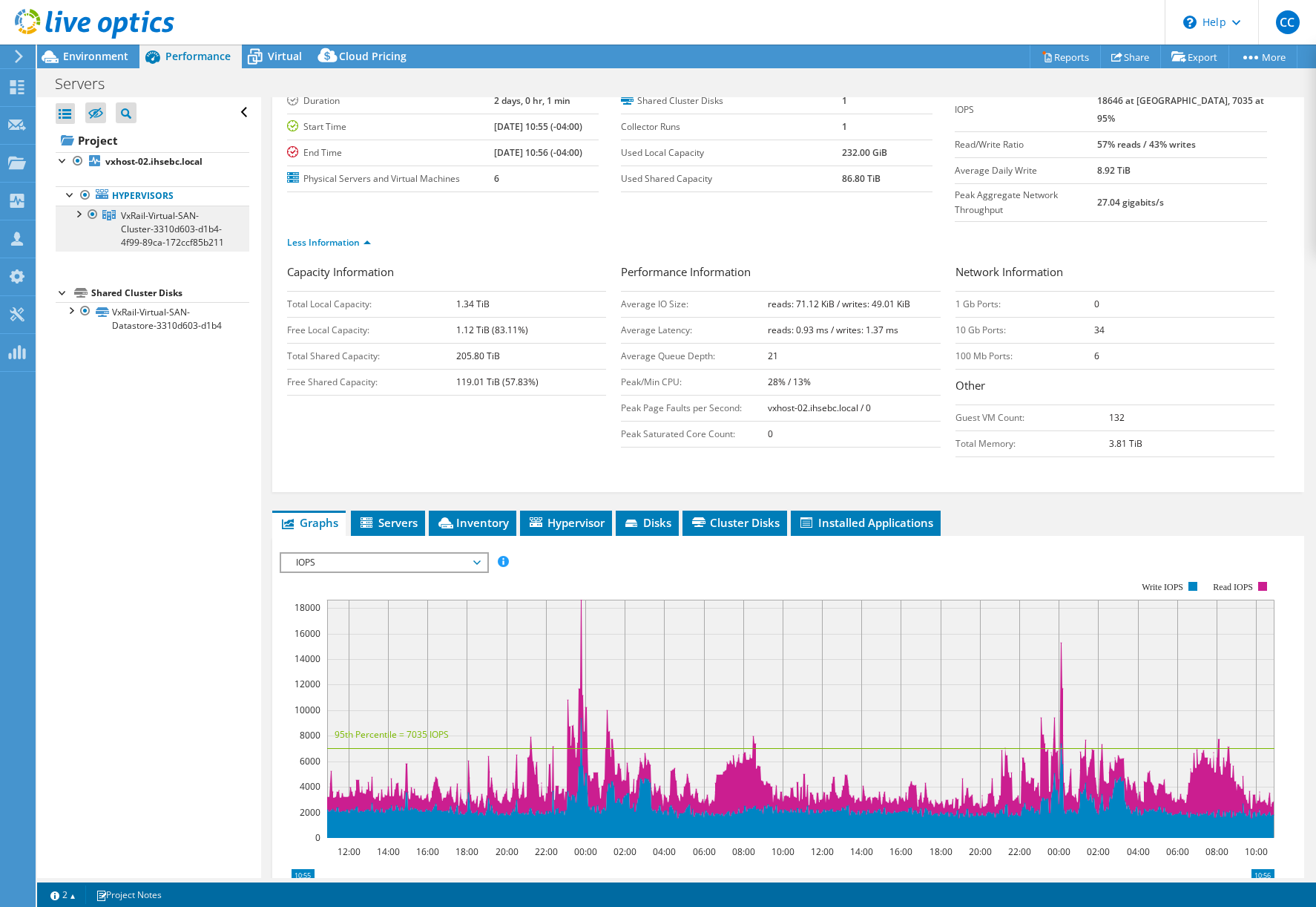
click at [148, 210] on span "VxRail-Virtual-SAN-Cluster-3310d603-d1b4-4f99-89ca-172ccf85b211" at bounding box center [172, 228] width 103 height 39
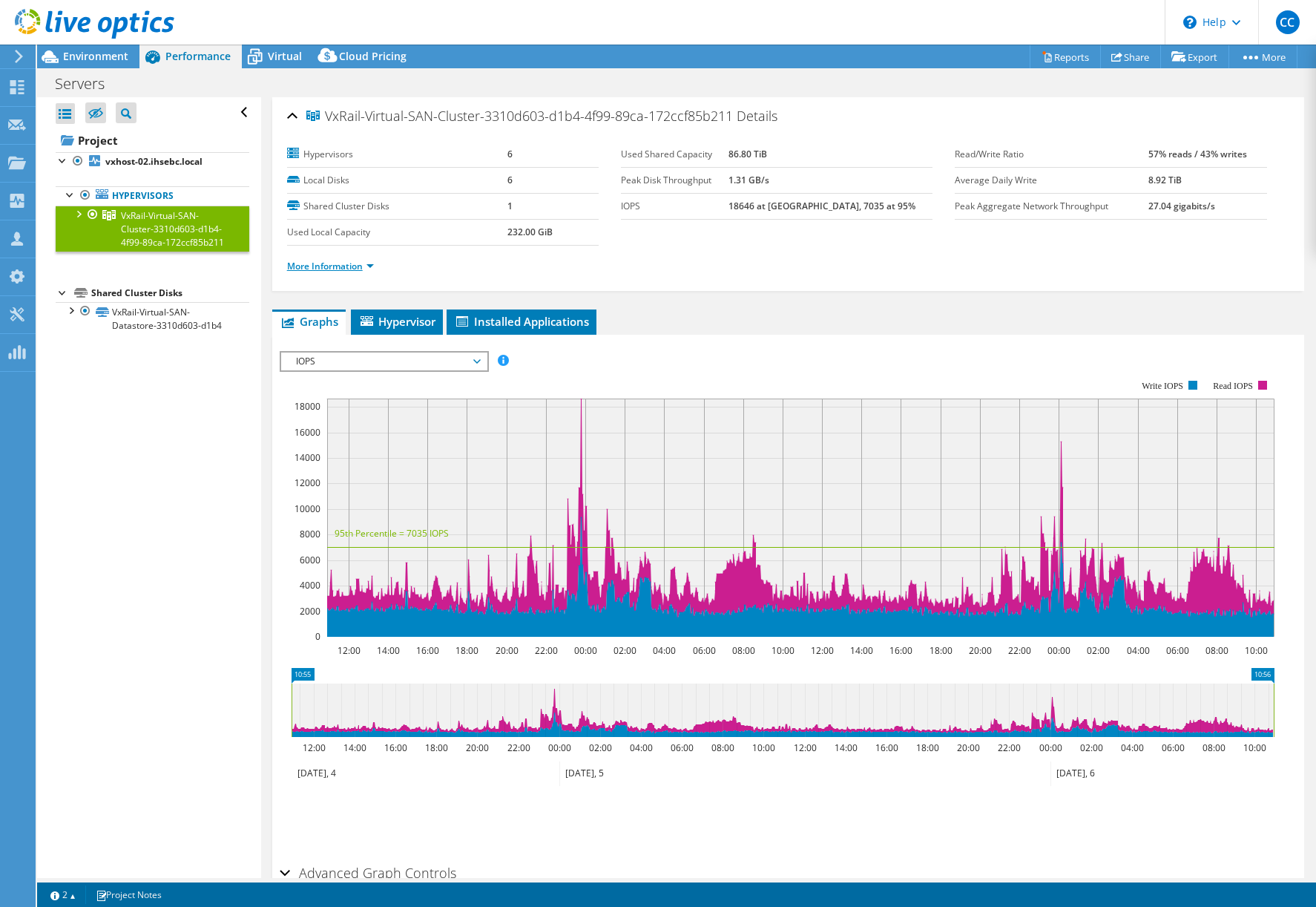
click at [358, 265] on link "More Information" at bounding box center [331, 266] width 87 height 13
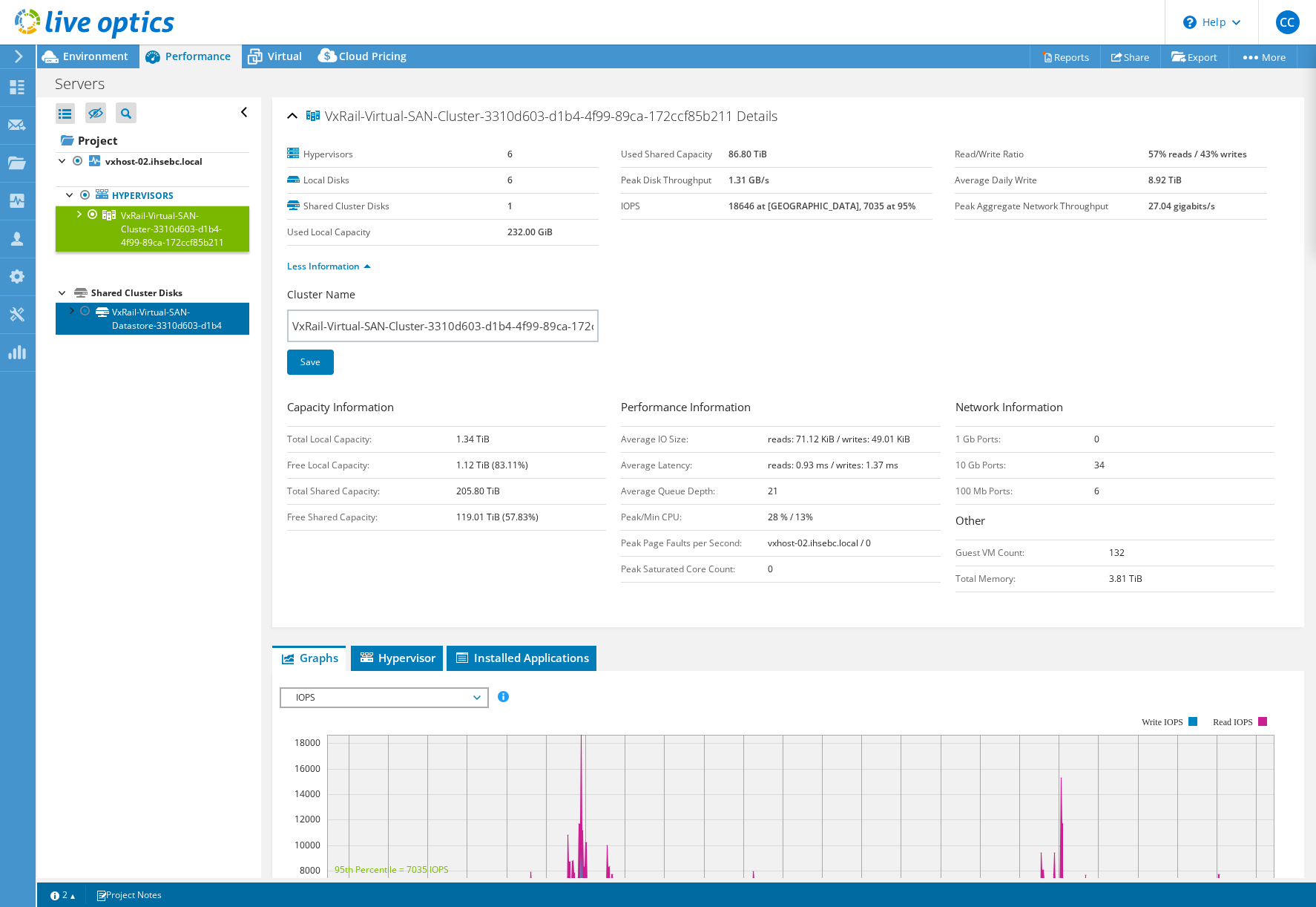
click at [165, 335] on link "VxRail-Virtual-SAN-Datastore-3310d603-d1b4" at bounding box center [152, 318] width 194 height 33
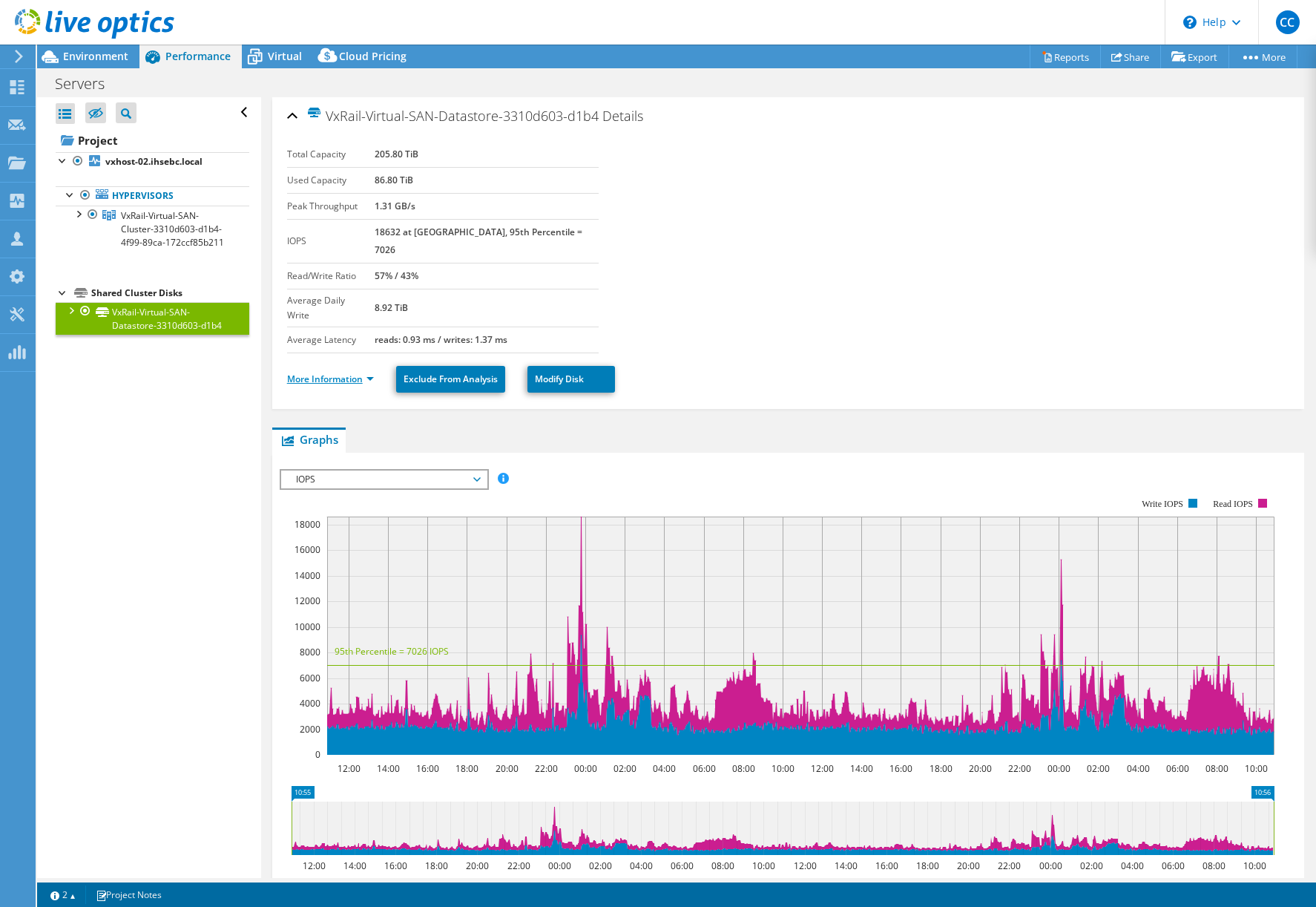
click at [368, 373] on link "More Information" at bounding box center [331, 379] width 87 height 13
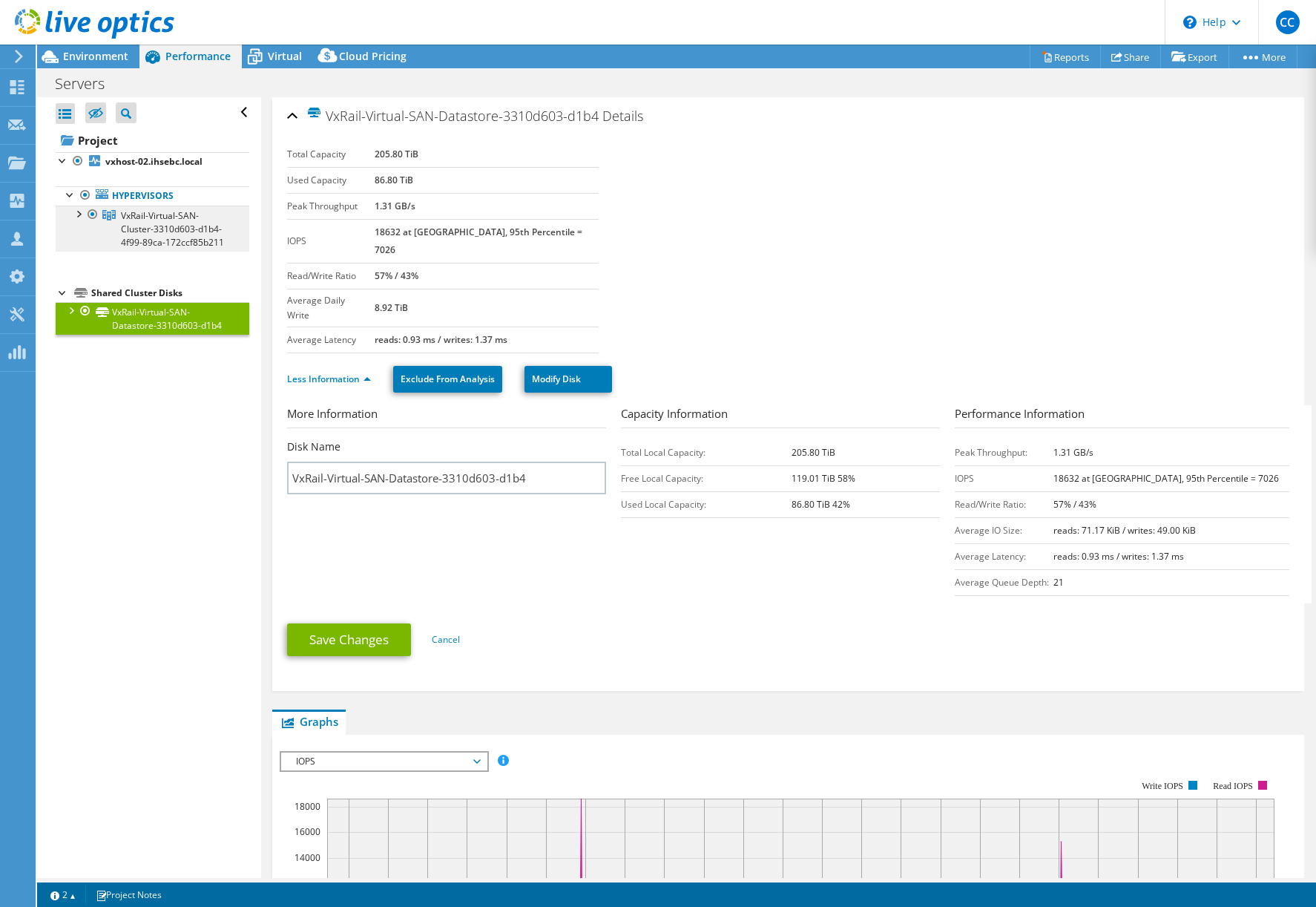
click at [163, 248] on span "VxRail-Virtual-SAN-Cluster-3310d603-d1b4-4f99-89ca-172ccf85b211" at bounding box center [172, 228] width 103 height 39
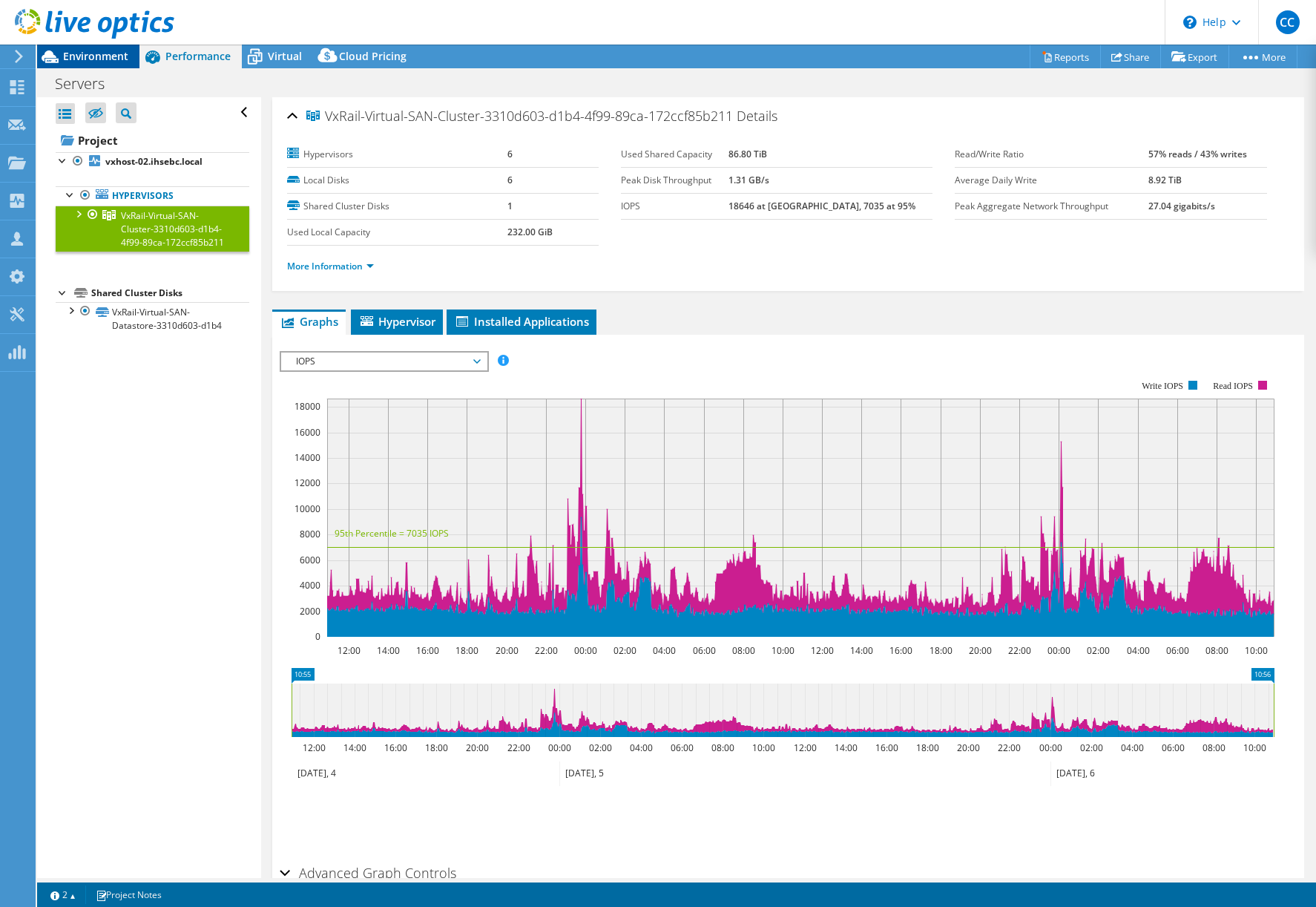
click at [97, 51] on span "Environment" at bounding box center [96, 56] width 66 height 14
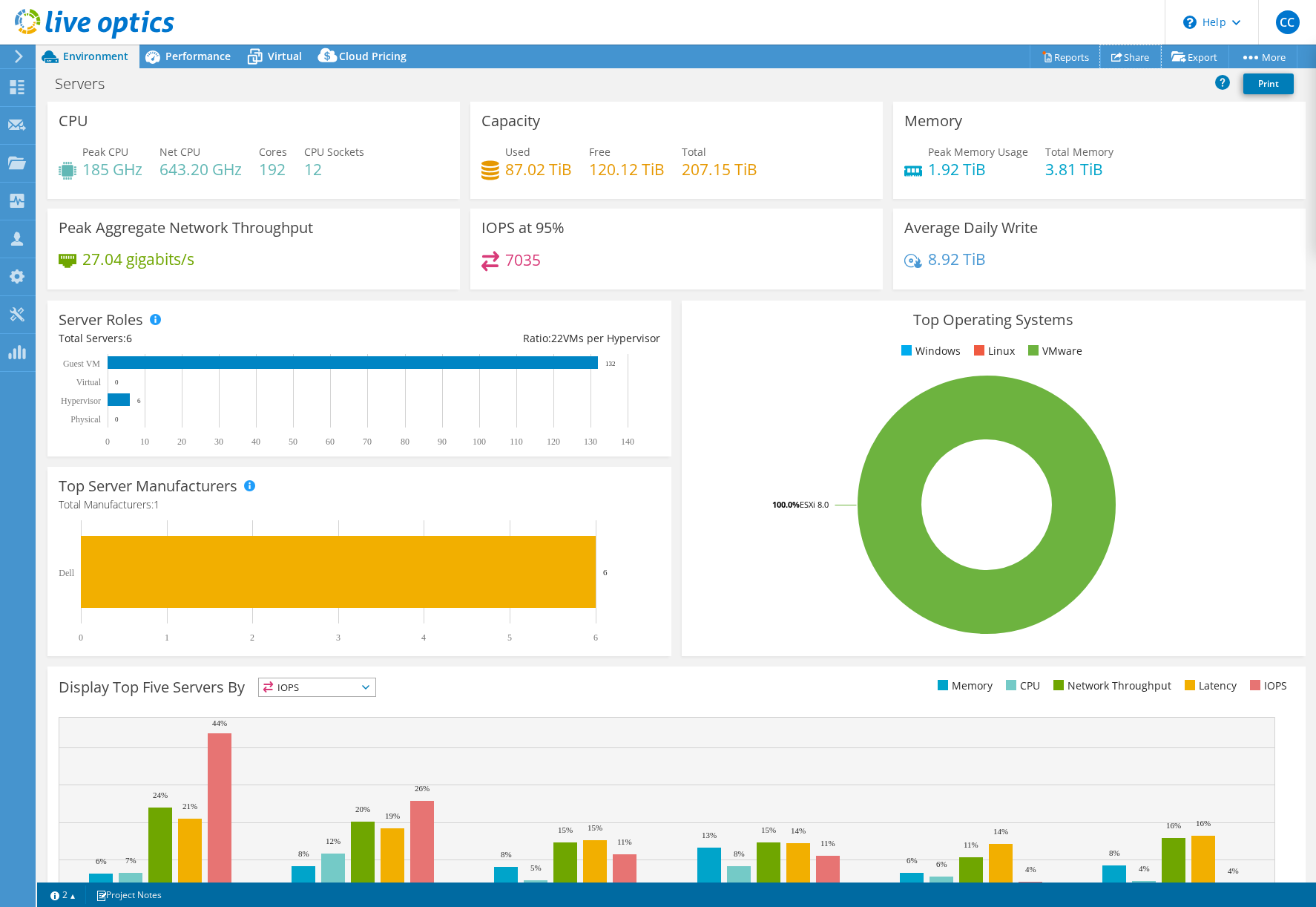
click at [1128, 55] on link "Share" at bounding box center [1131, 57] width 61 height 23
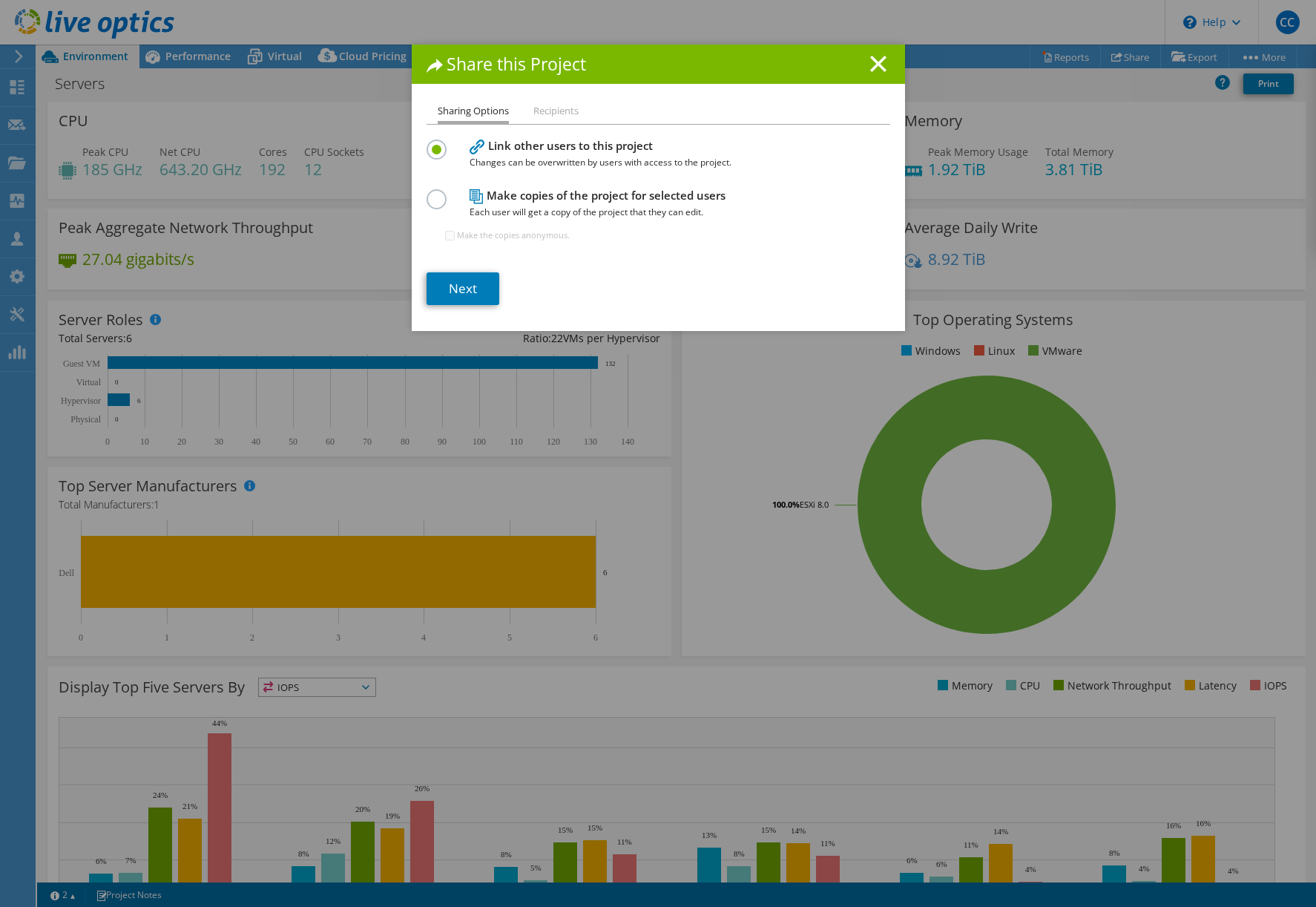
click at [882, 58] on h1 "Share this Project" at bounding box center [658, 63] width 464 height 17
click at [874, 58] on icon at bounding box center [879, 63] width 16 height 16
